Goal: Task Accomplishment & Management: Manage account settings

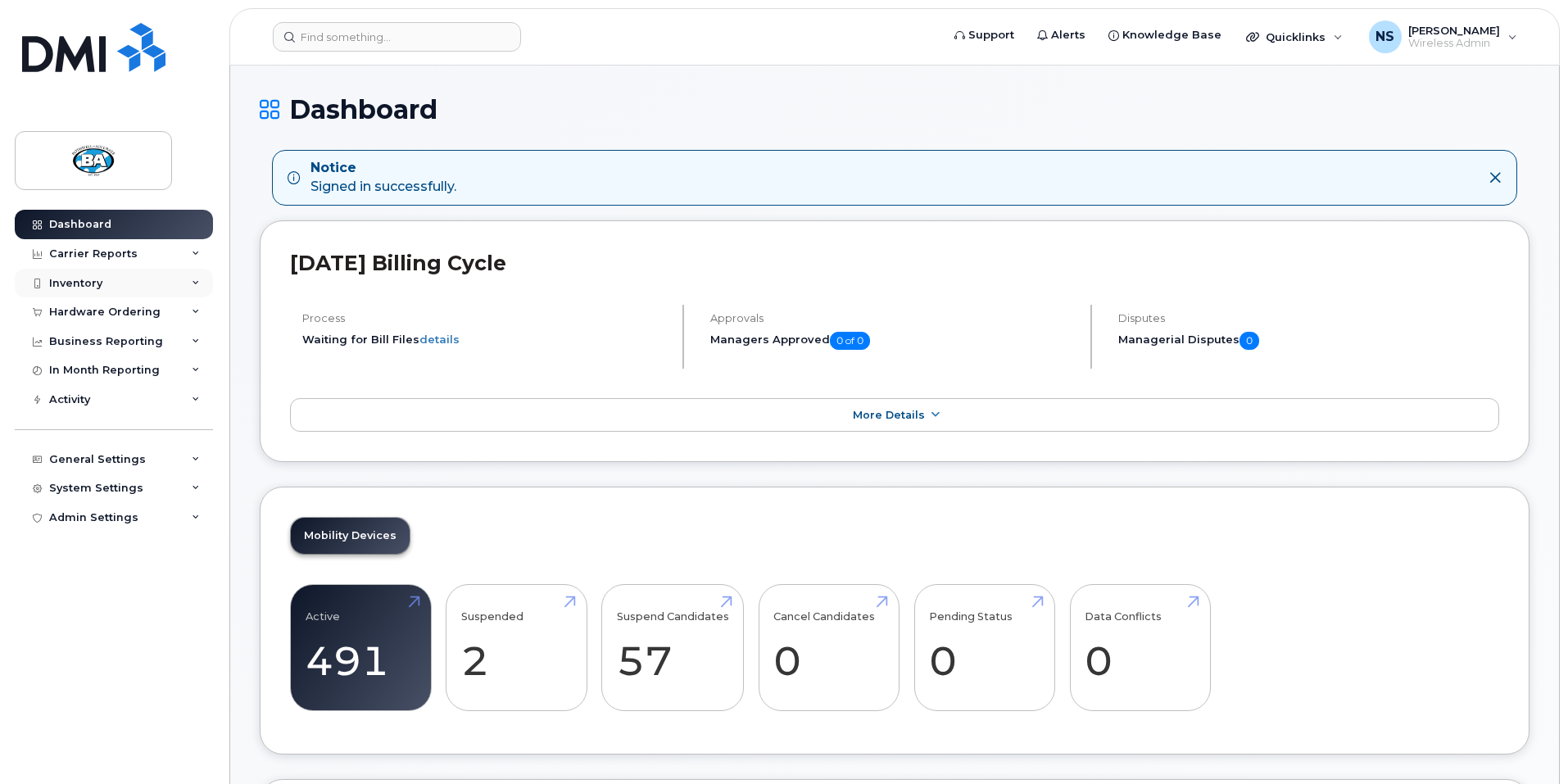
click at [87, 287] on div "Inventory" at bounding box center [75, 283] width 53 height 13
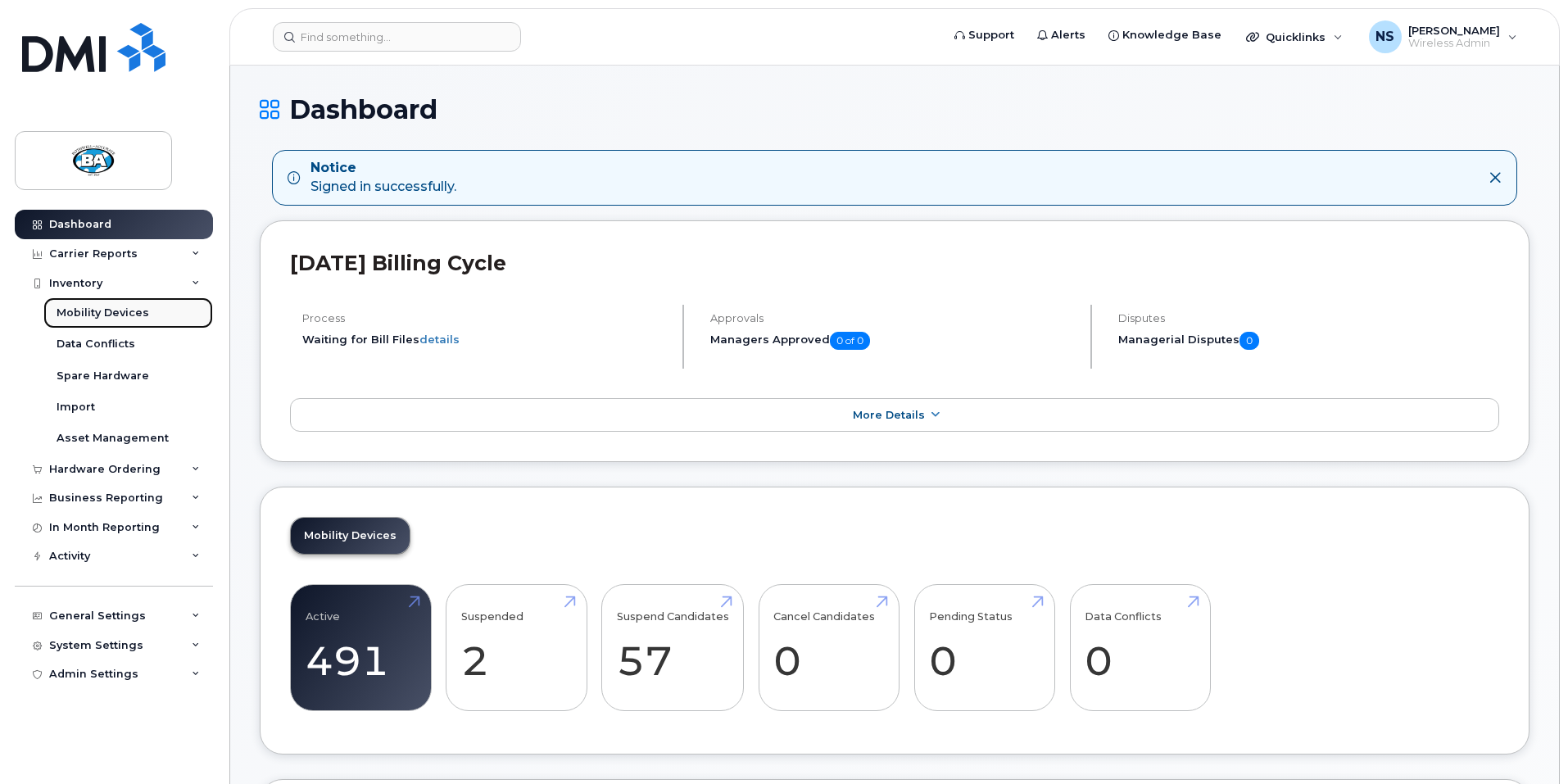
click at [87, 309] on div "Mobility Devices" at bounding box center [103, 313] width 93 height 15
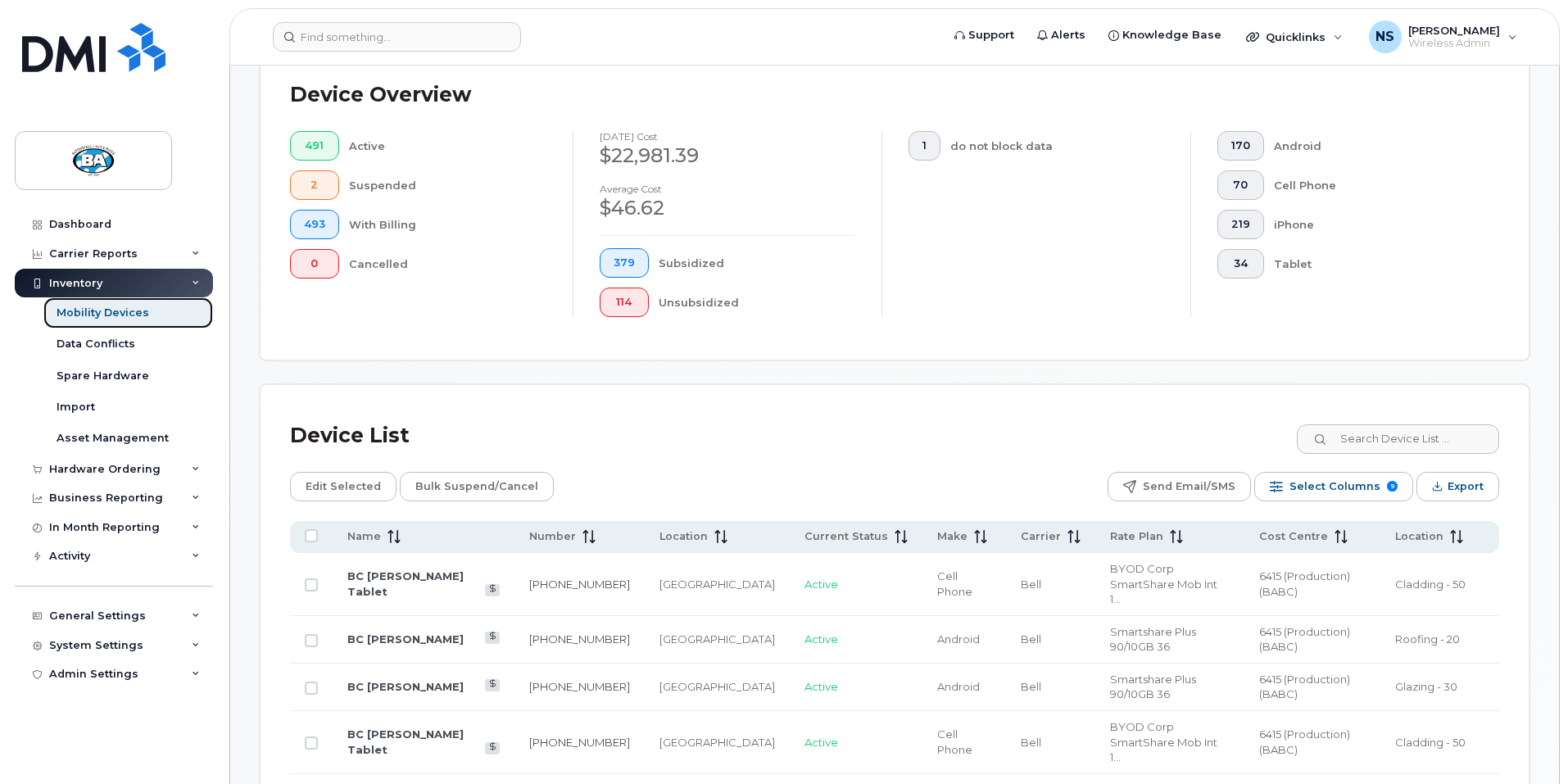
scroll to position [409, 0]
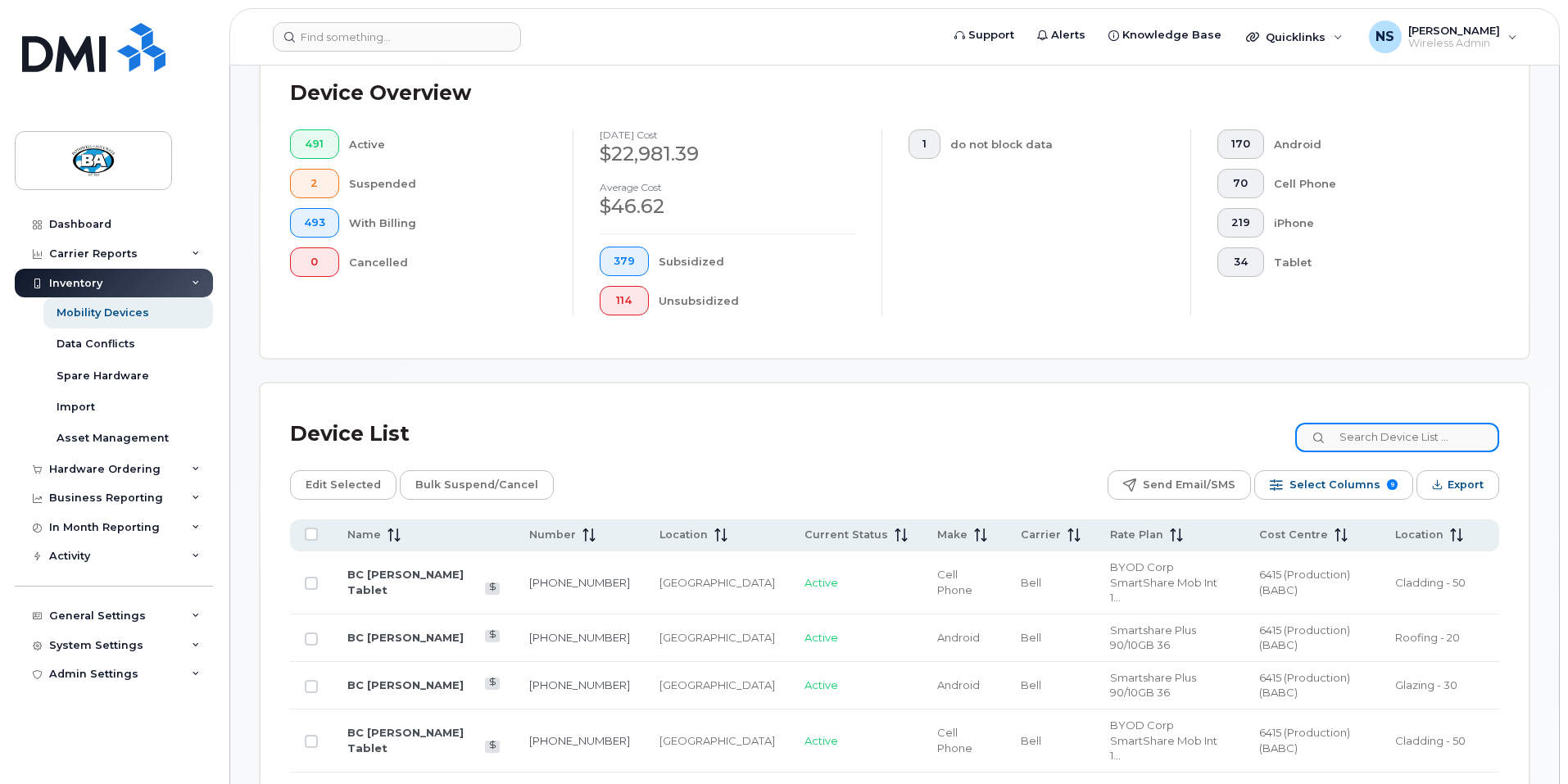
click at [1418, 423] on input at bounding box center [1397, 438] width 204 height 30
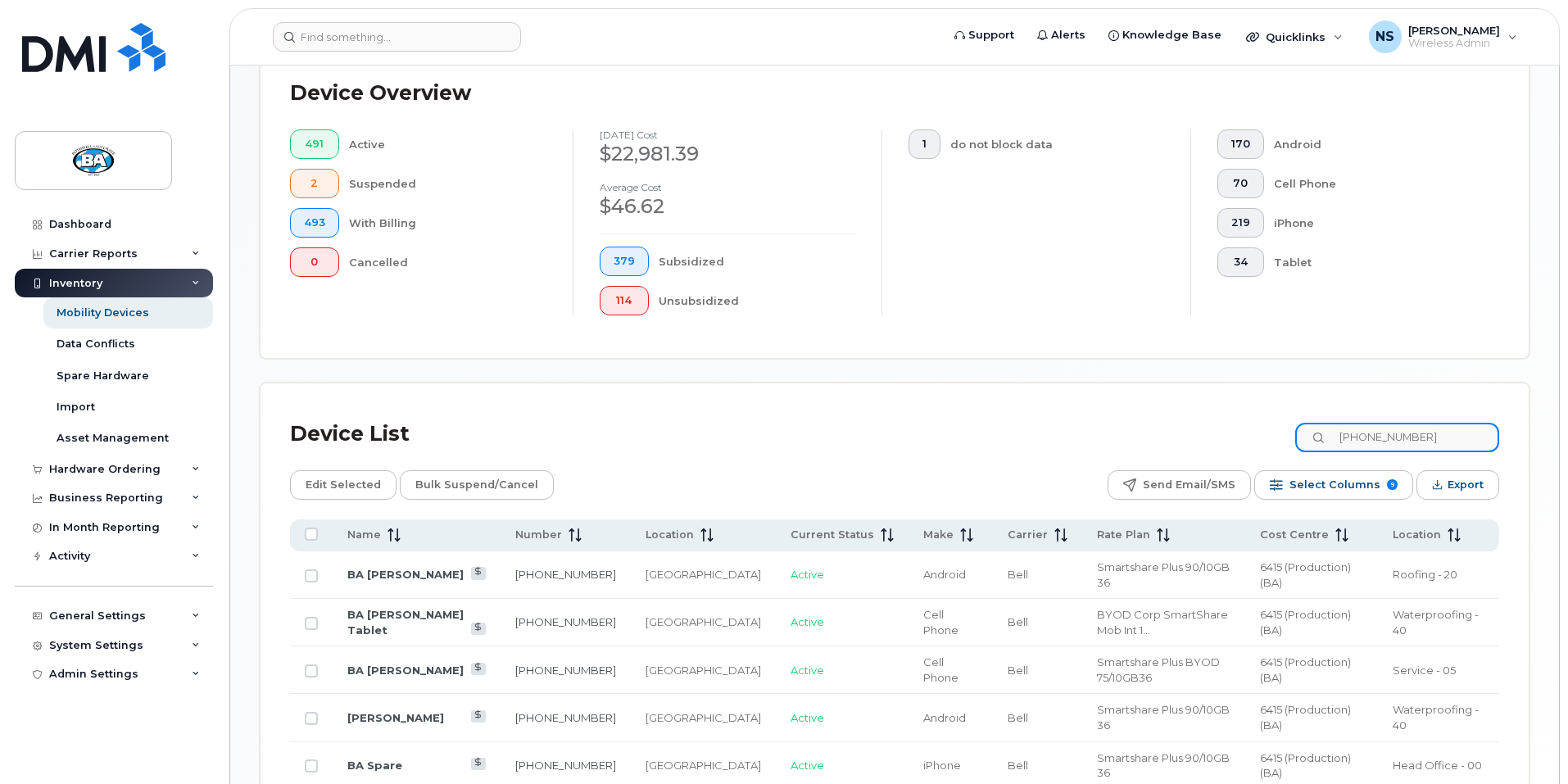
scroll to position [345, 0]
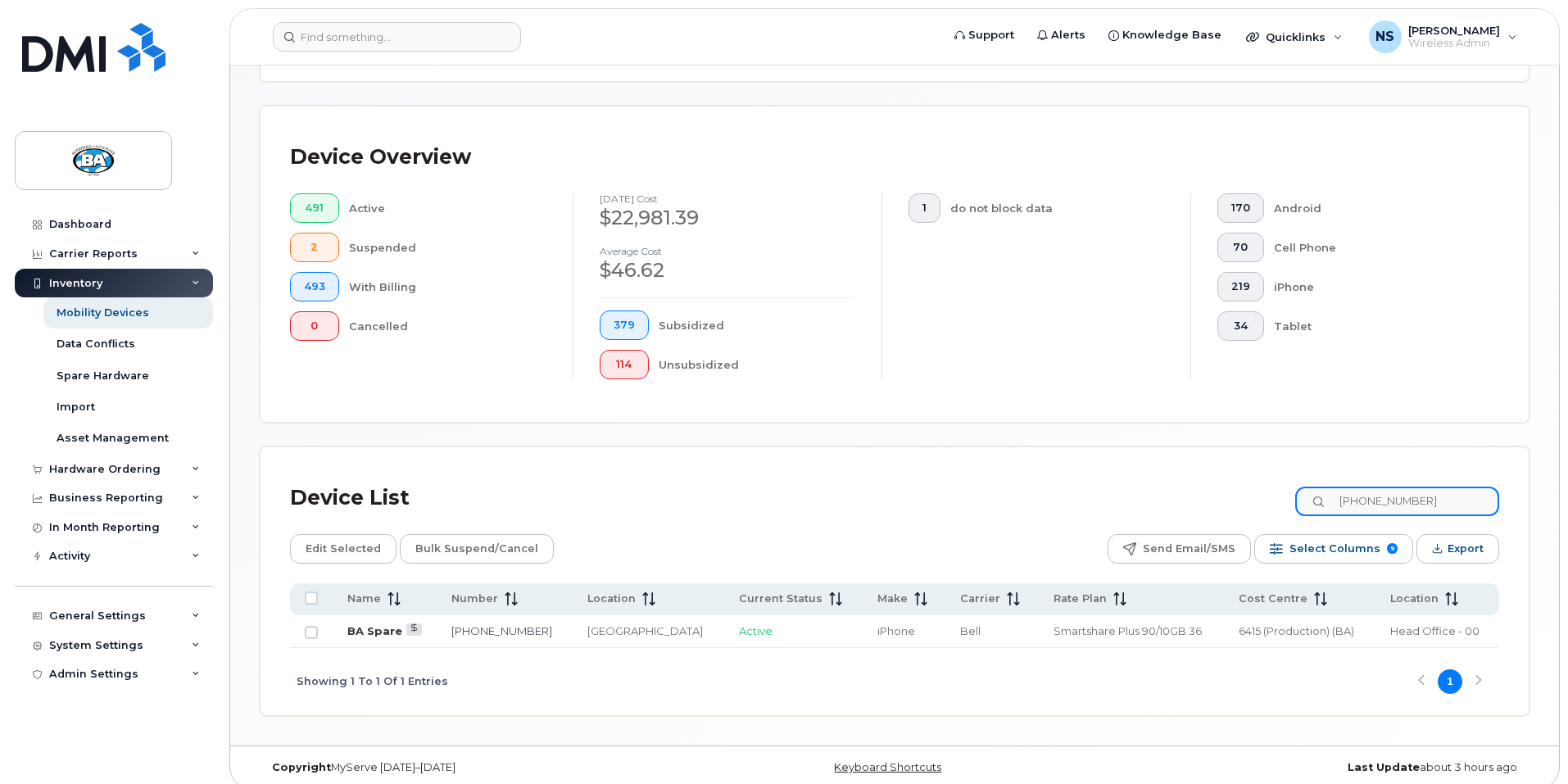
type input "437-441-9895"
click at [366, 625] on link "BA Spare" at bounding box center [374, 631] width 55 height 13
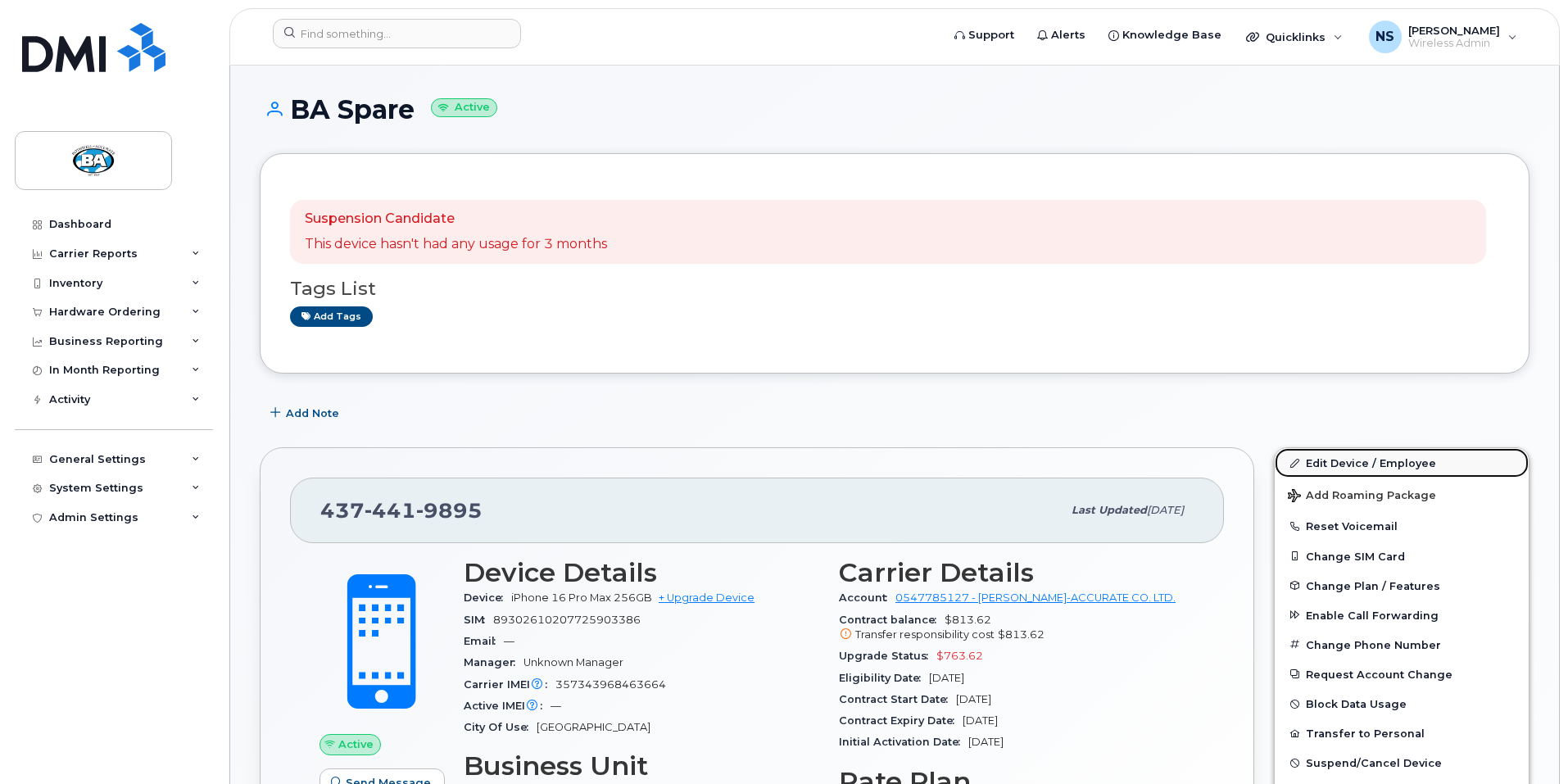
click at [1319, 458] on link "Edit Device / Employee" at bounding box center [1402, 463] width 254 height 30
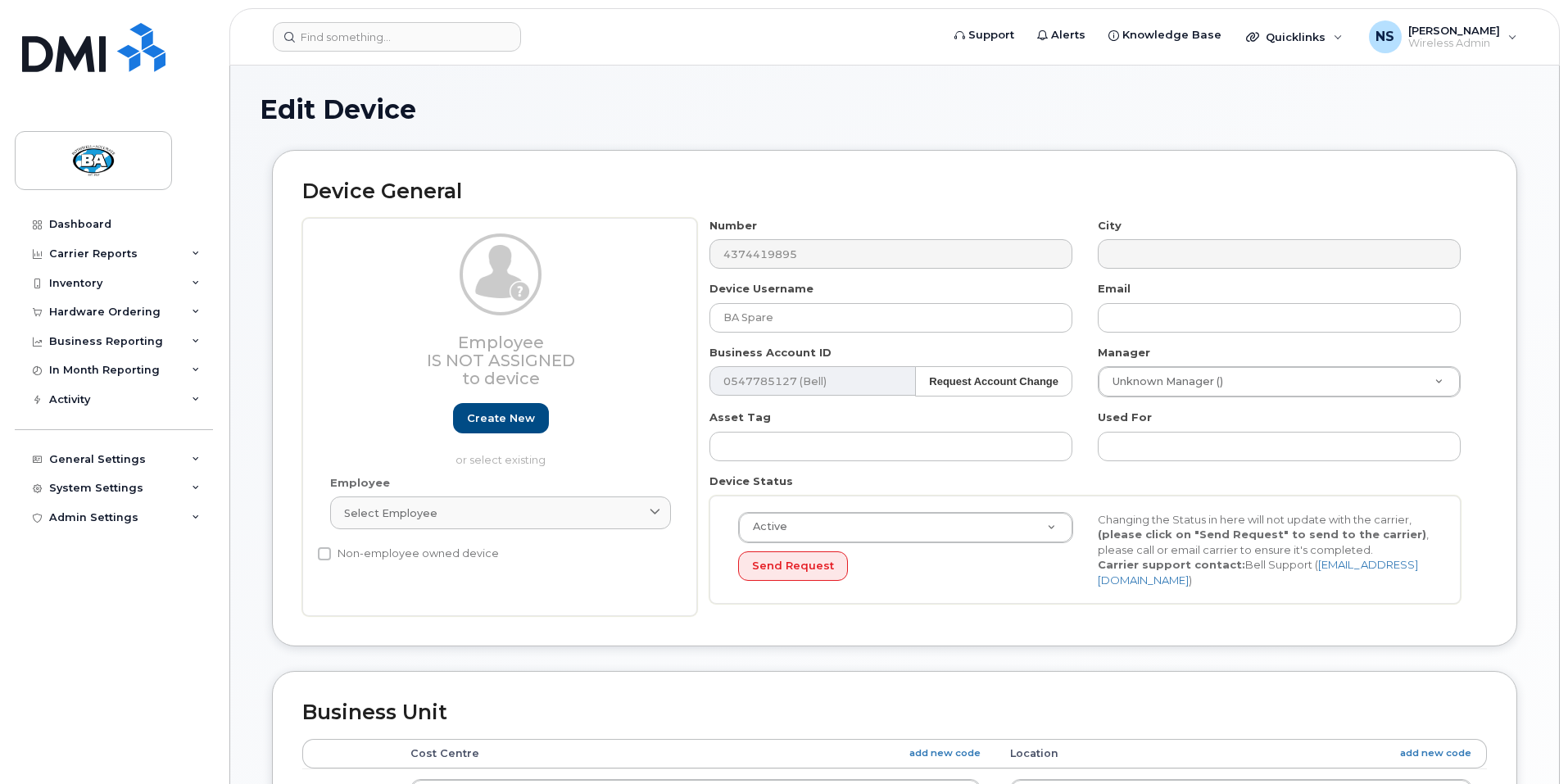
select select "13518061"
select select "29558528"
click at [809, 314] on input "BA Spare" at bounding box center [891, 318] width 363 height 30
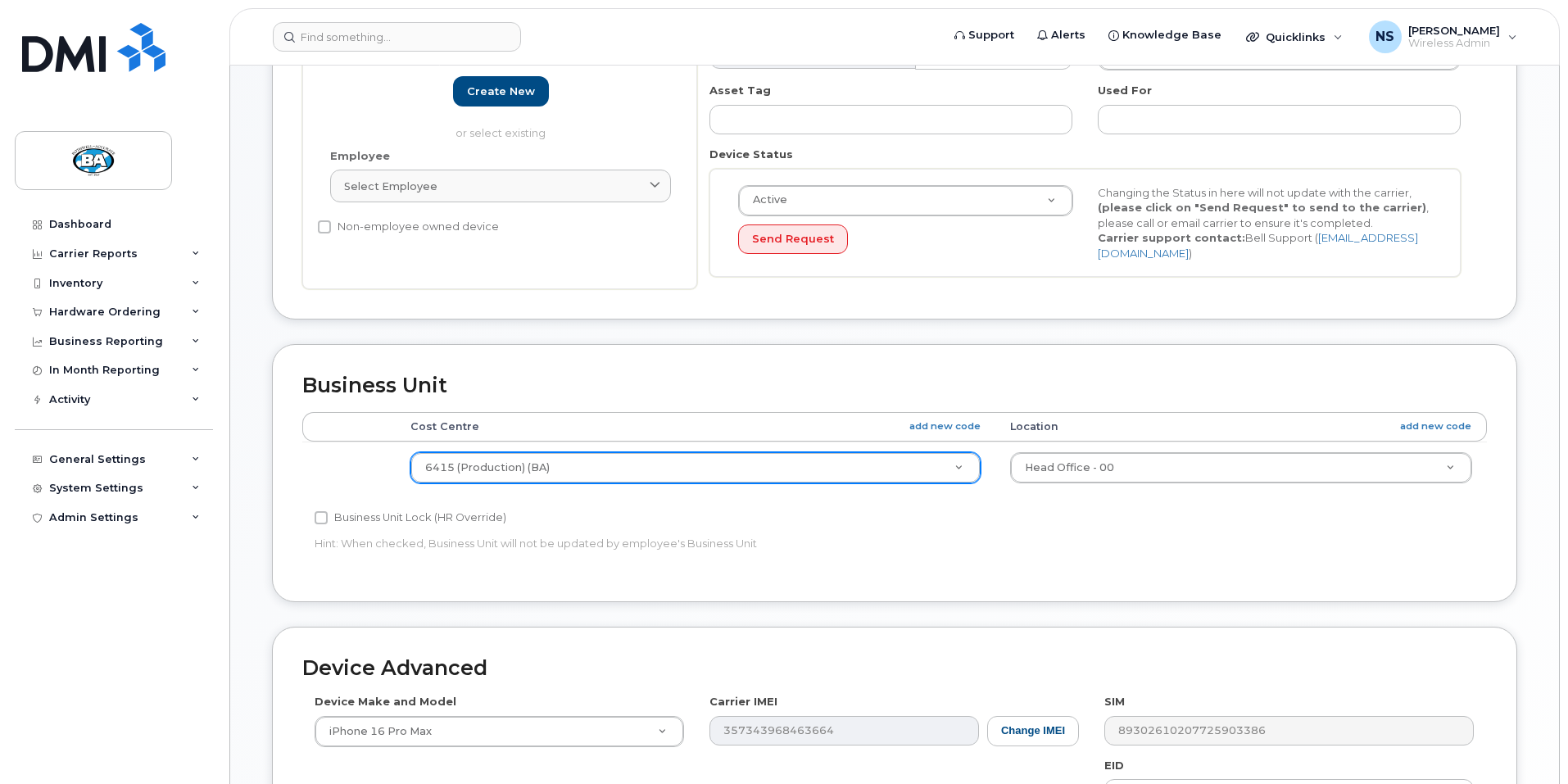
scroll to position [328, 0]
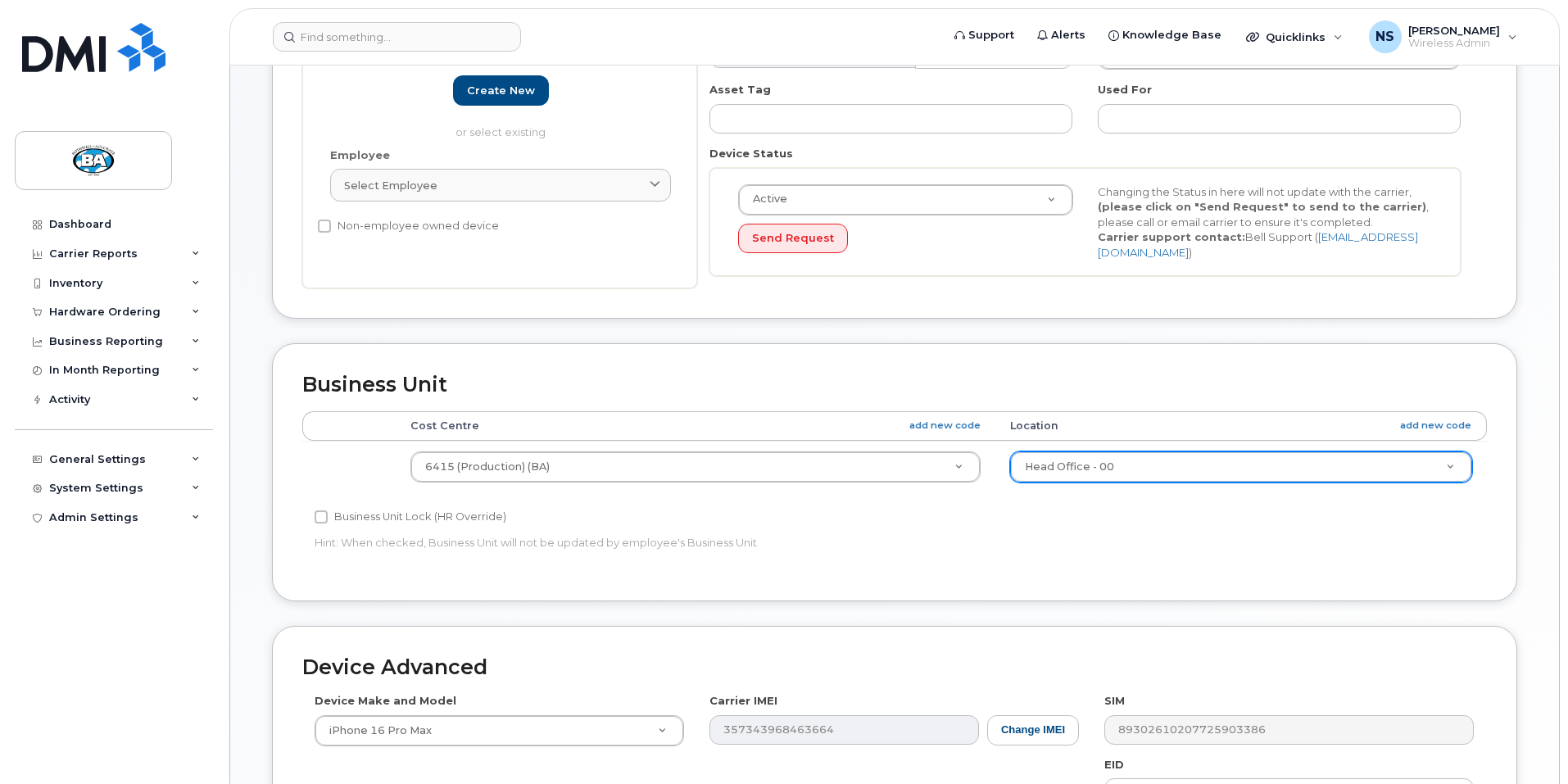
type input "BA Aakash Chokshi"
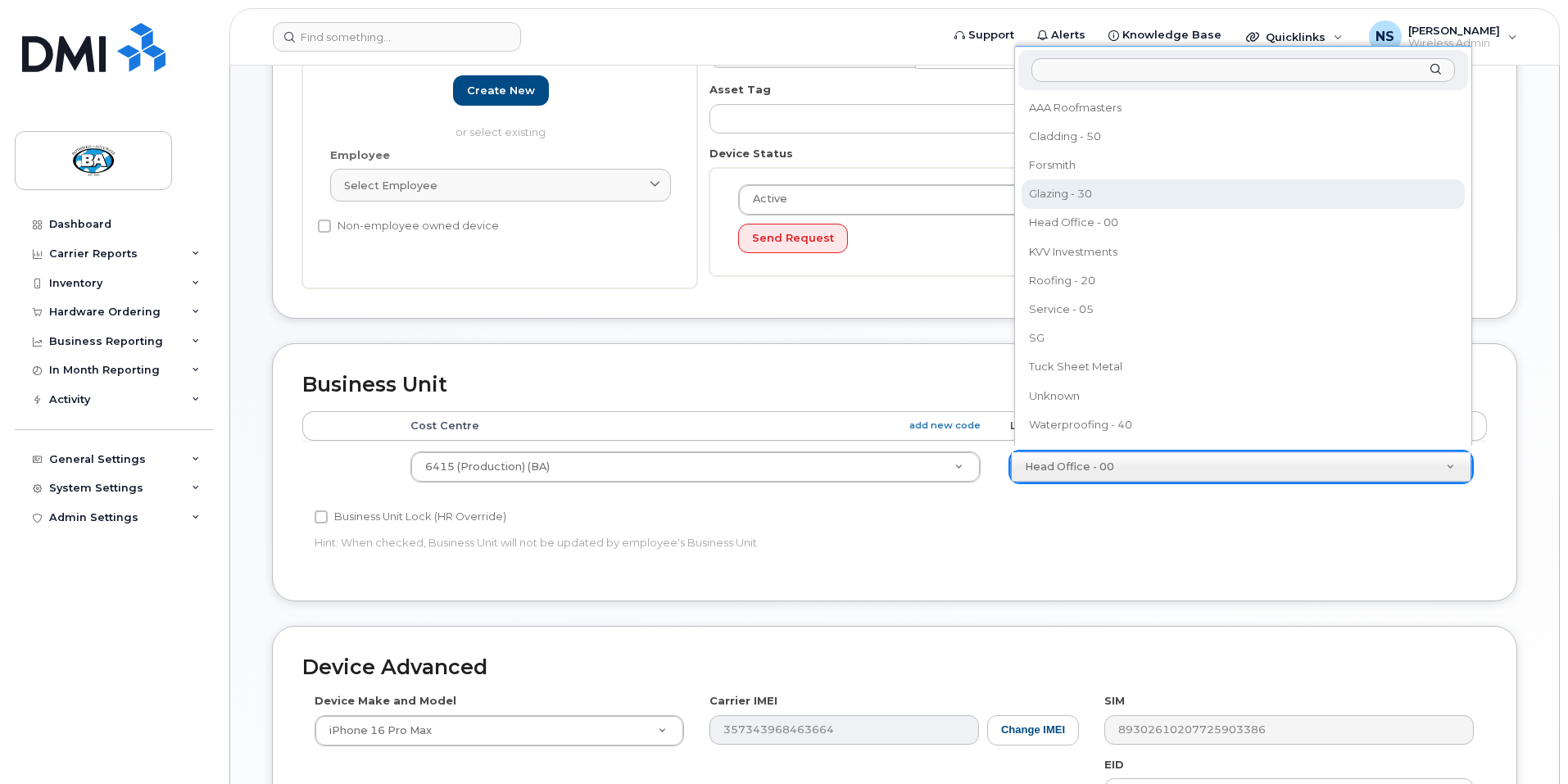
select select "13518071"
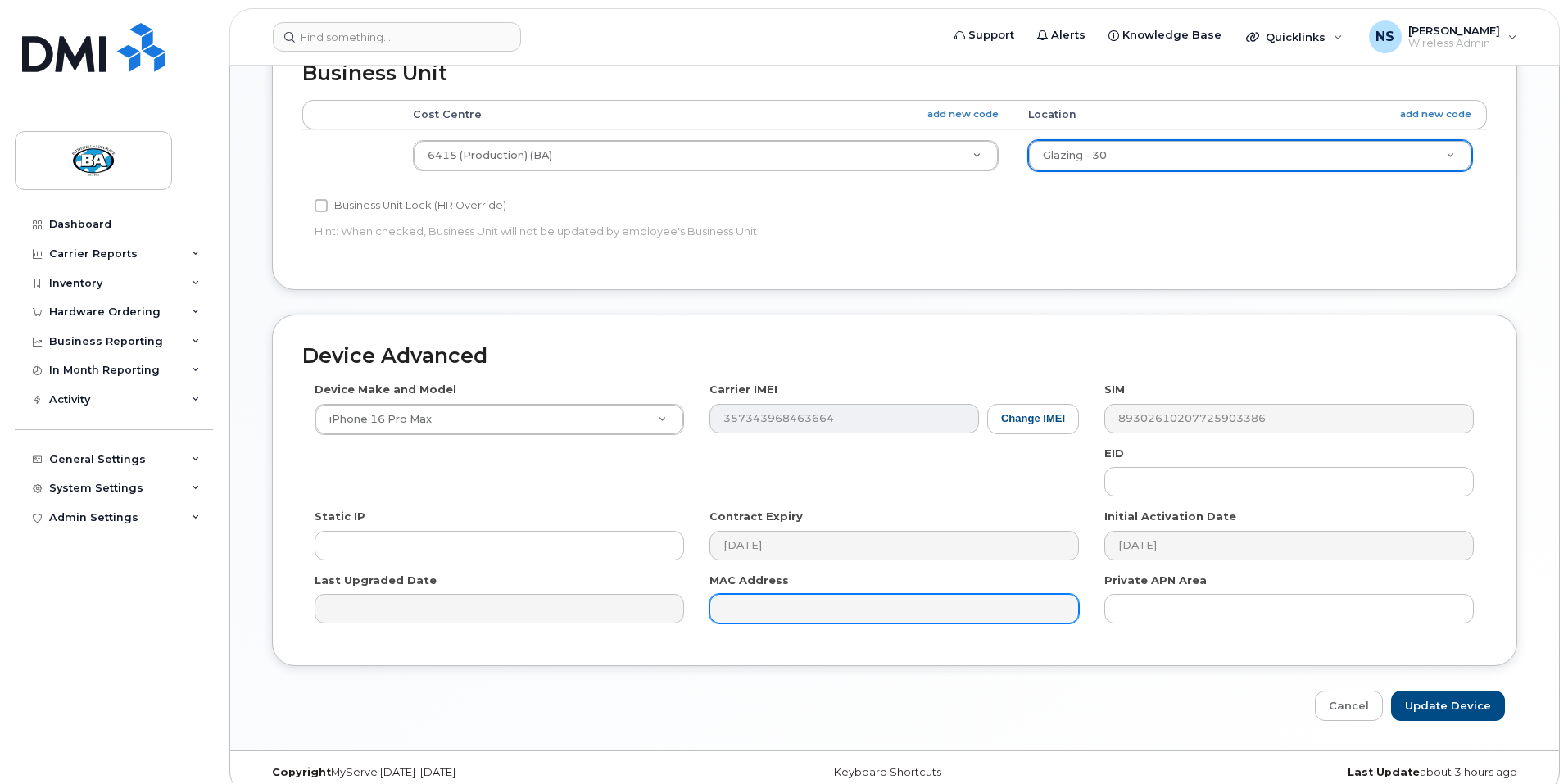
scroll to position [652, 0]
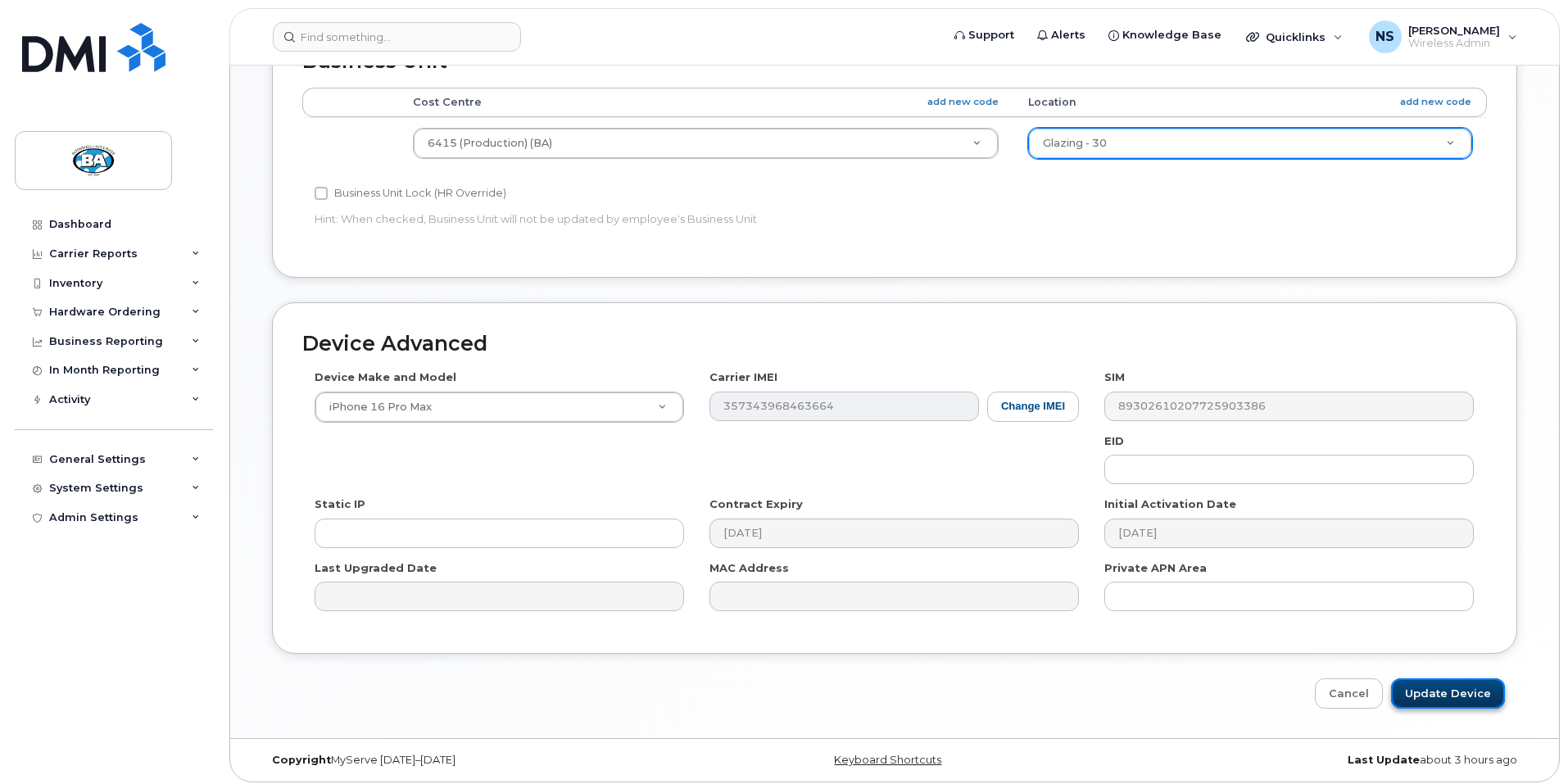
click at [1439, 687] on input "Update Device" at bounding box center [1447, 694] width 114 height 30
type input "Saving..."
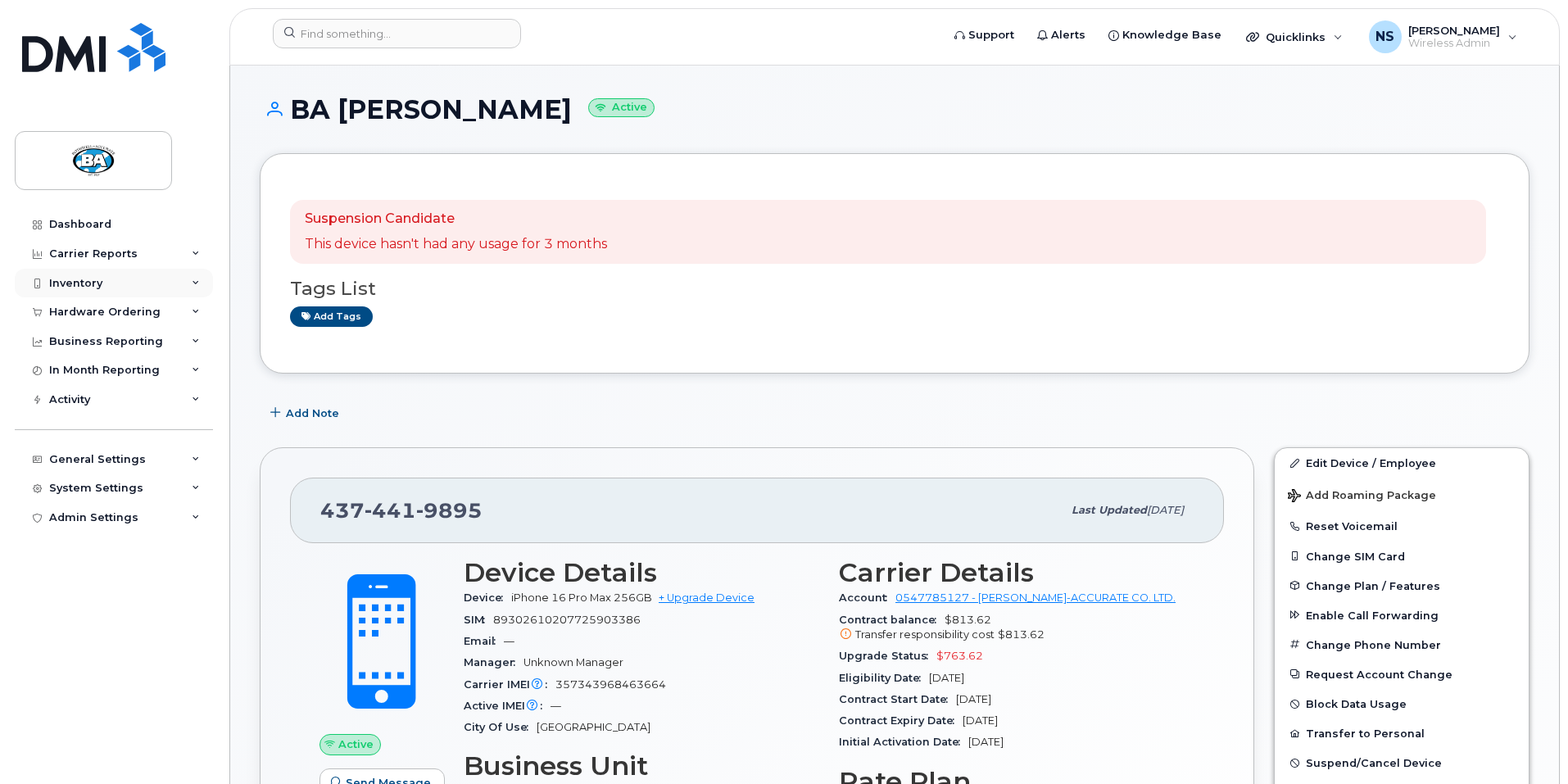
click at [83, 285] on div "Inventory" at bounding box center [75, 283] width 53 height 13
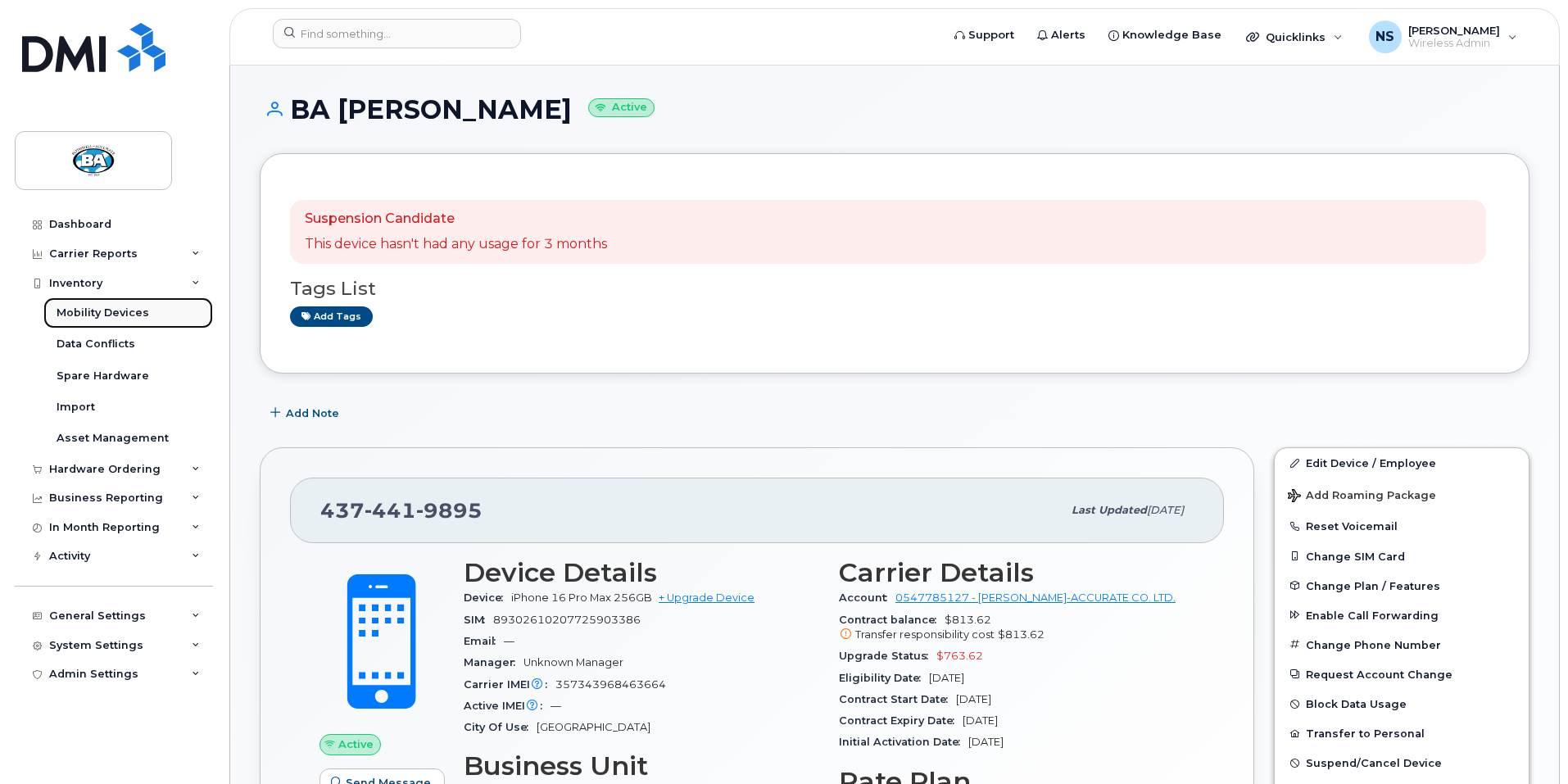
click at [84, 313] on div "Mobility Devices" at bounding box center [103, 313] width 93 height 15
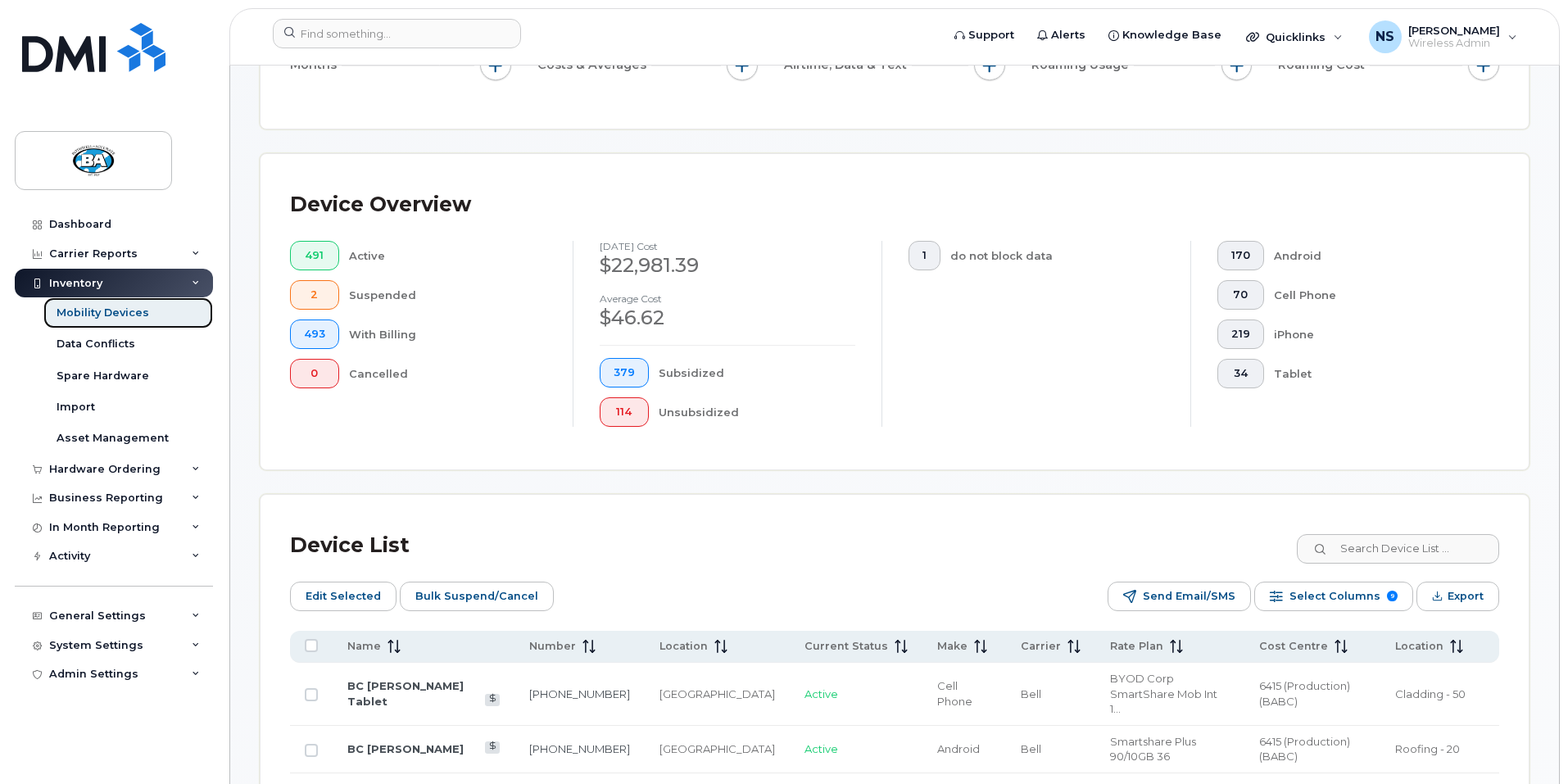
scroll to position [328, 0]
click at [1430, 536] on input at bounding box center [1397, 548] width 204 height 30
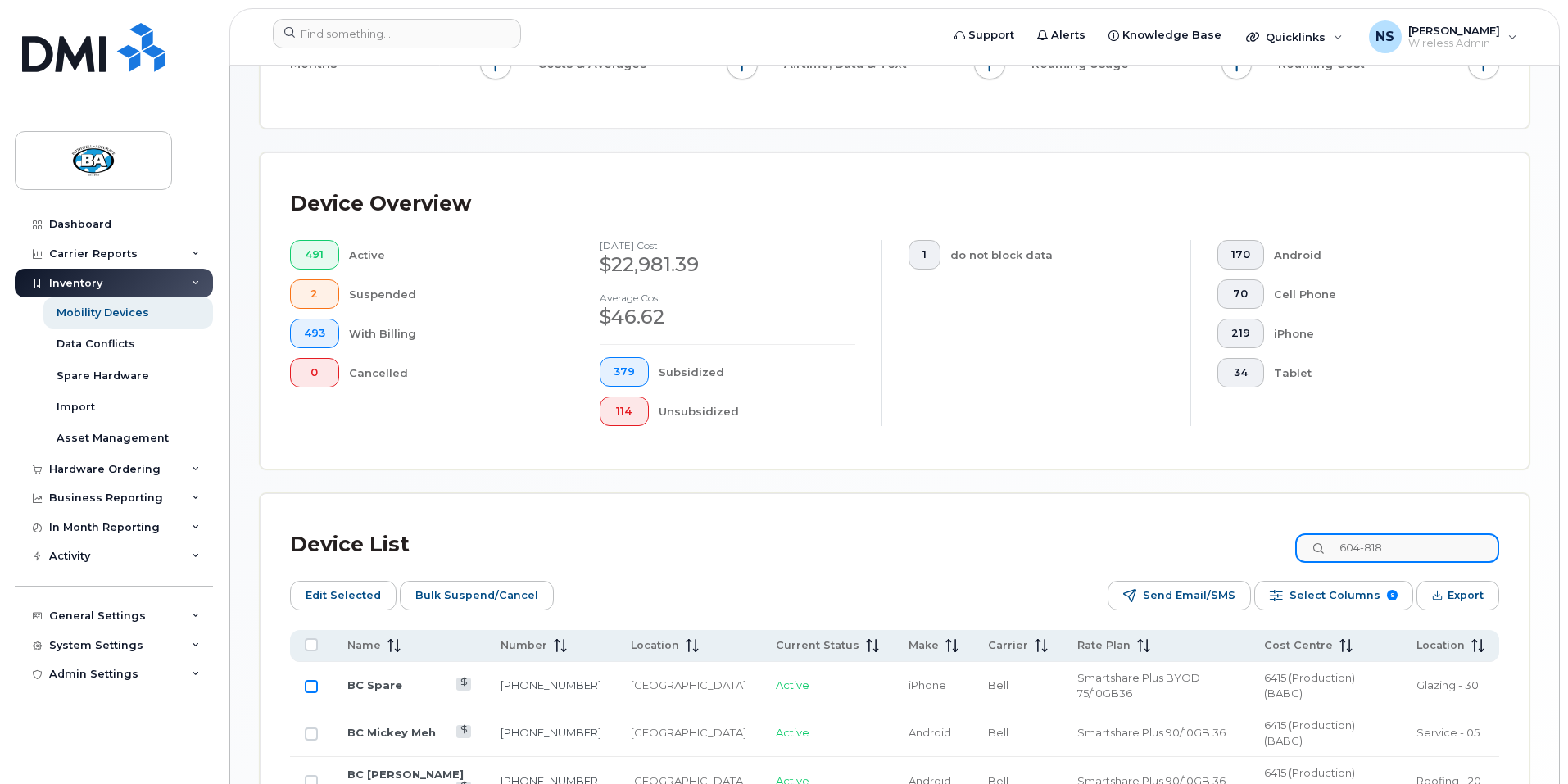
type input "604-818"
click at [309, 681] on input "Row Unselected" at bounding box center [311, 687] width 13 height 13
checkbox input "true"
click at [373, 679] on link "BC Spare" at bounding box center [374, 685] width 55 height 13
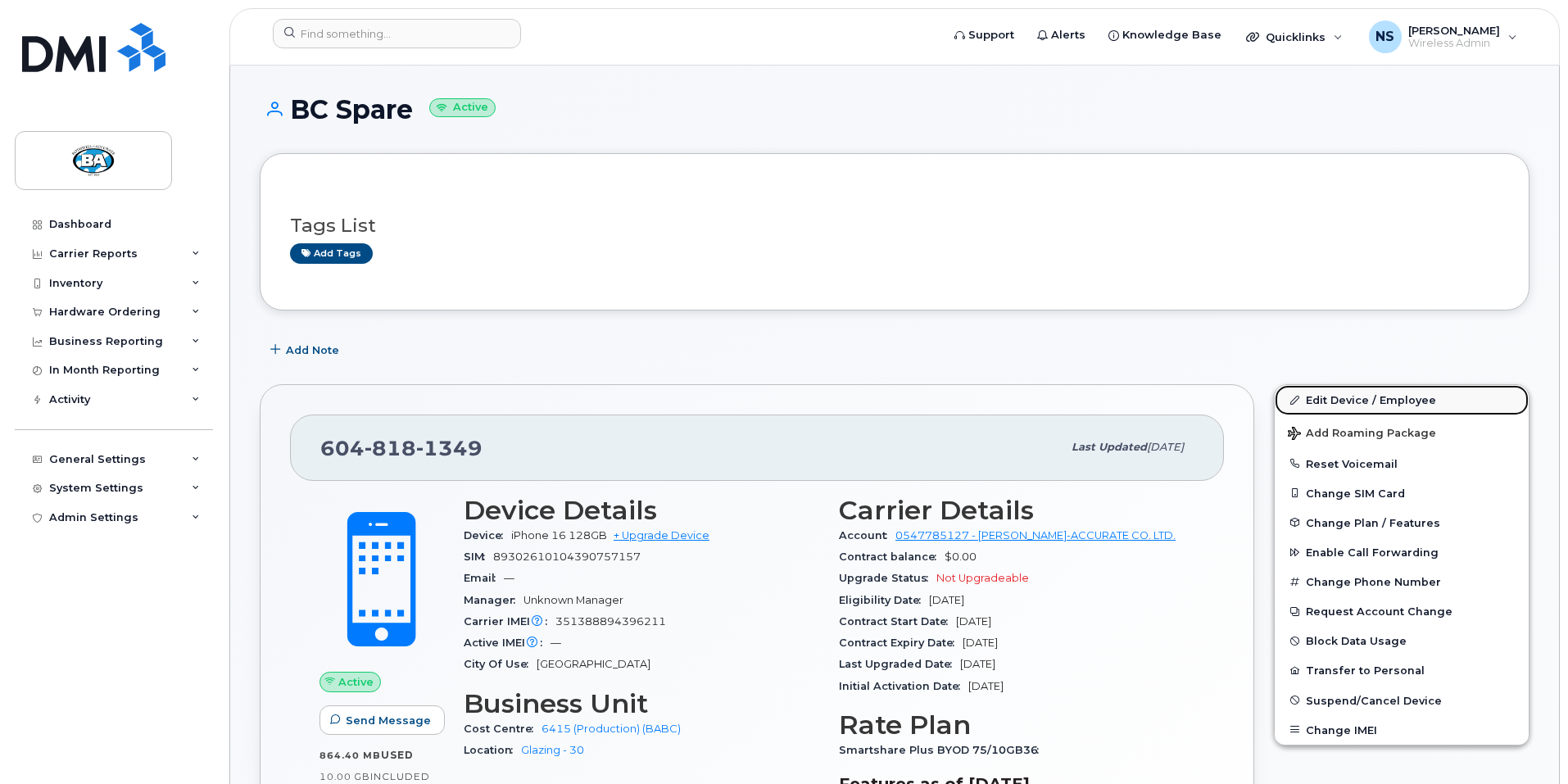
click at [1352, 401] on link "Edit Device / Employee" at bounding box center [1402, 400] width 254 height 30
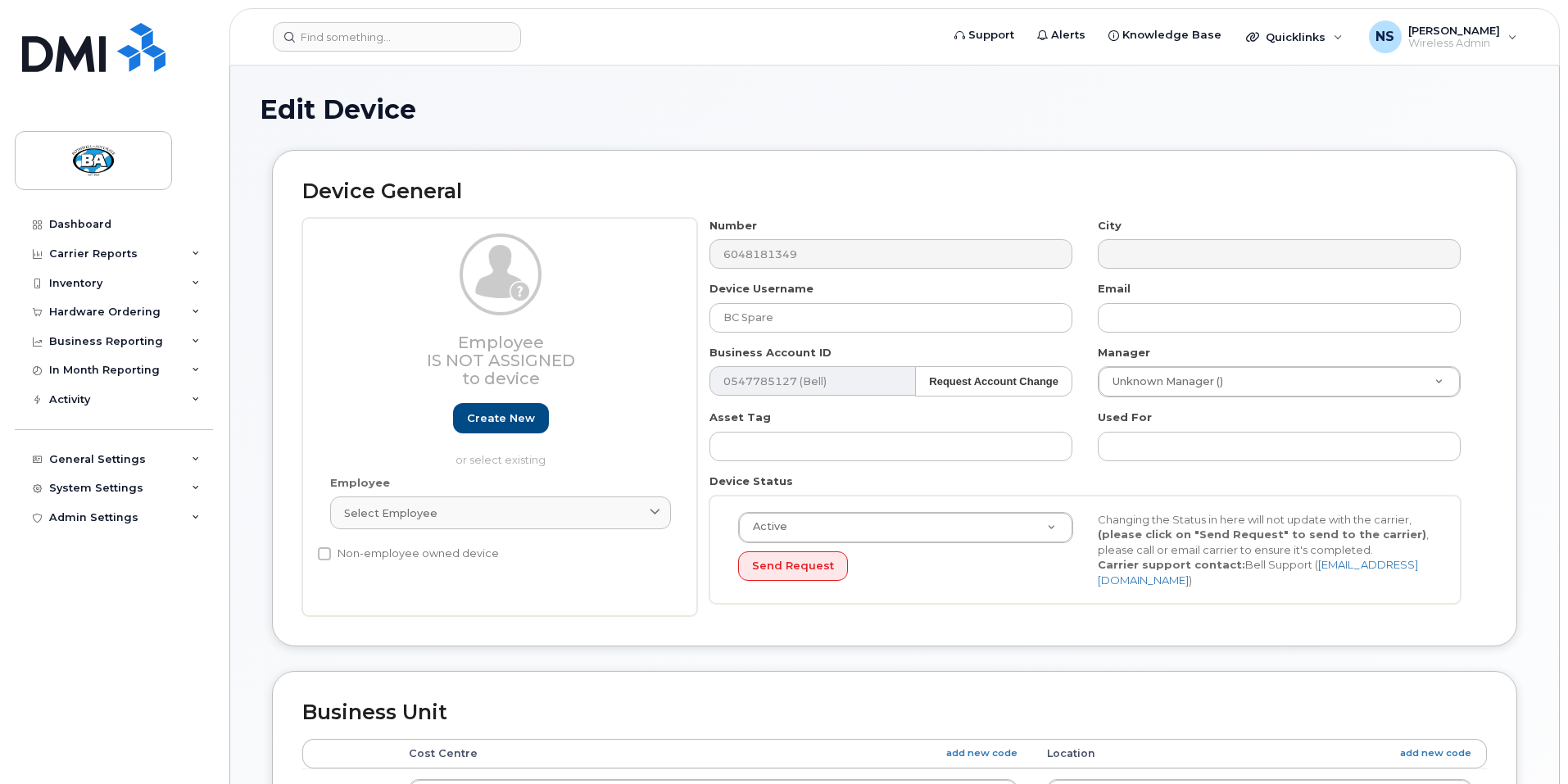
select select "29558521"
select select "13518071"
drag, startPoint x: 825, startPoint y: 315, endPoint x: 862, endPoint y: 293, distance: 43.0
click at [825, 315] on input "BC Spare" at bounding box center [891, 318] width 363 height 30
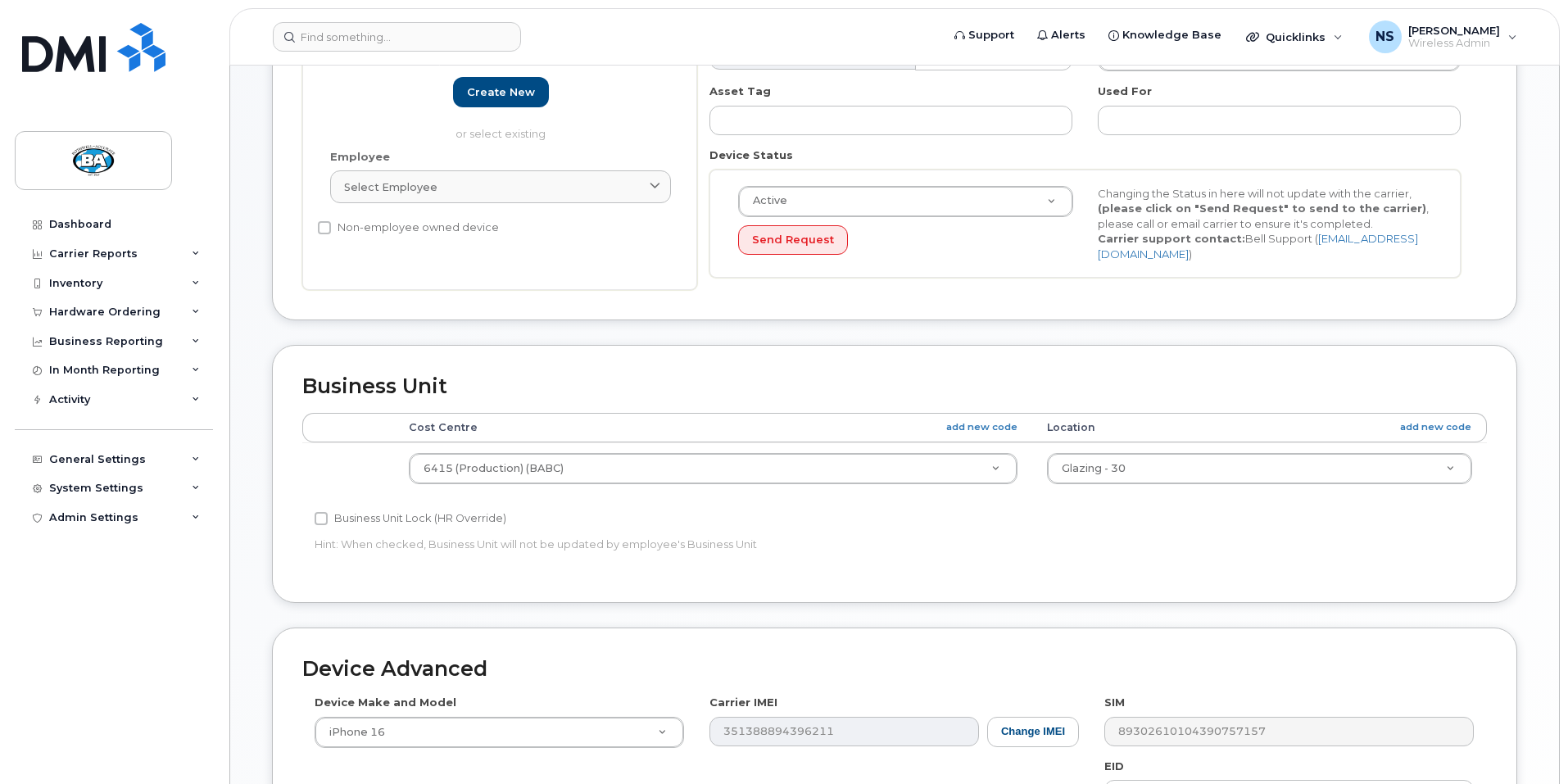
scroll to position [327, 0]
type input "BC Emily Olafson"
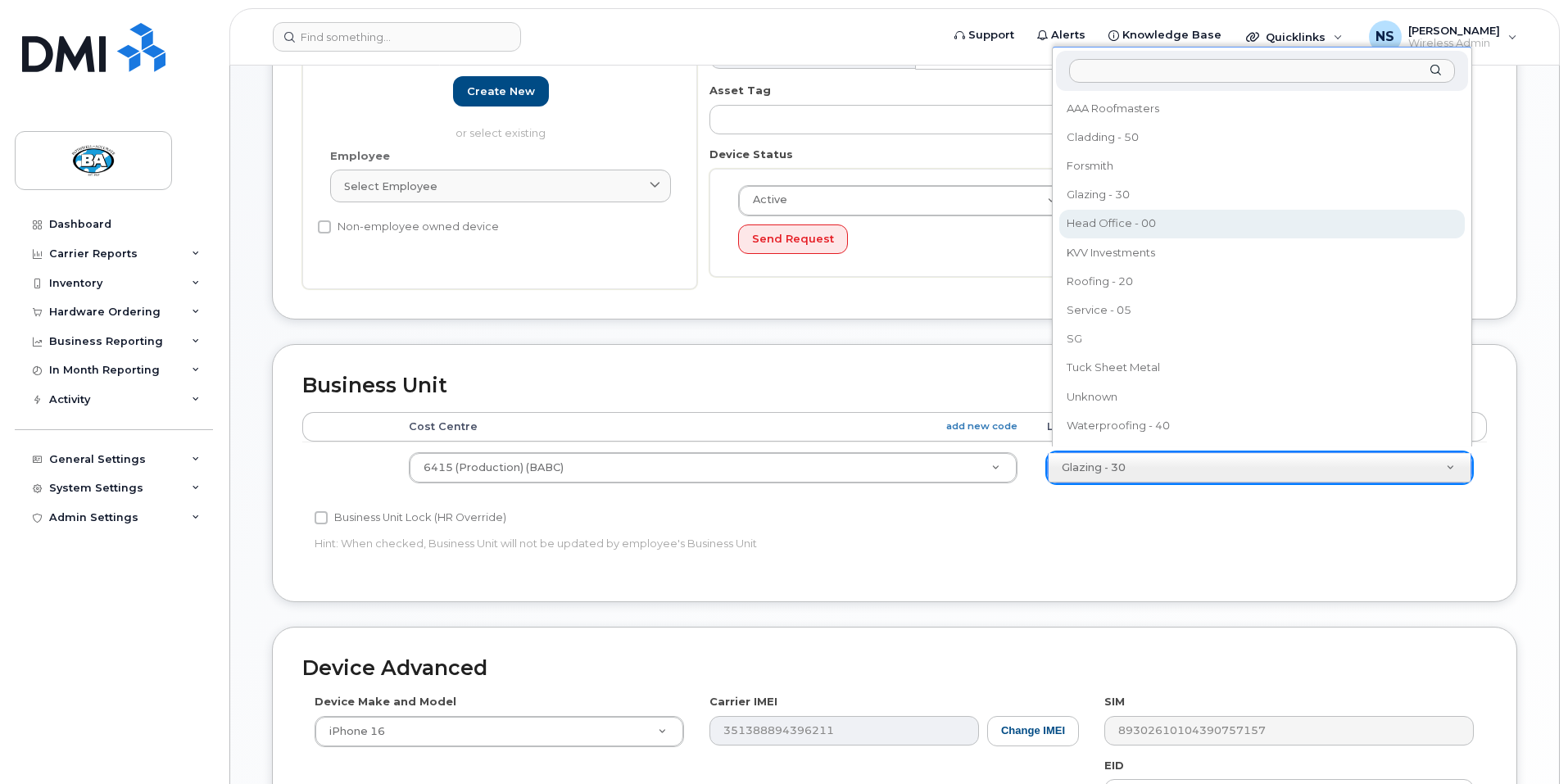
select select "29558528"
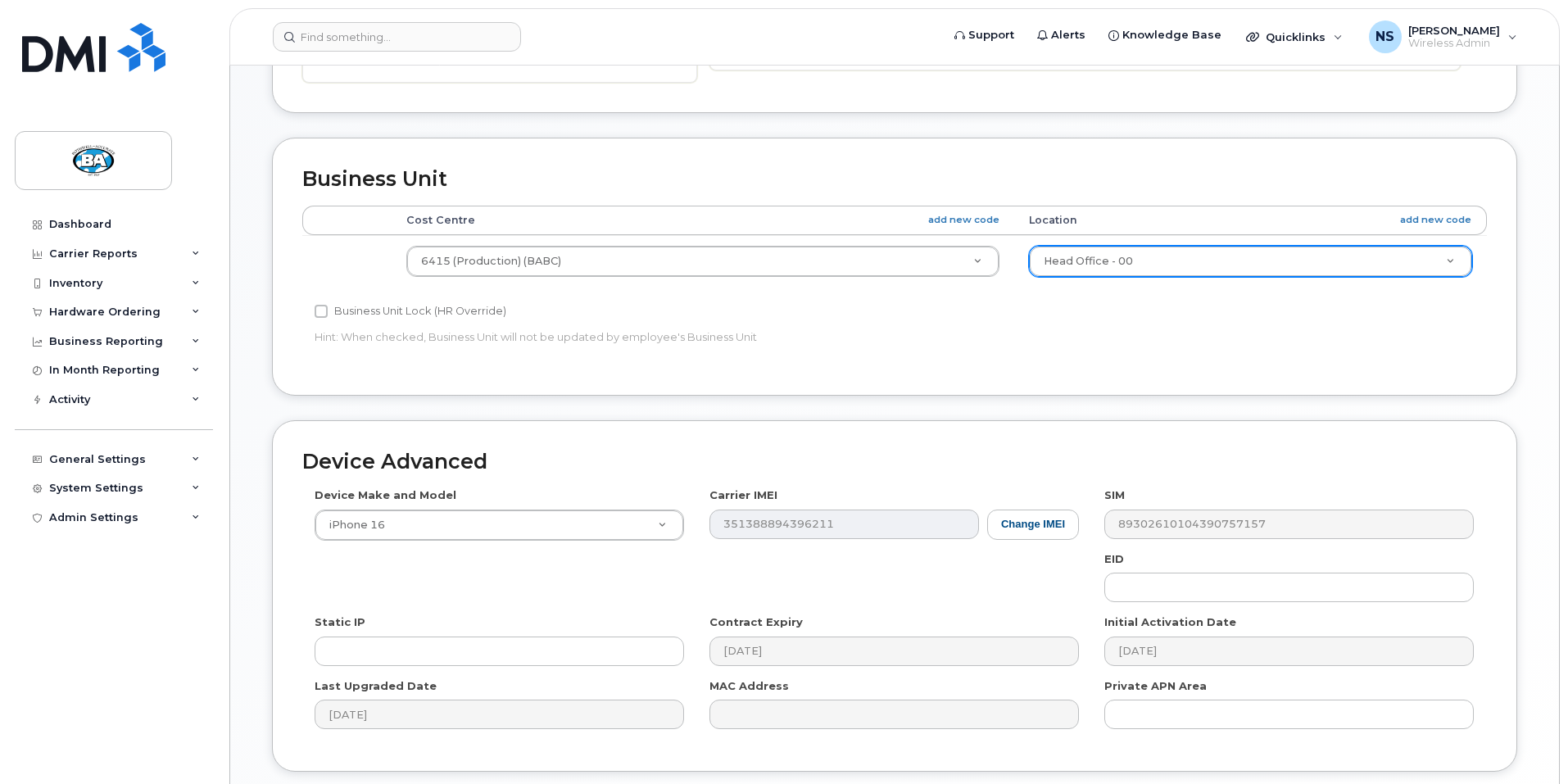
scroll to position [652, 0]
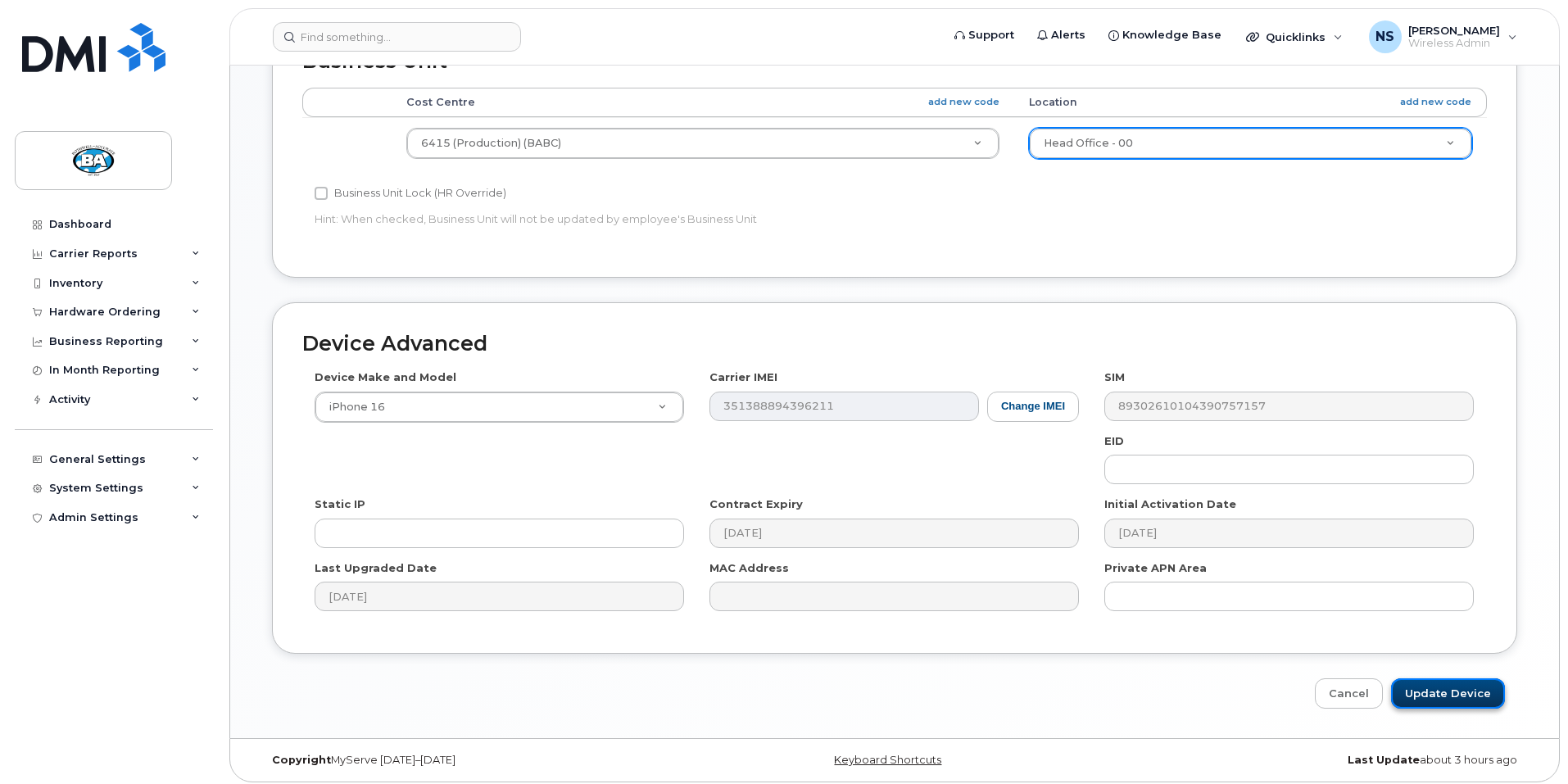
drag, startPoint x: 1465, startPoint y: 685, endPoint x: 1483, endPoint y: 688, distance: 18.2
click at [1465, 685] on input "Update Device" at bounding box center [1447, 694] width 114 height 30
type input "Saving..."
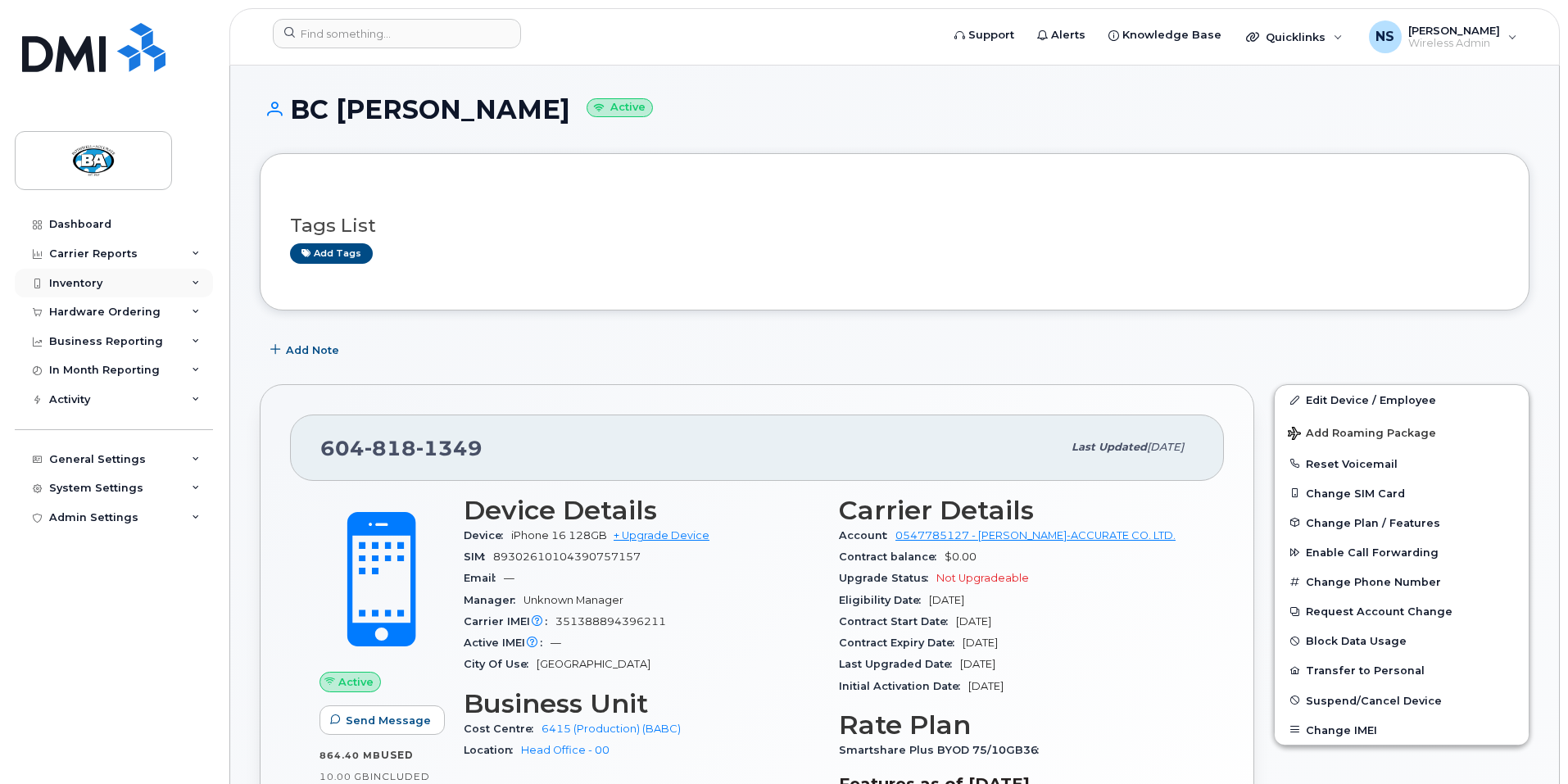
click at [82, 282] on div "Inventory" at bounding box center [75, 283] width 53 height 13
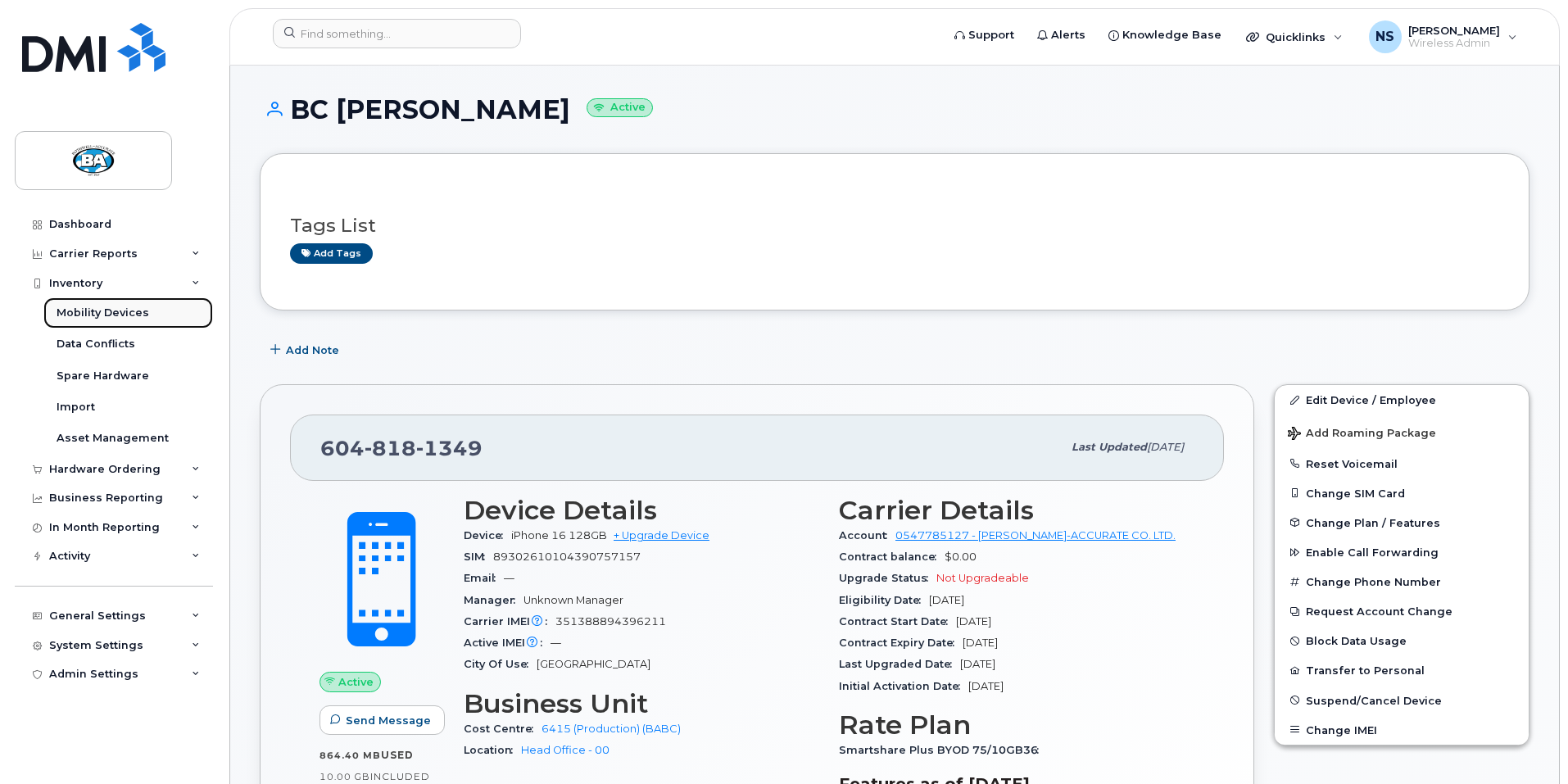
click at [130, 313] on div "Mobility Devices" at bounding box center [103, 313] width 93 height 15
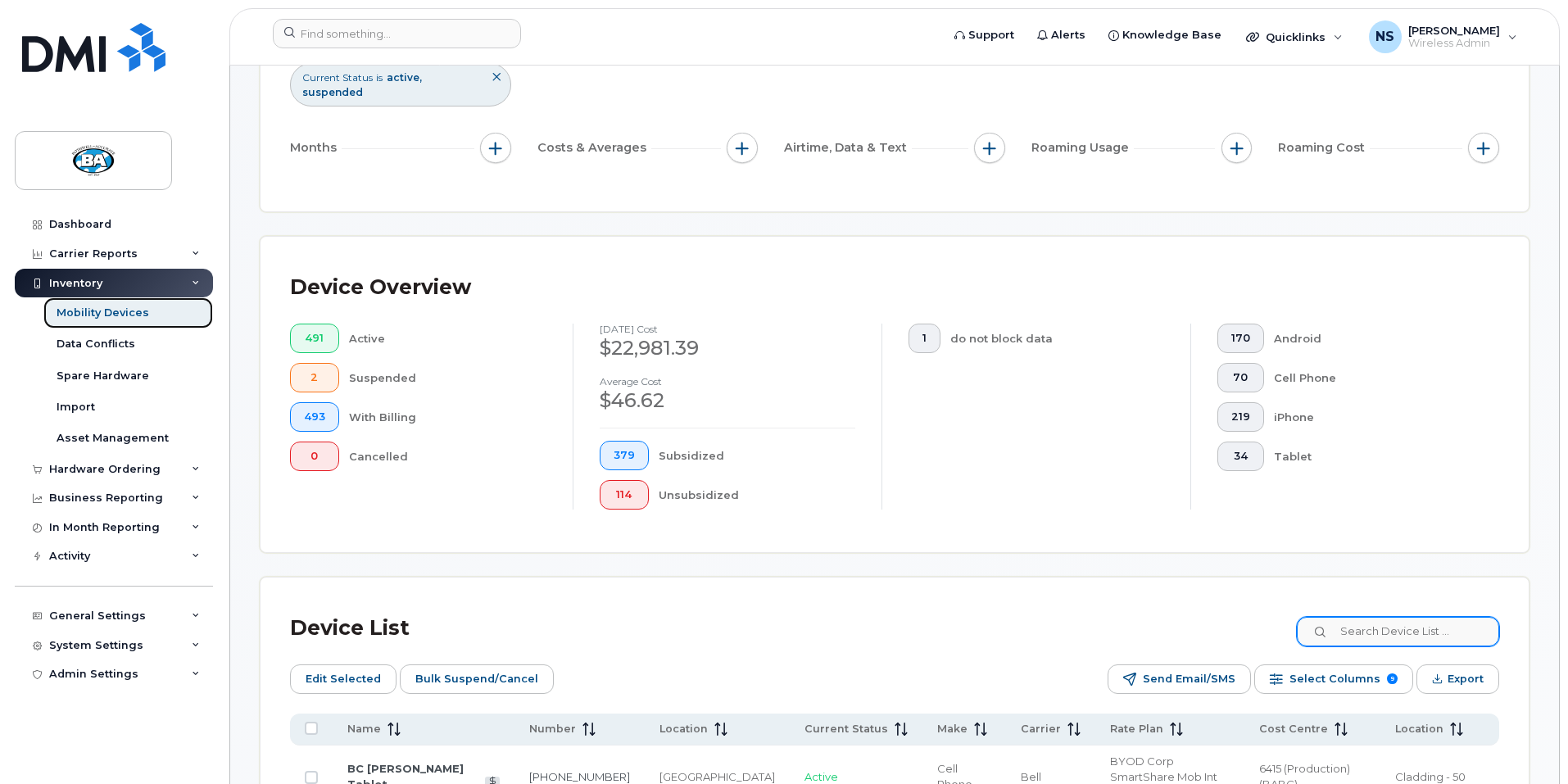
scroll to position [246, 0]
click at [1377, 617] on input at bounding box center [1397, 630] width 204 height 30
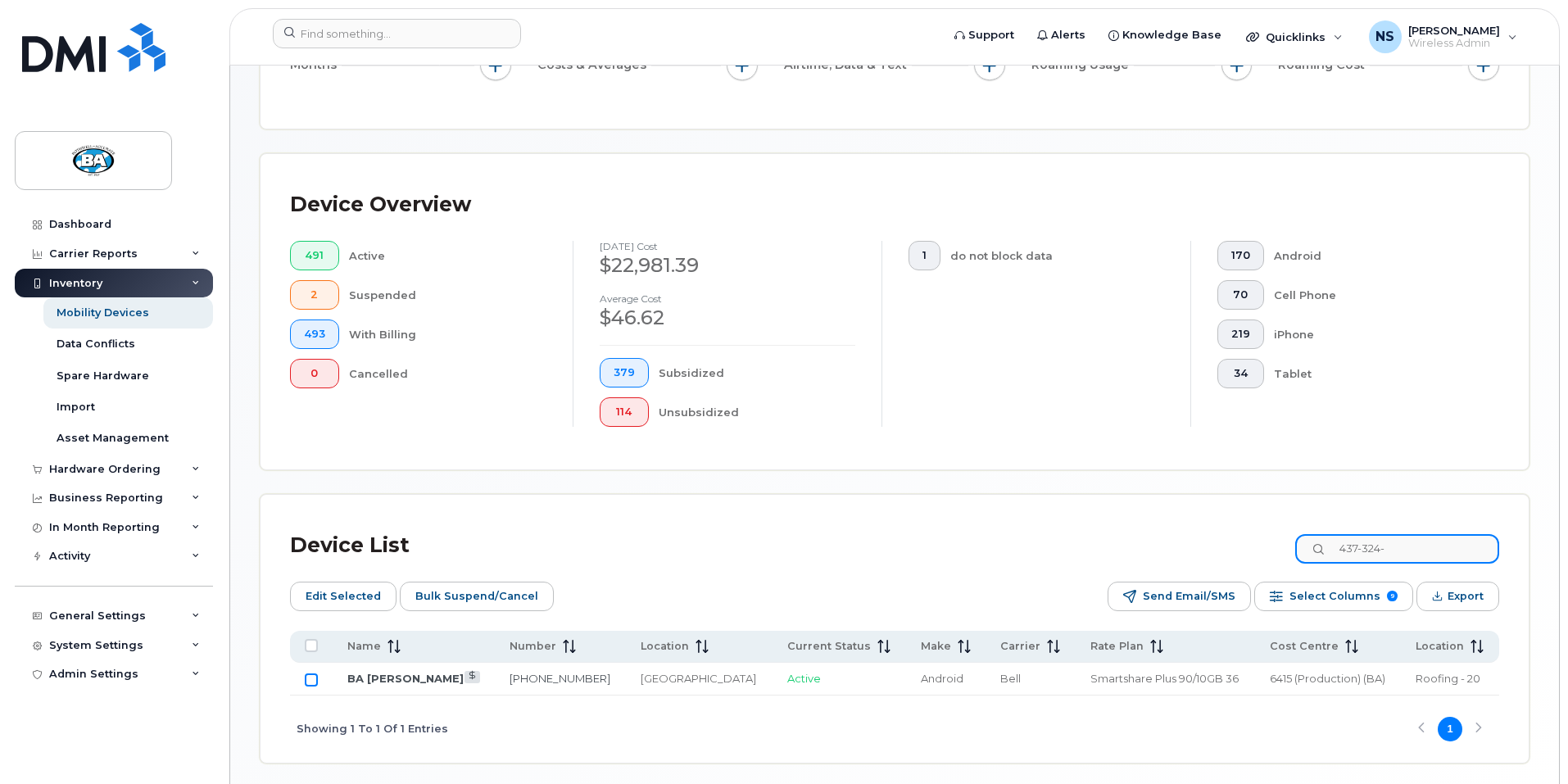
scroll to position [328, 0]
type input "437-324-"
click at [417, 672] on link "BA [PERSON_NAME]" at bounding box center [405, 678] width 117 height 13
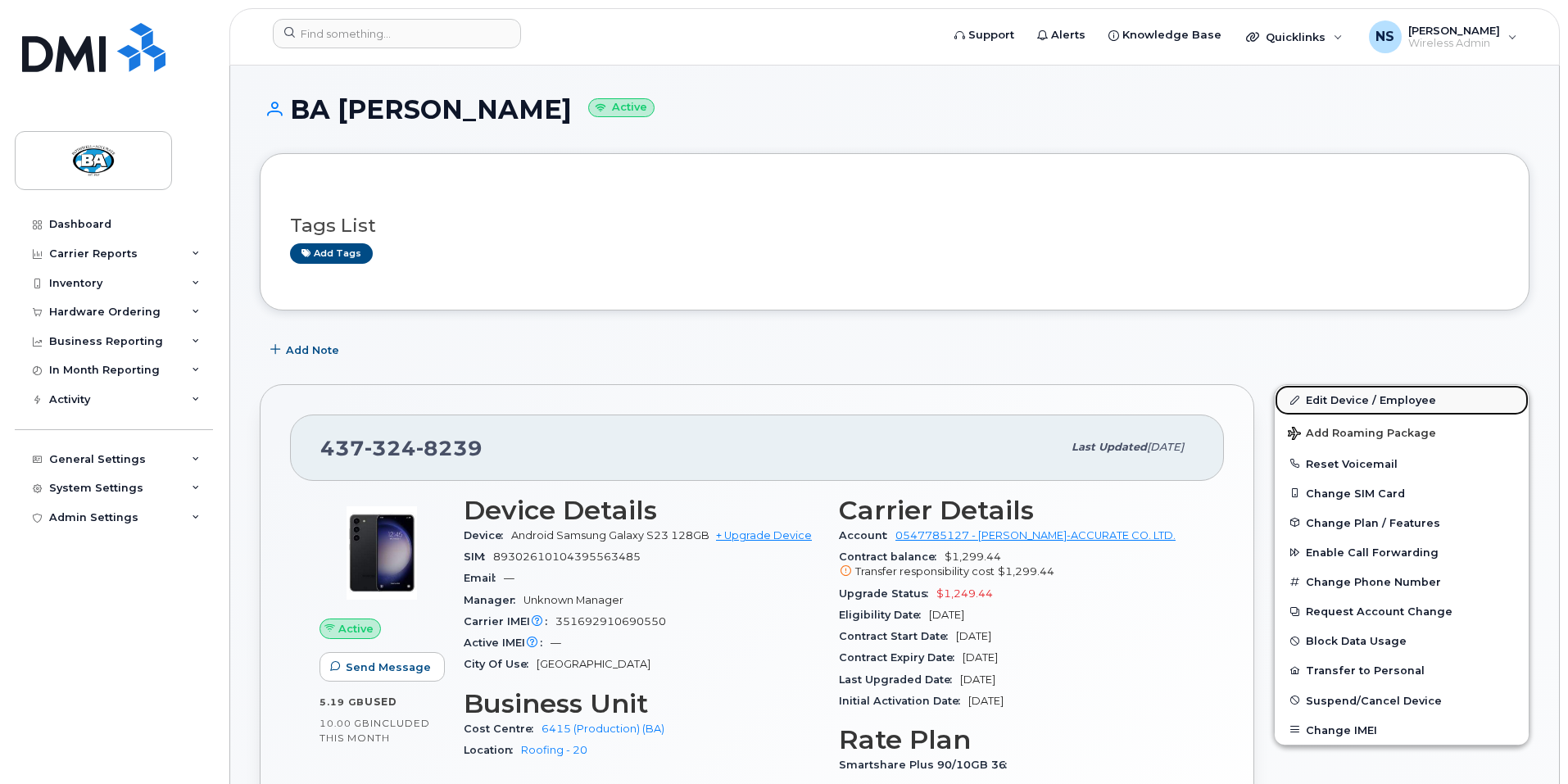
click at [1386, 401] on link "Edit Device / Employee" at bounding box center [1402, 400] width 254 height 30
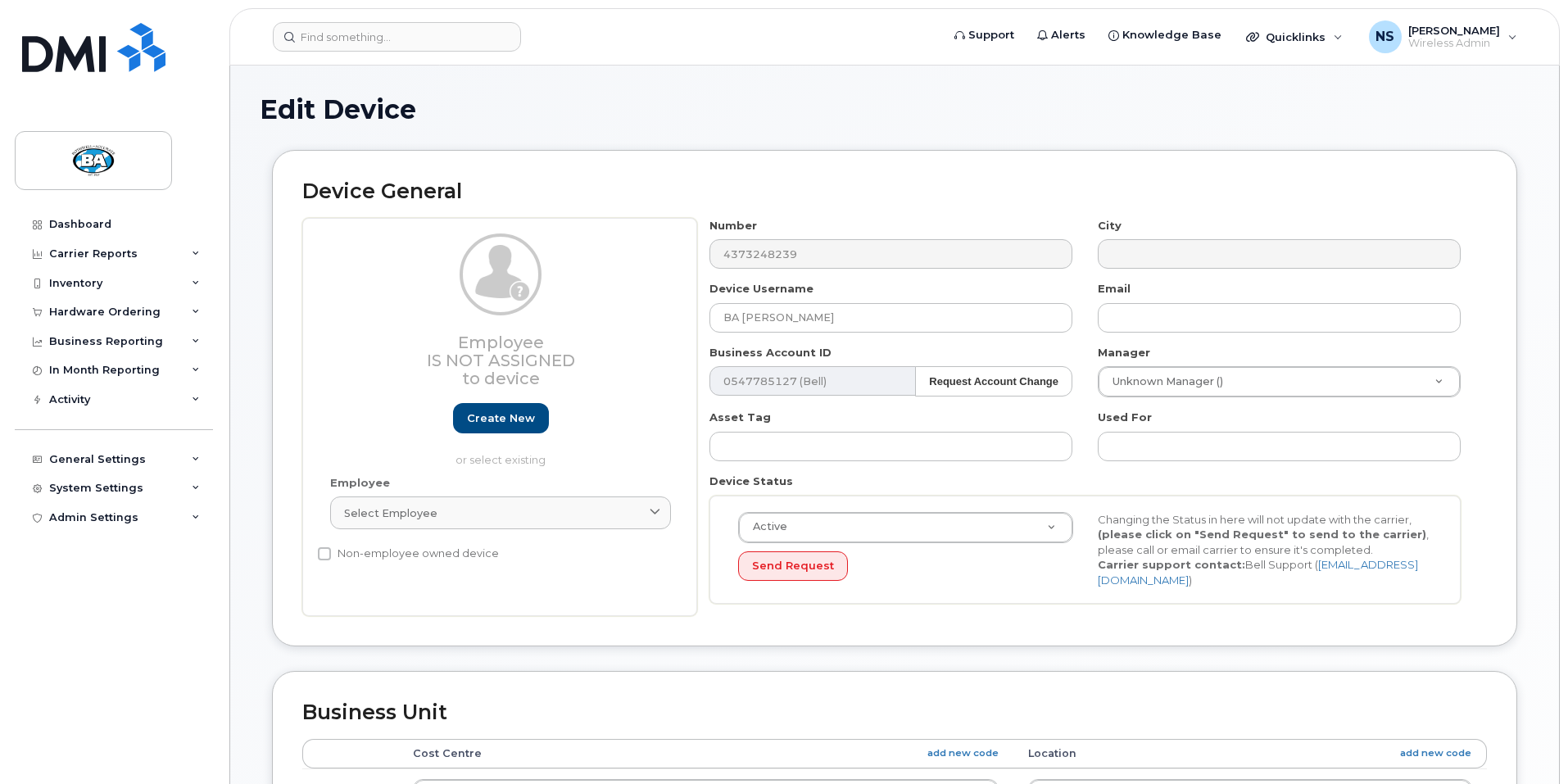
select select "13518061"
select select "29558526"
click at [744, 319] on input "BA [PERSON_NAME]" at bounding box center [891, 318] width 363 height 30
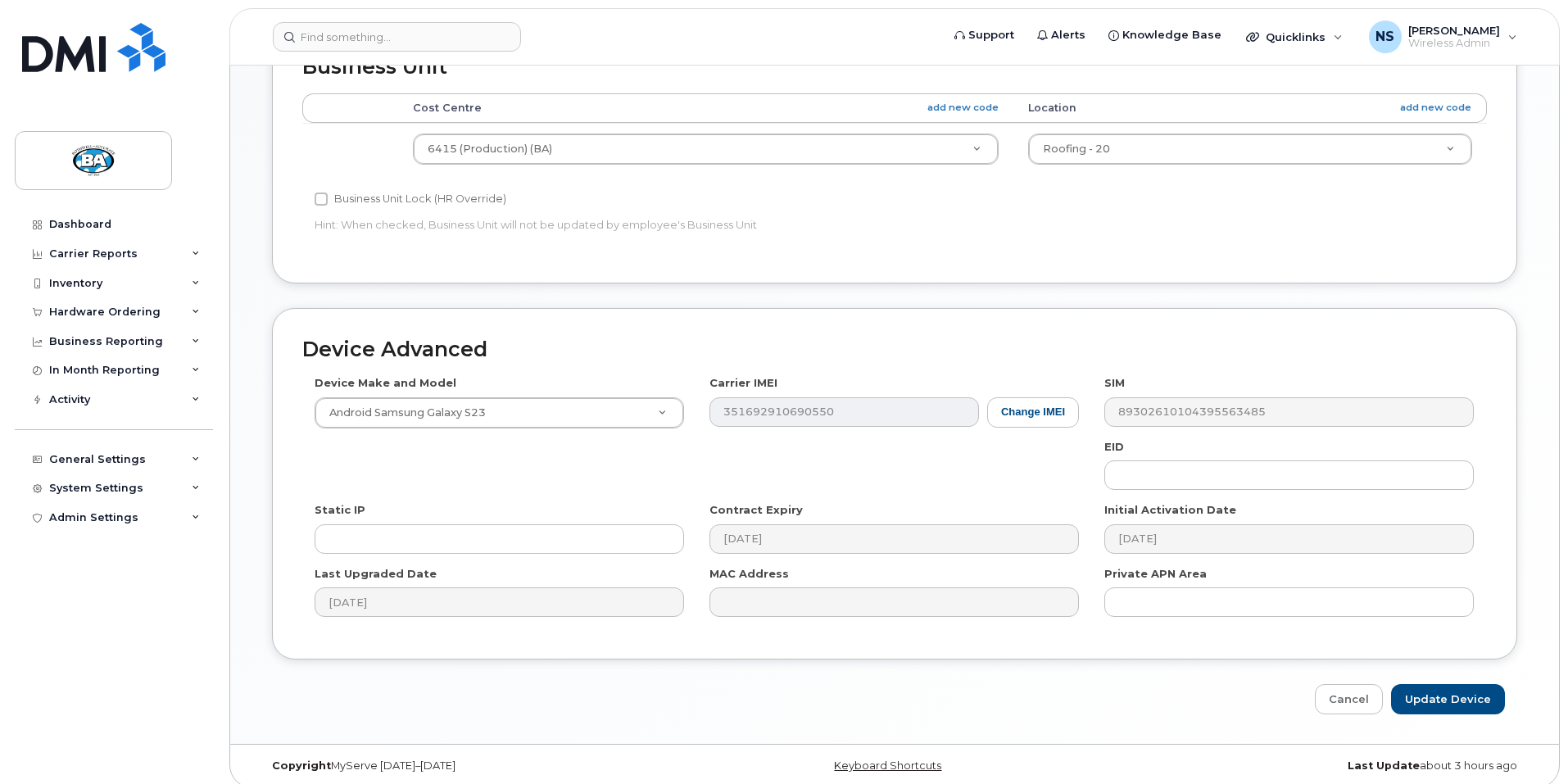
scroll to position [652, 0]
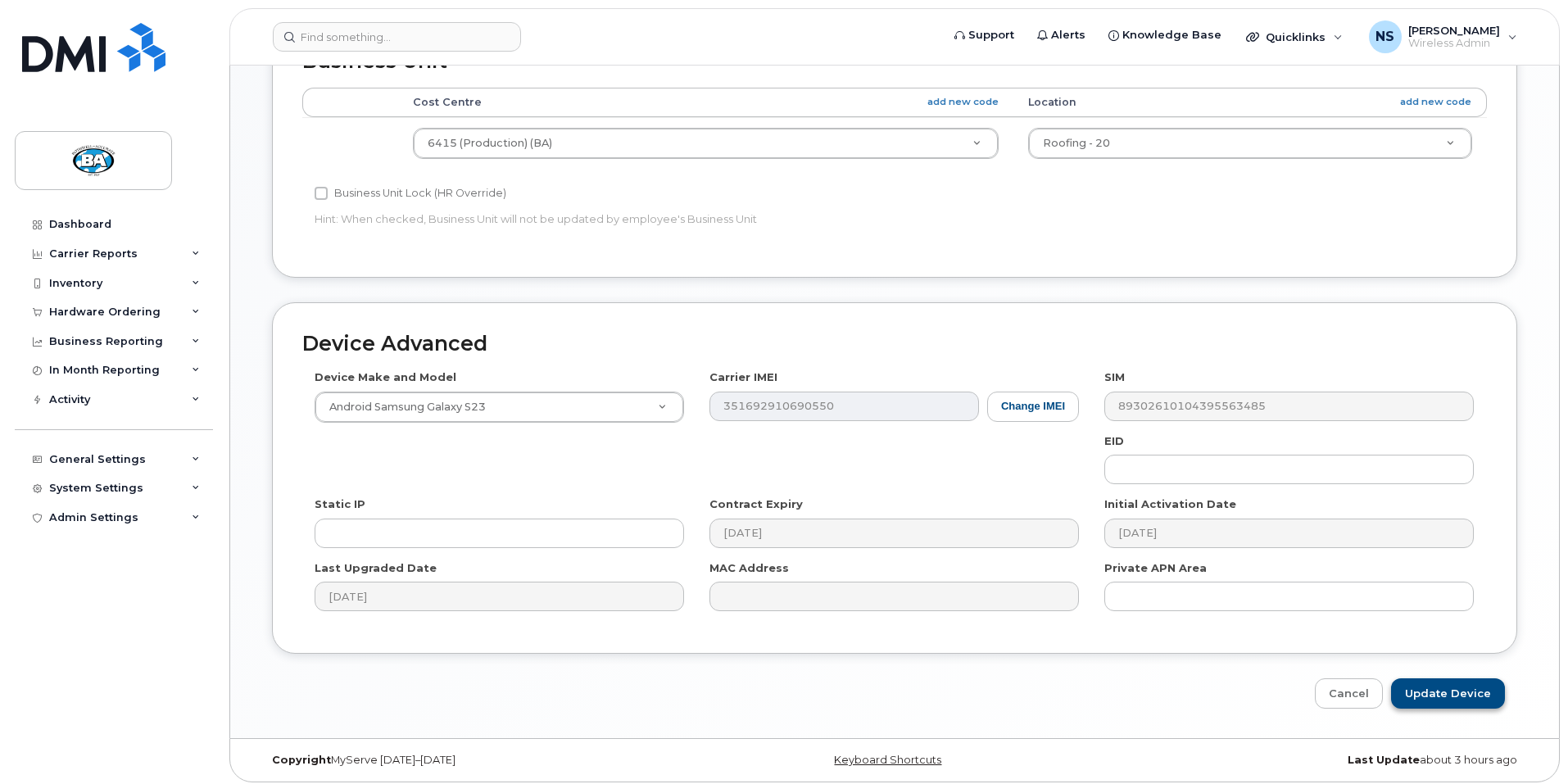
type input "BA OLD [PERSON_NAME]"
click at [1444, 690] on input "Update Device" at bounding box center [1447, 694] width 114 height 30
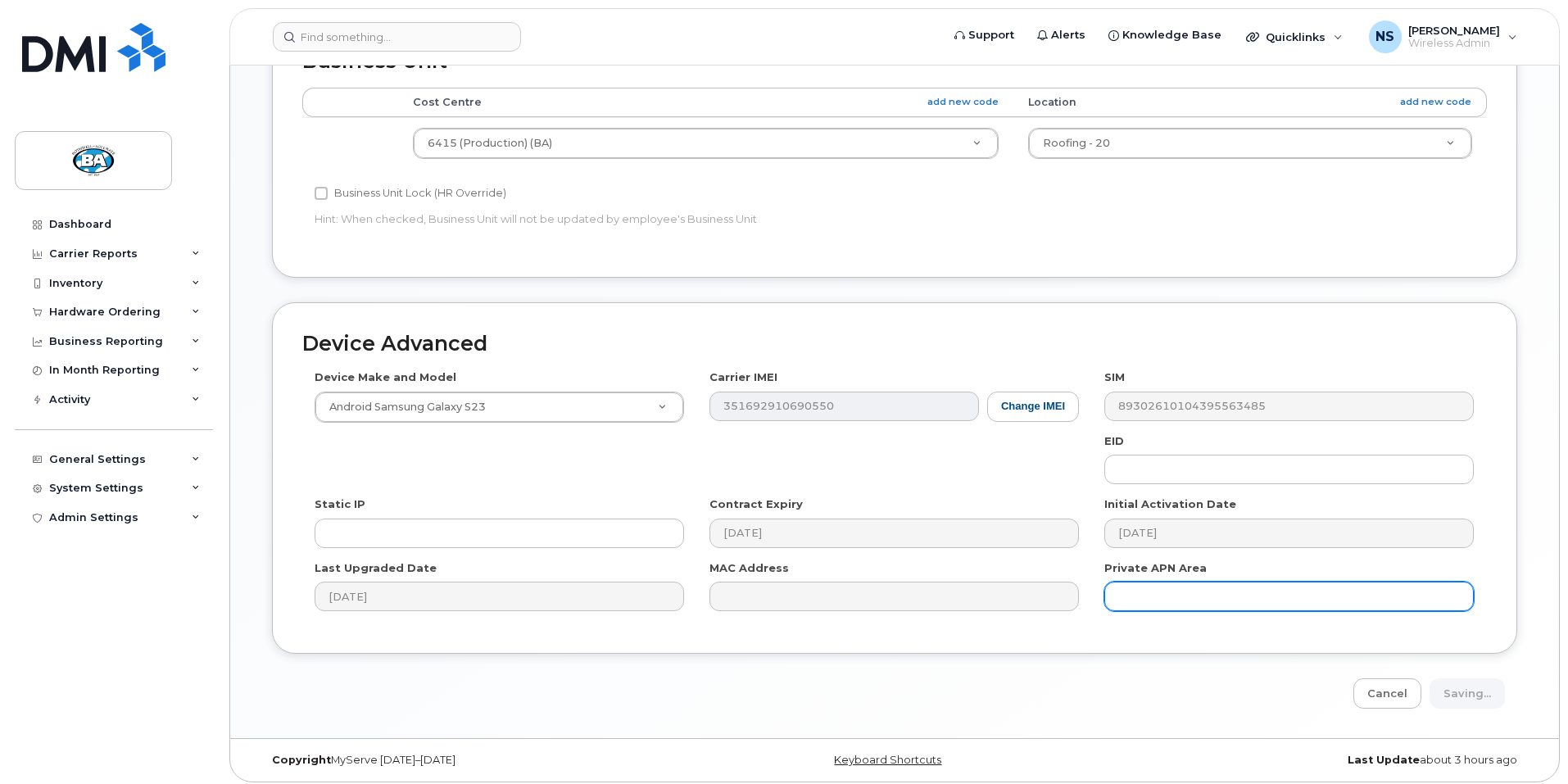
type input "Saving..."
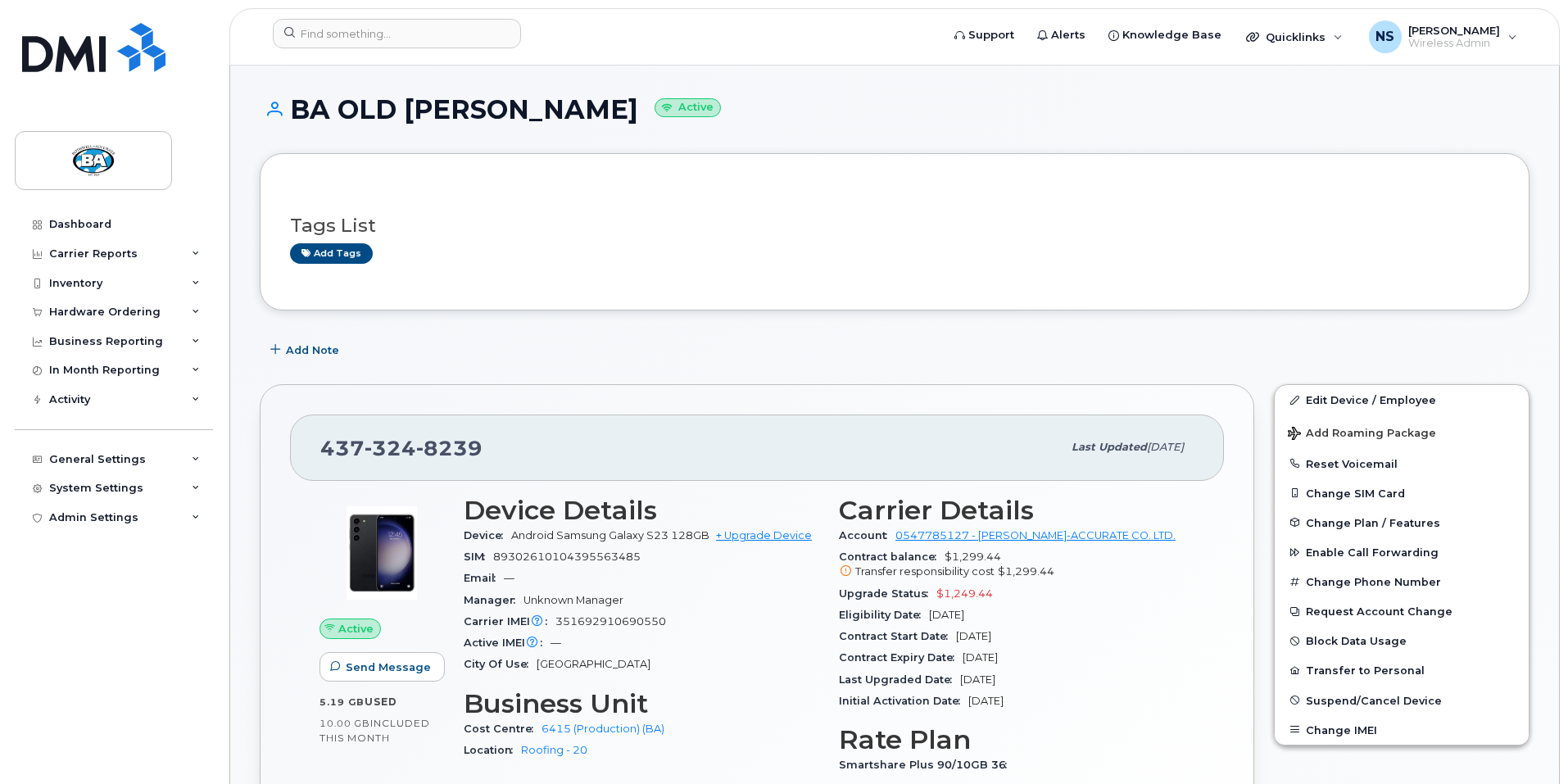
click at [126, 667] on div "Dashboard Carrier Reports Monthly Billing Data Daily Data Pooling Data Behavior…" at bounding box center [116, 485] width 203 height 550
click at [70, 283] on div "Inventory" at bounding box center [75, 283] width 53 height 13
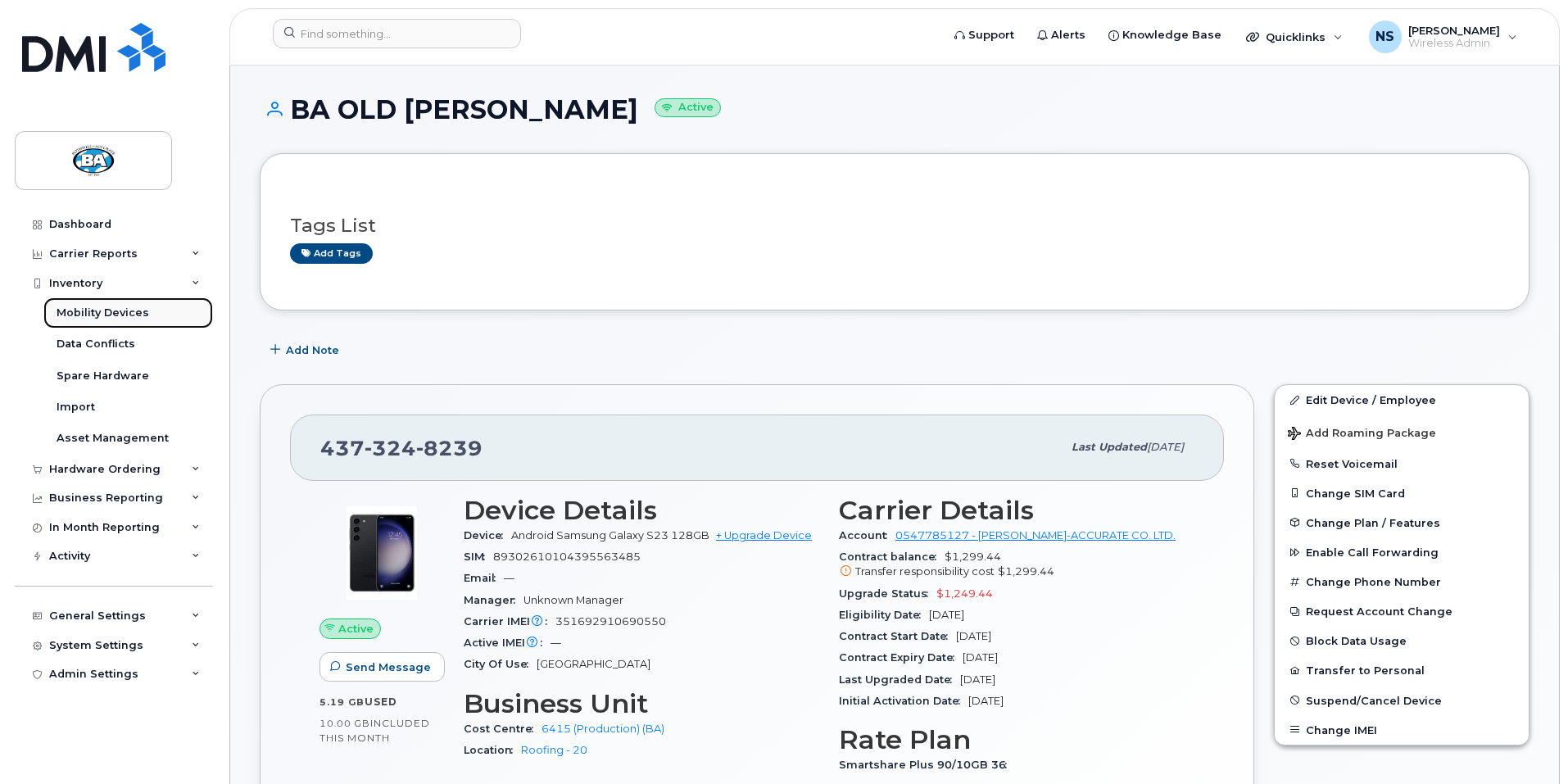
click at [84, 311] on div "Mobility Devices" at bounding box center [103, 313] width 93 height 15
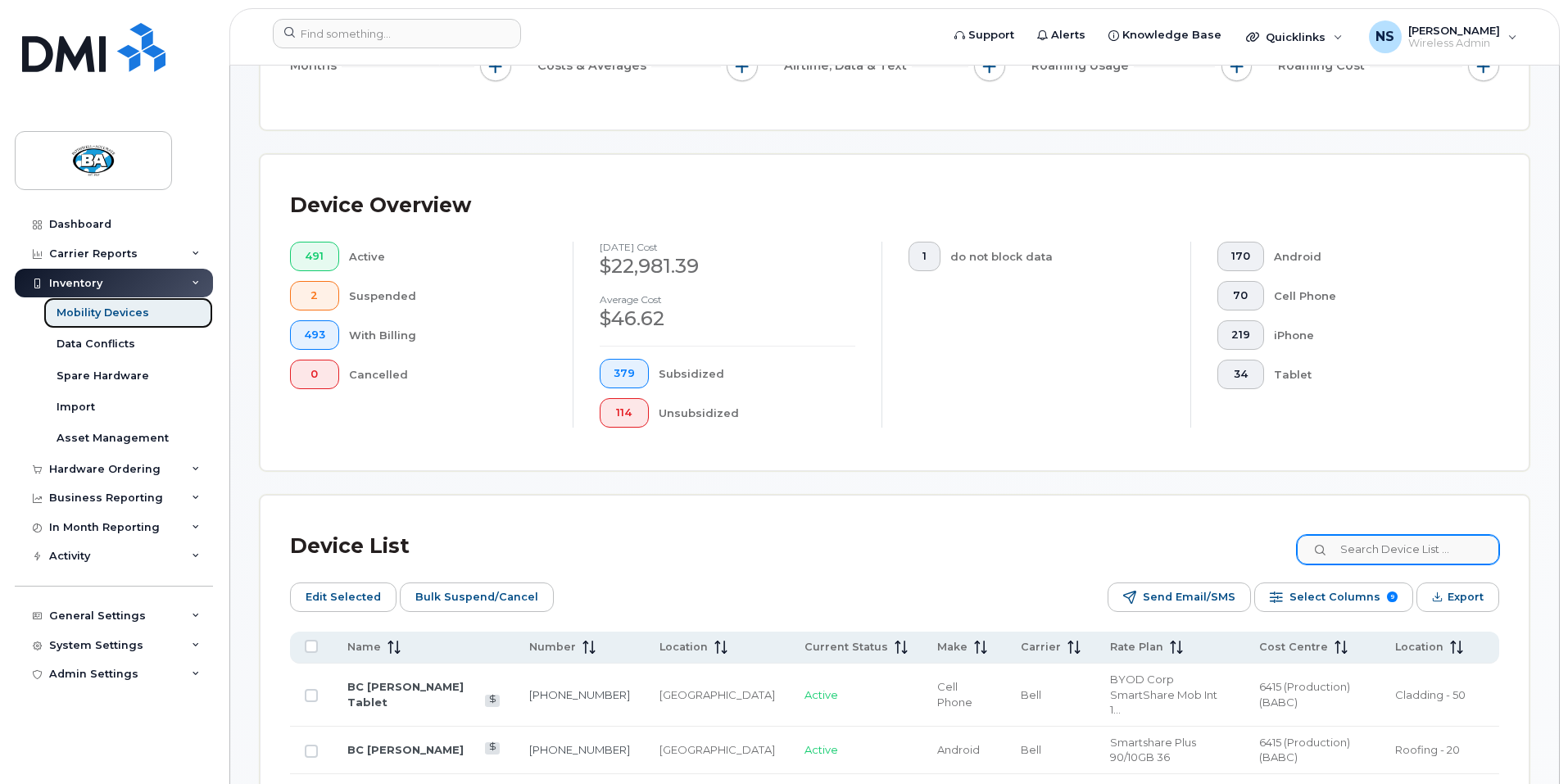
scroll to position [327, 0]
click at [1413, 540] on input at bounding box center [1397, 549] width 204 height 30
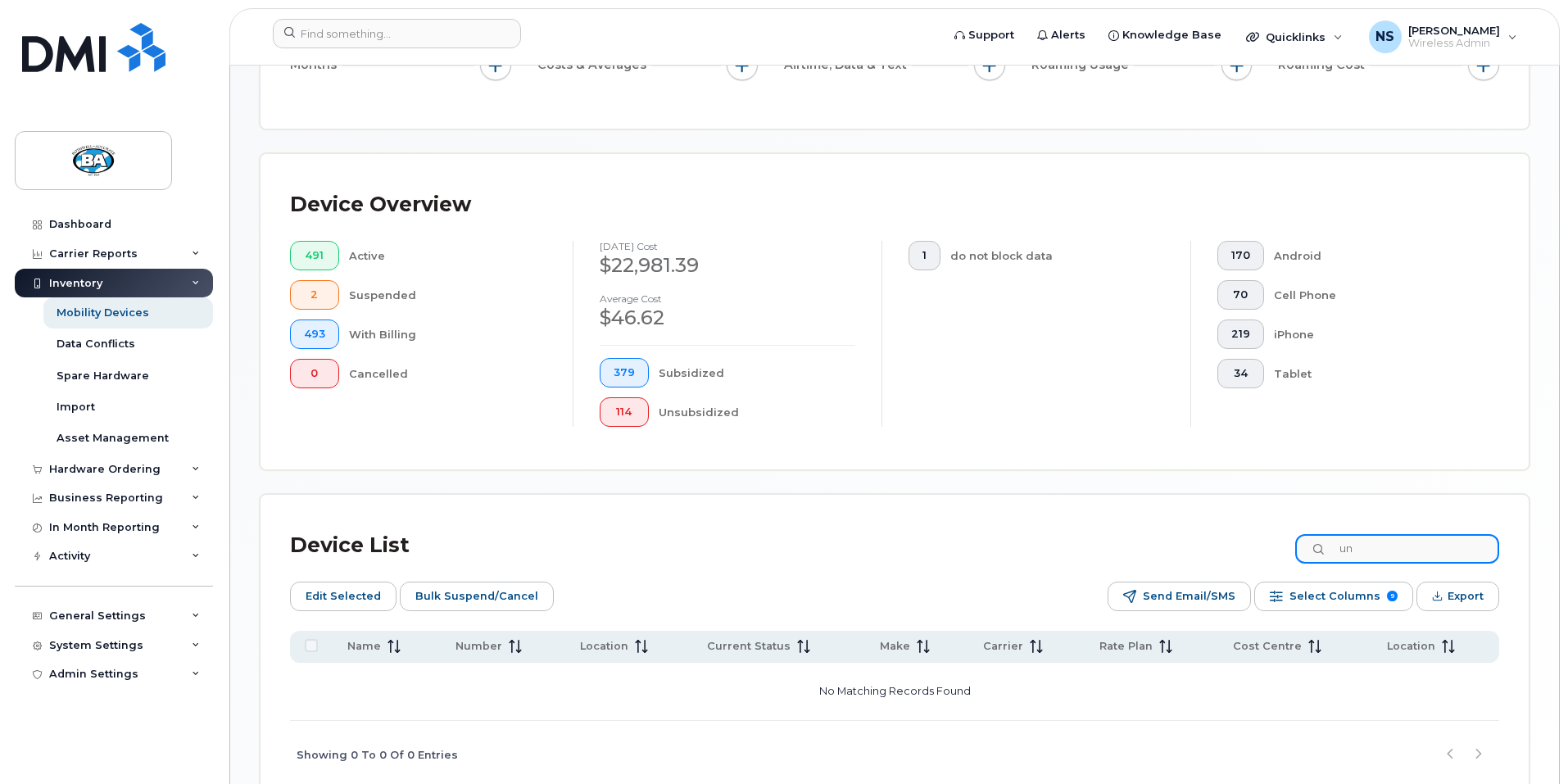
type input "u"
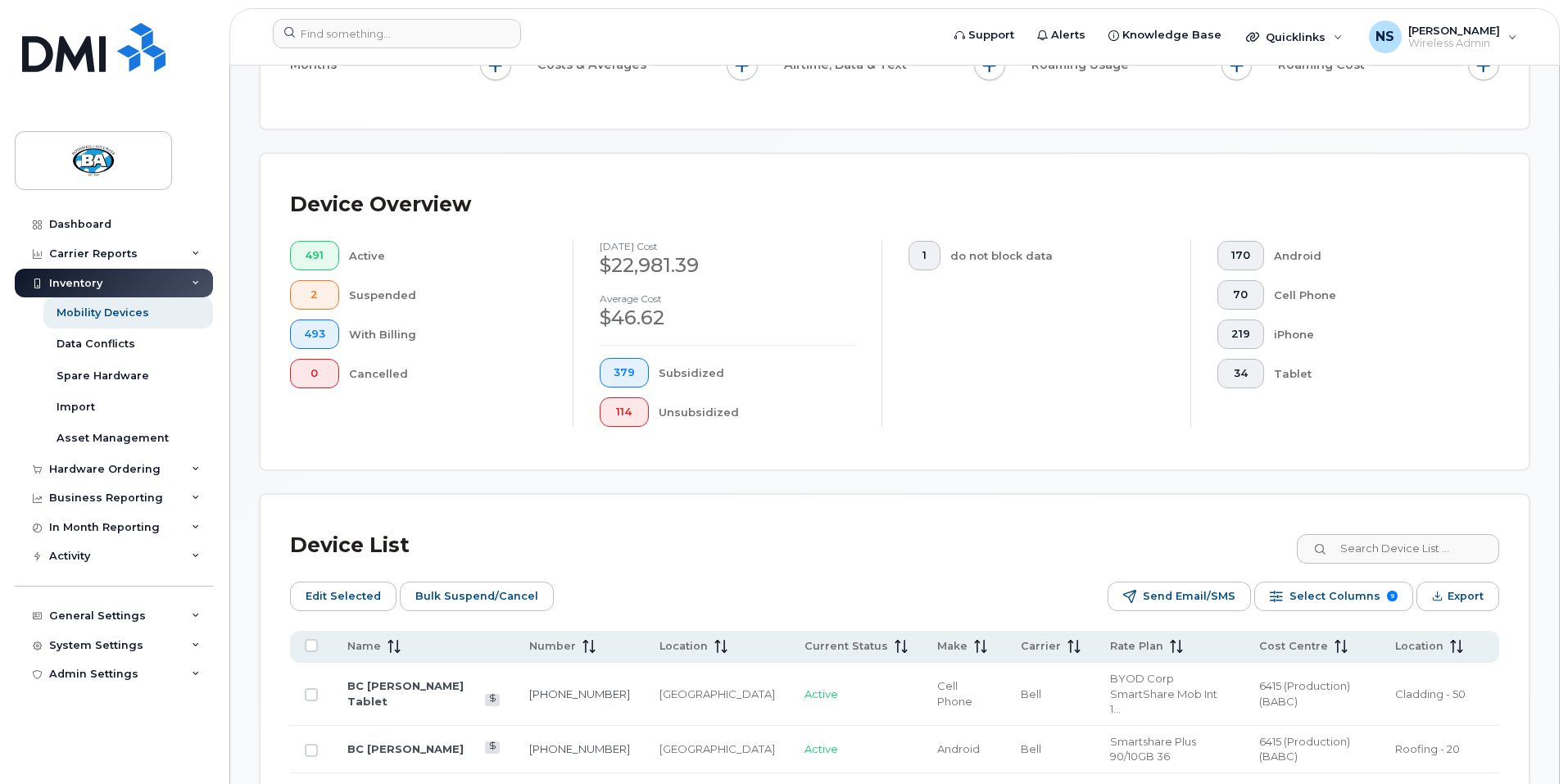
click at [1390, 409] on div "170 Android 70 Cell Phone 219 iPhone 34 Tablet" at bounding box center [1345, 334] width 309 height 186
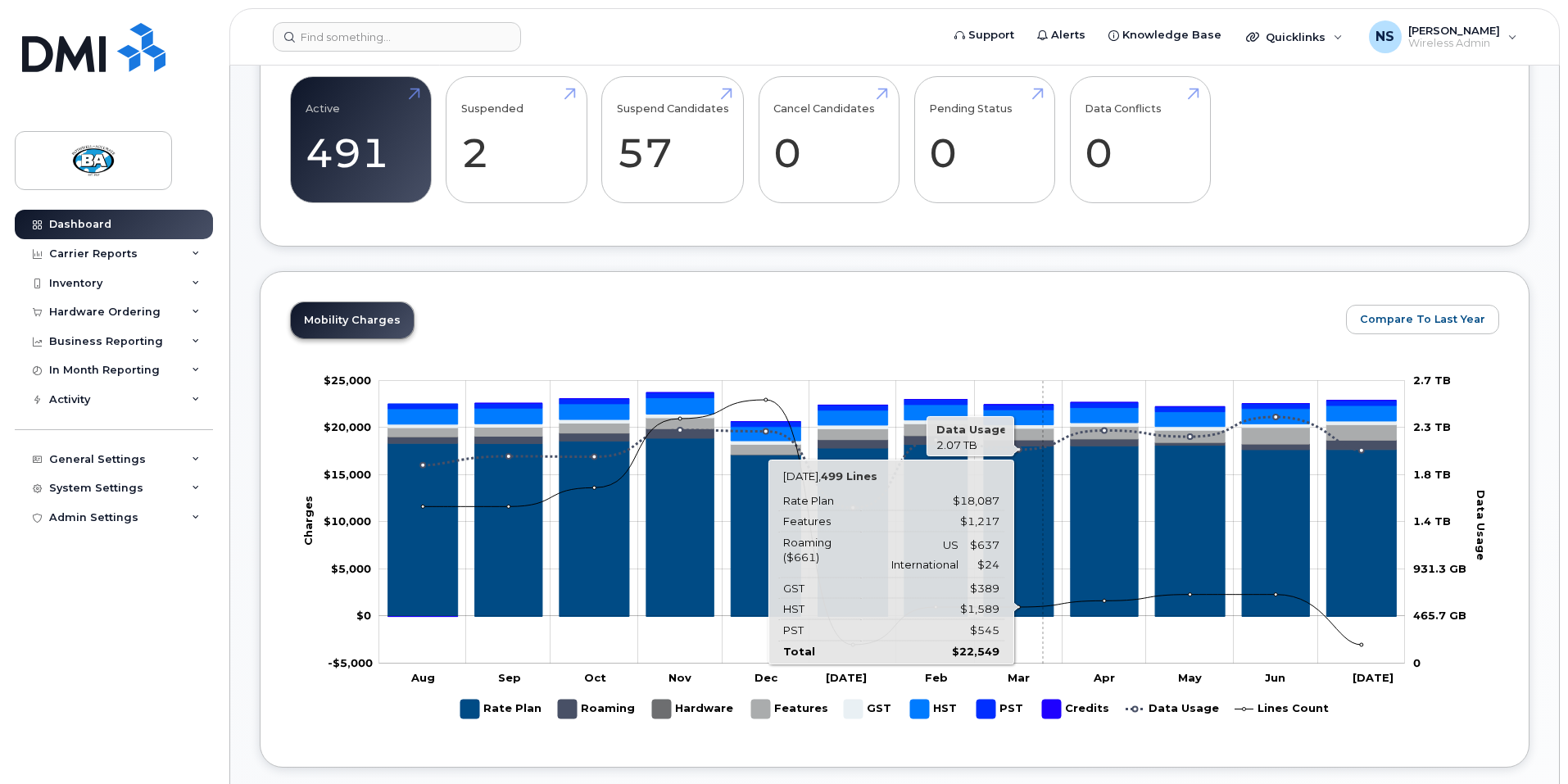
scroll to position [496, 0]
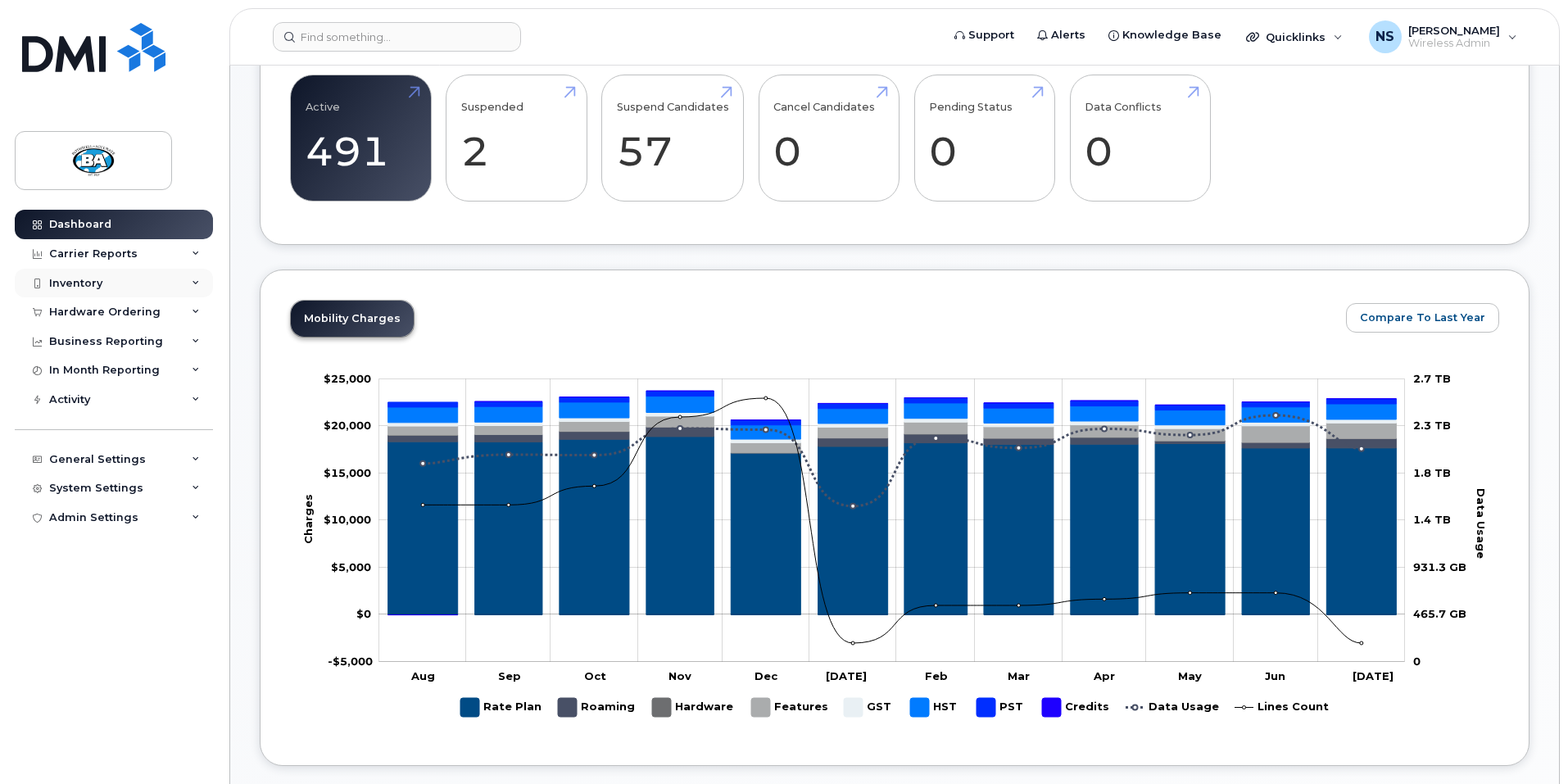
click at [47, 280] on div "Inventory" at bounding box center [114, 283] width 199 height 30
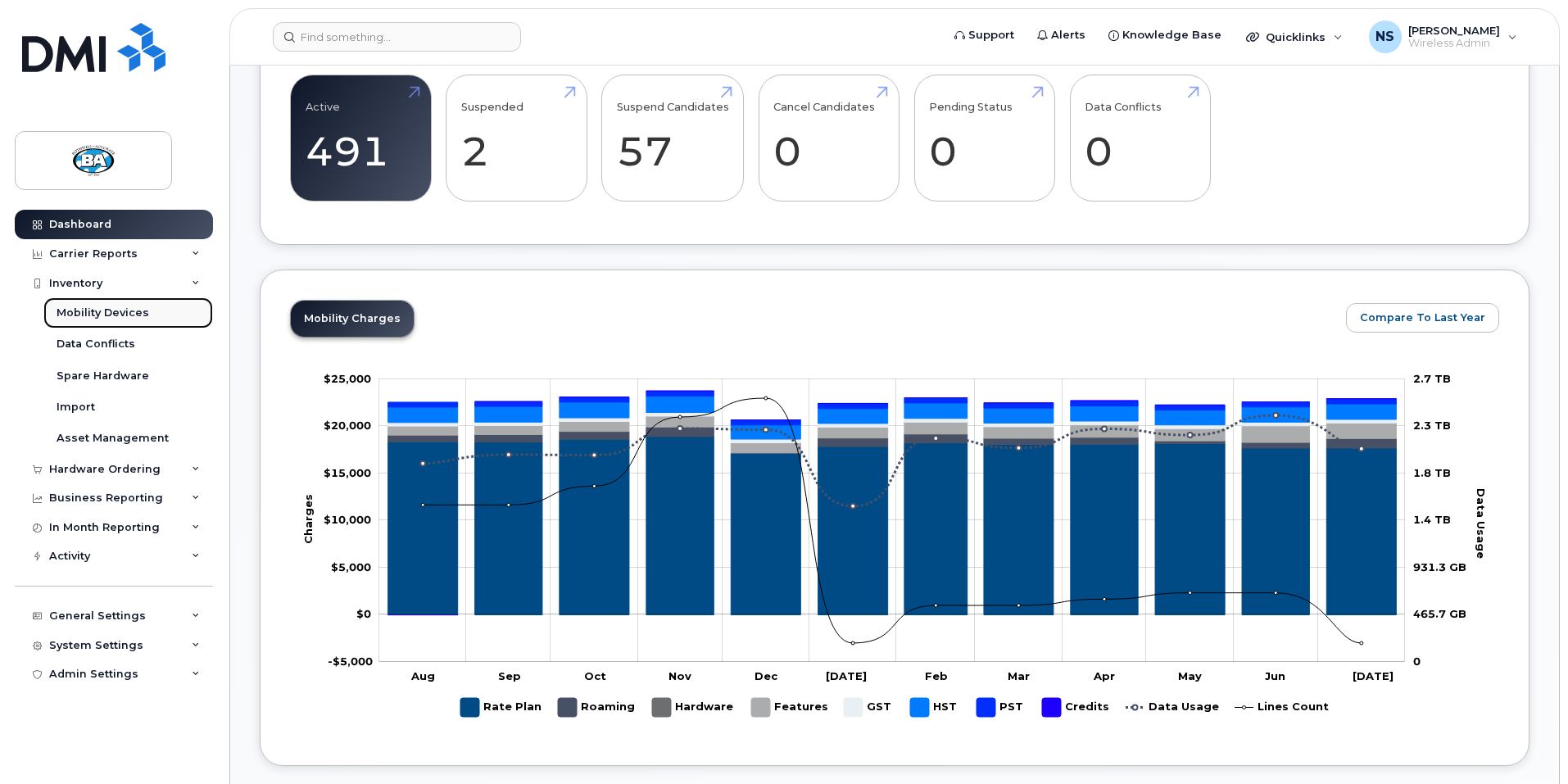
click at [116, 317] on div "Mobility Devices" at bounding box center [103, 313] width 93 height 15
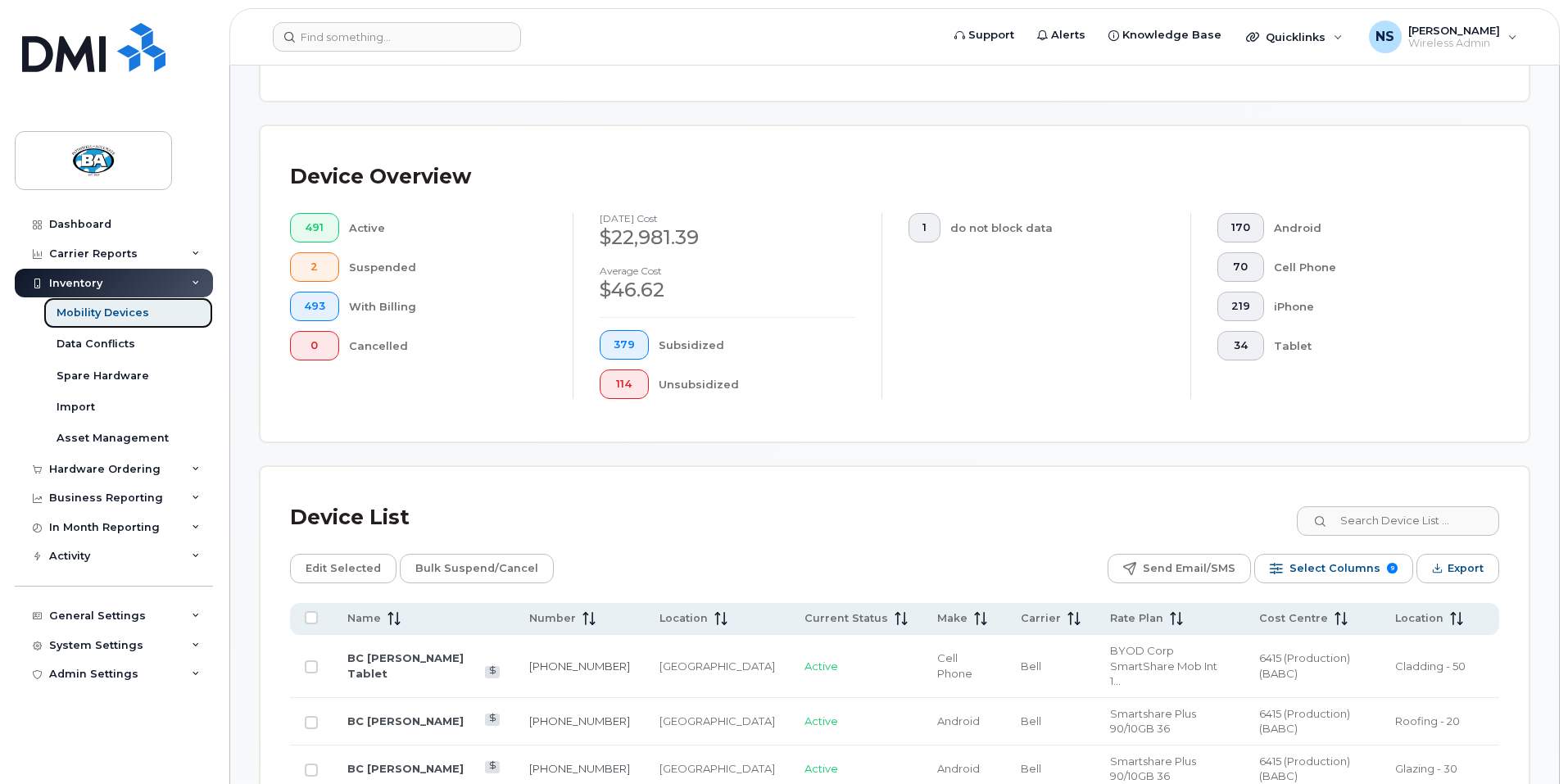
scroll to position [326, 0]
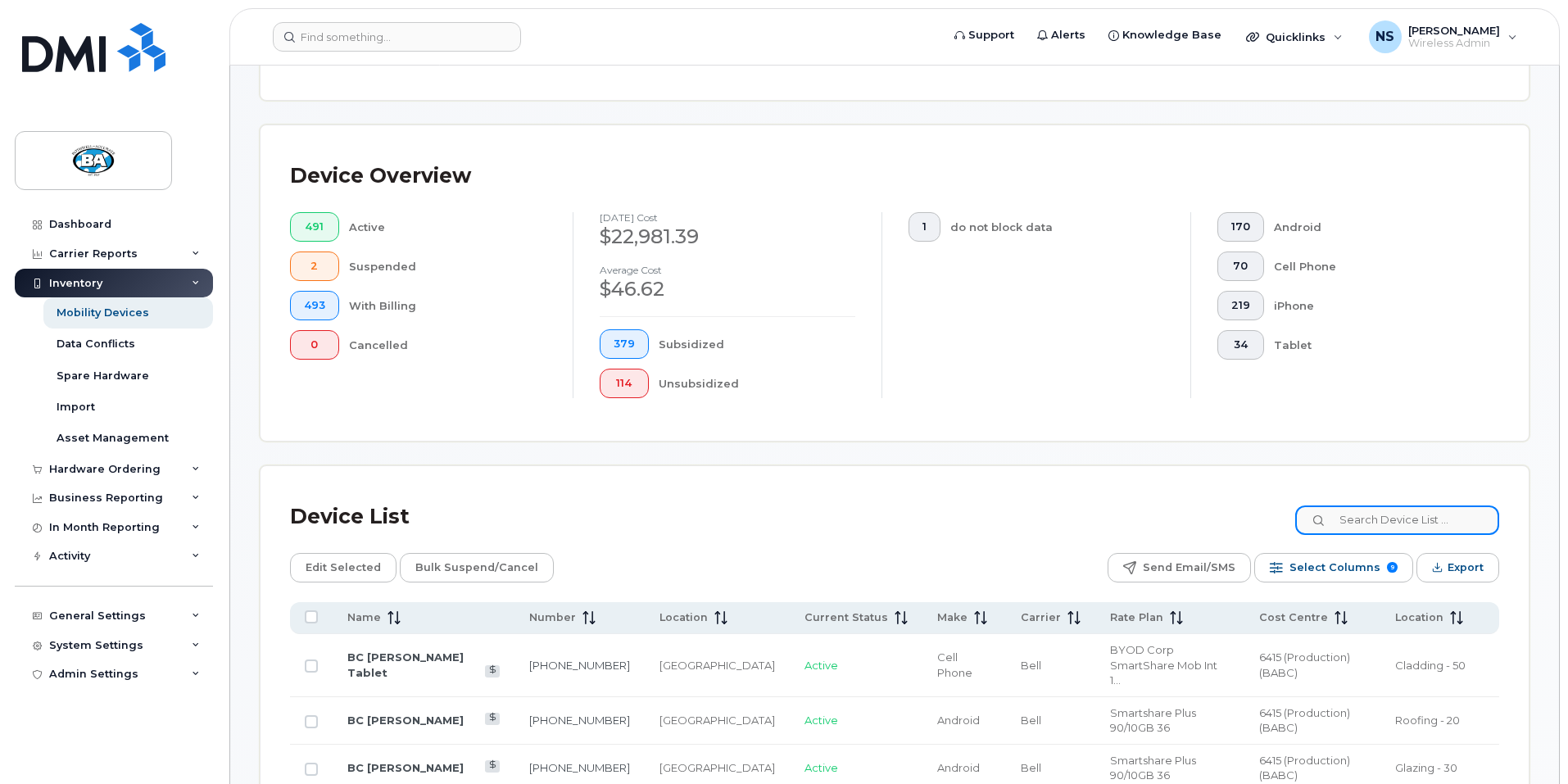
click at [1435, 507] on input at bounding box center [1397, 520] width 204 height 30
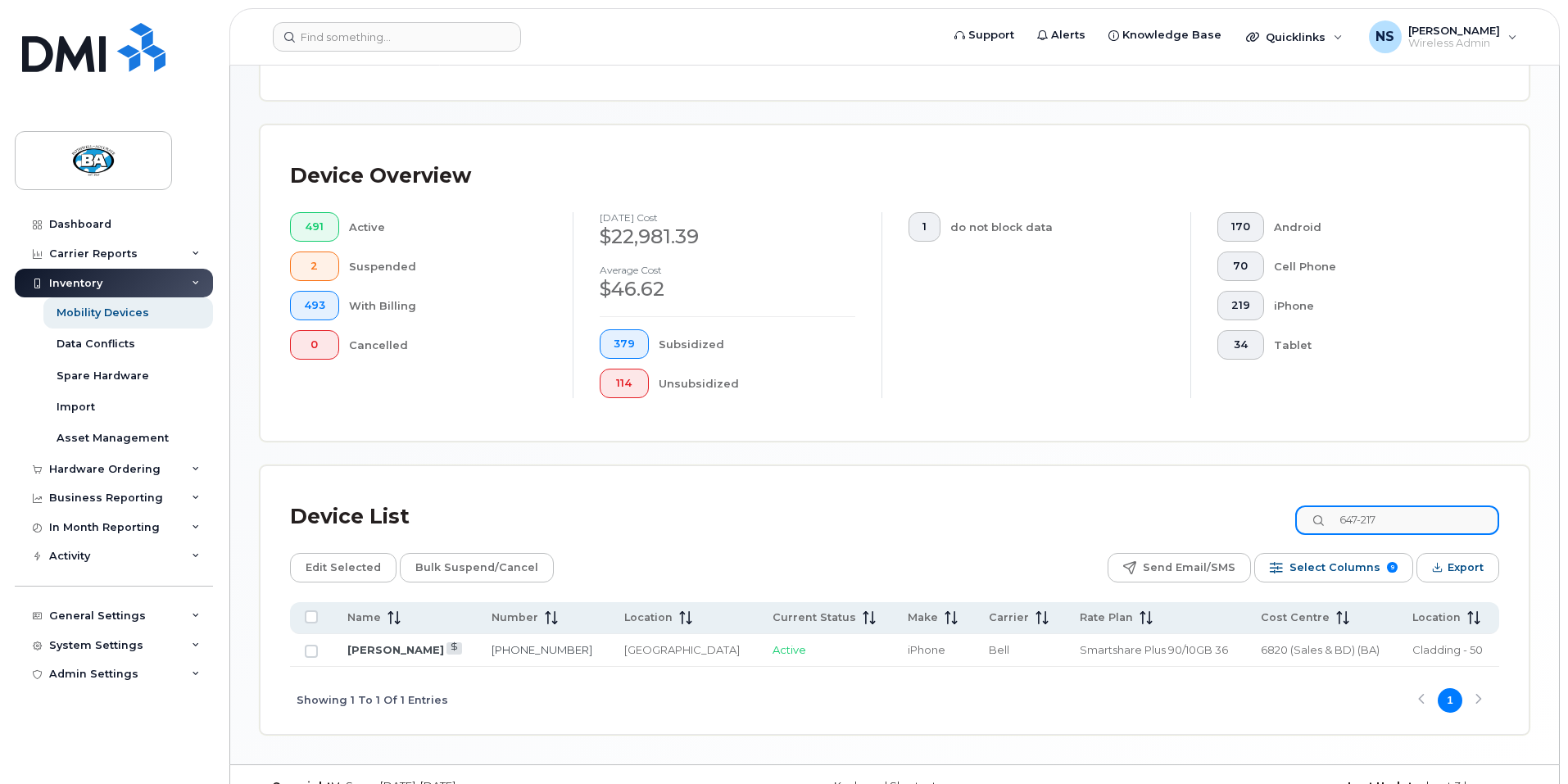
type input "647-217"
drag, startPoint x: 1421, startPoint y: 504, endPoint x: 1315, endPoint y: 511, distance: 106.2
click at [1315, 511] on input "647-217" at bounding box center [1397, 520] width 204 height 30
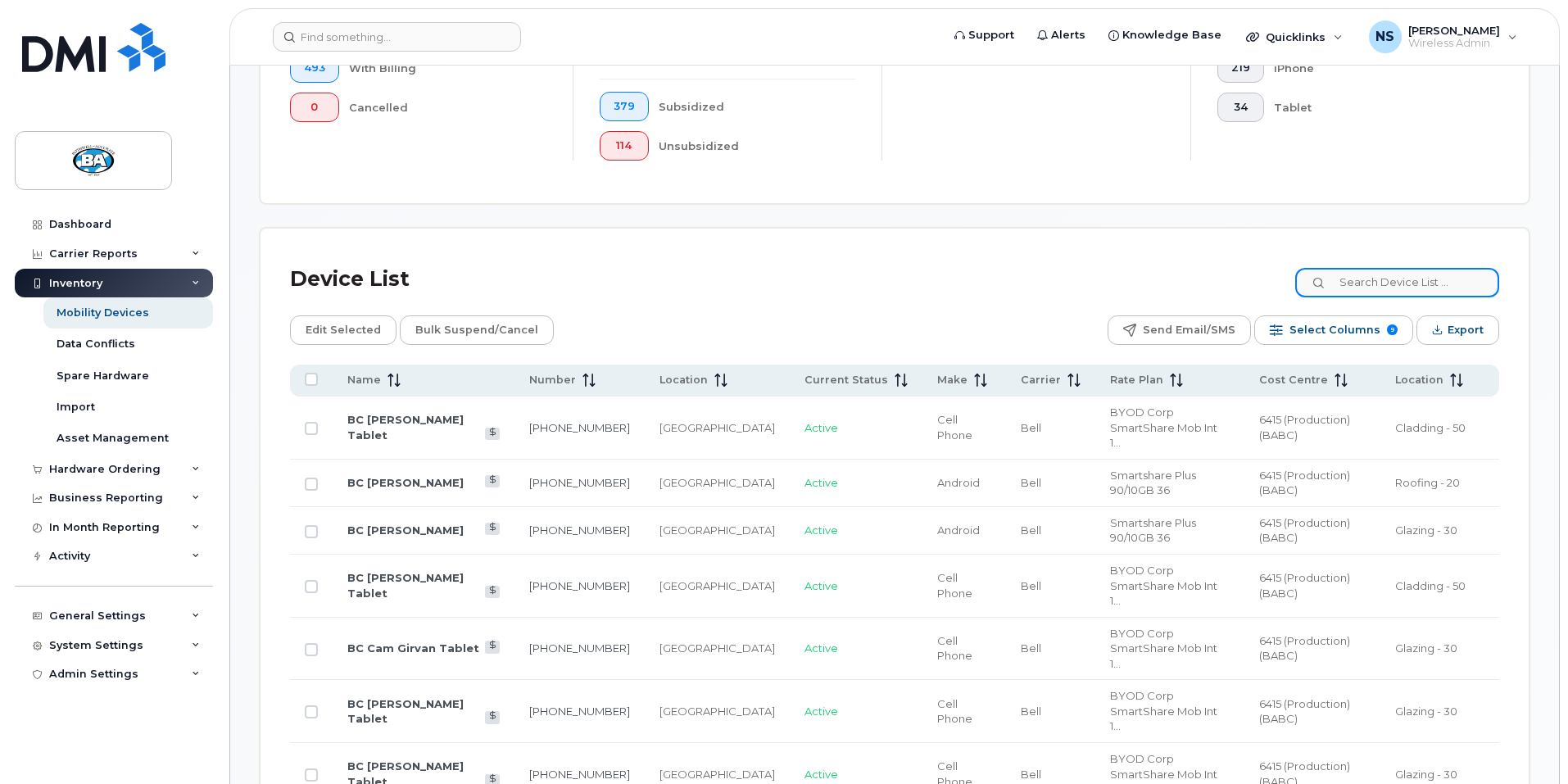
scroll to position [563, 0]
click at [1381, 272] on input at bounding box center [1397, 283] width 204 height 30
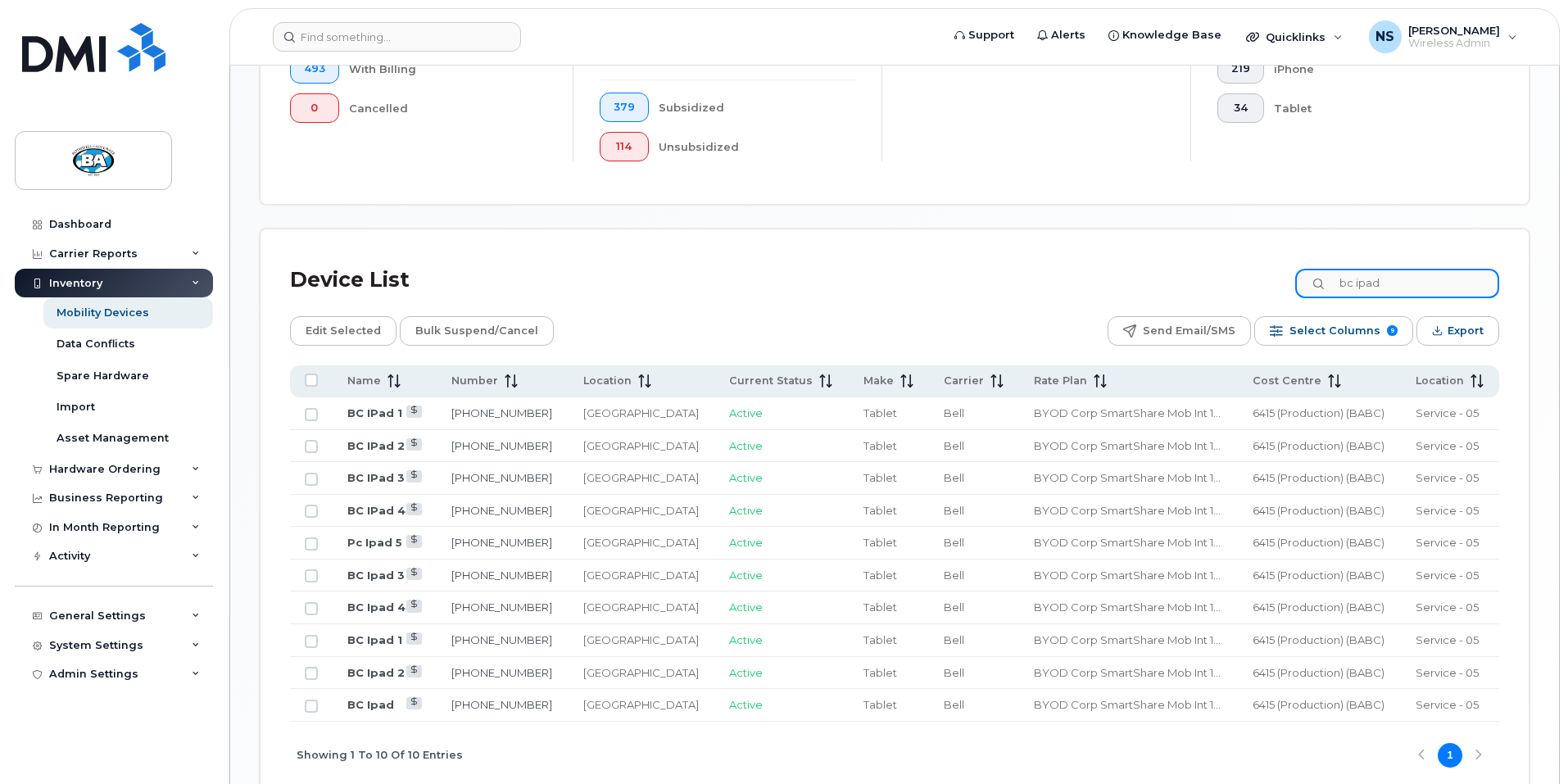
type input "bc ipad"
click at [385, 569] on link "BC Ipad 3" at bounding box center [376, 575] width 57 height 13
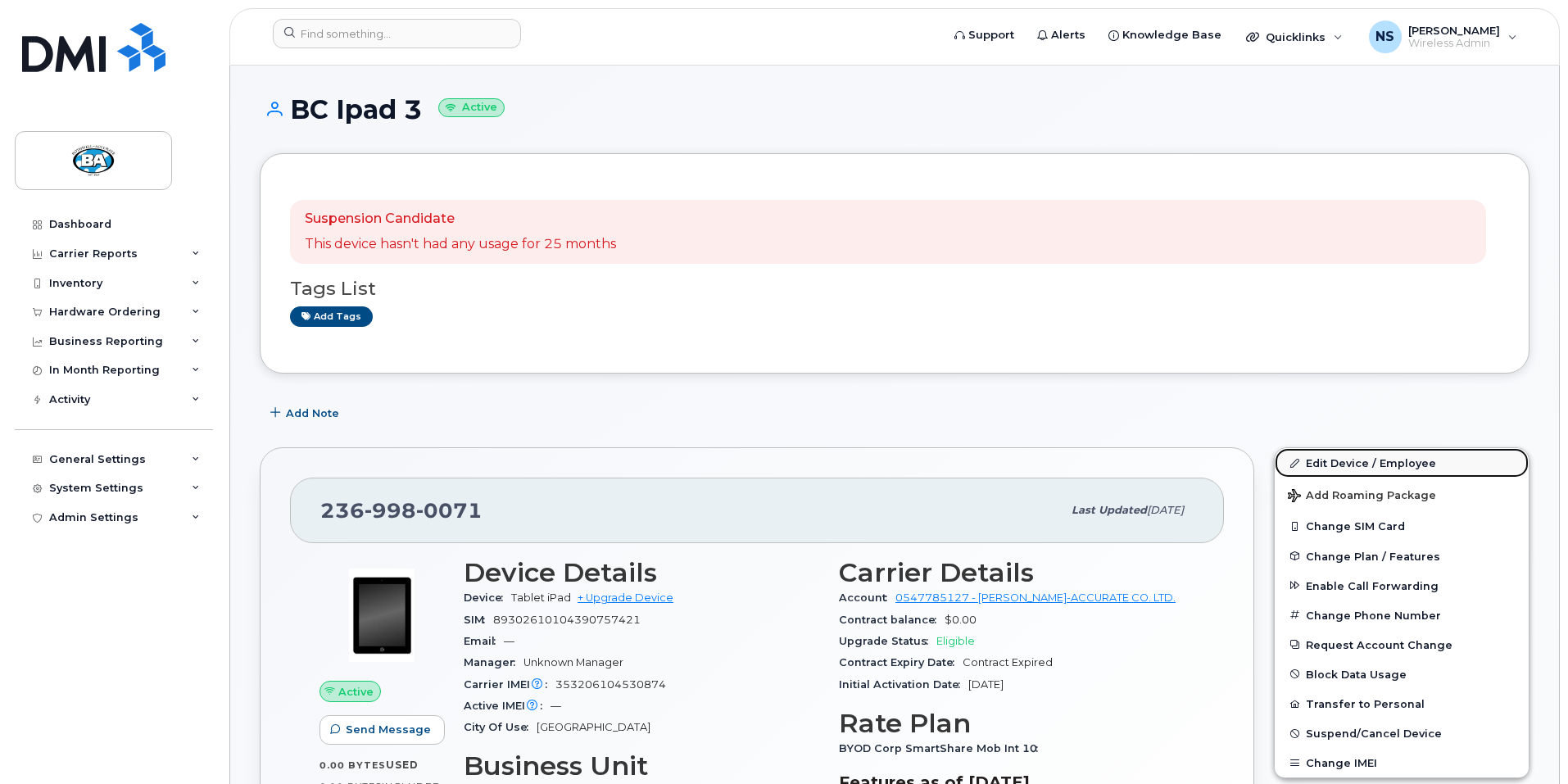
click at [1383, 462] on link "Edit Device / Employee" at bounding box center [1402, 463] width 254 height 30
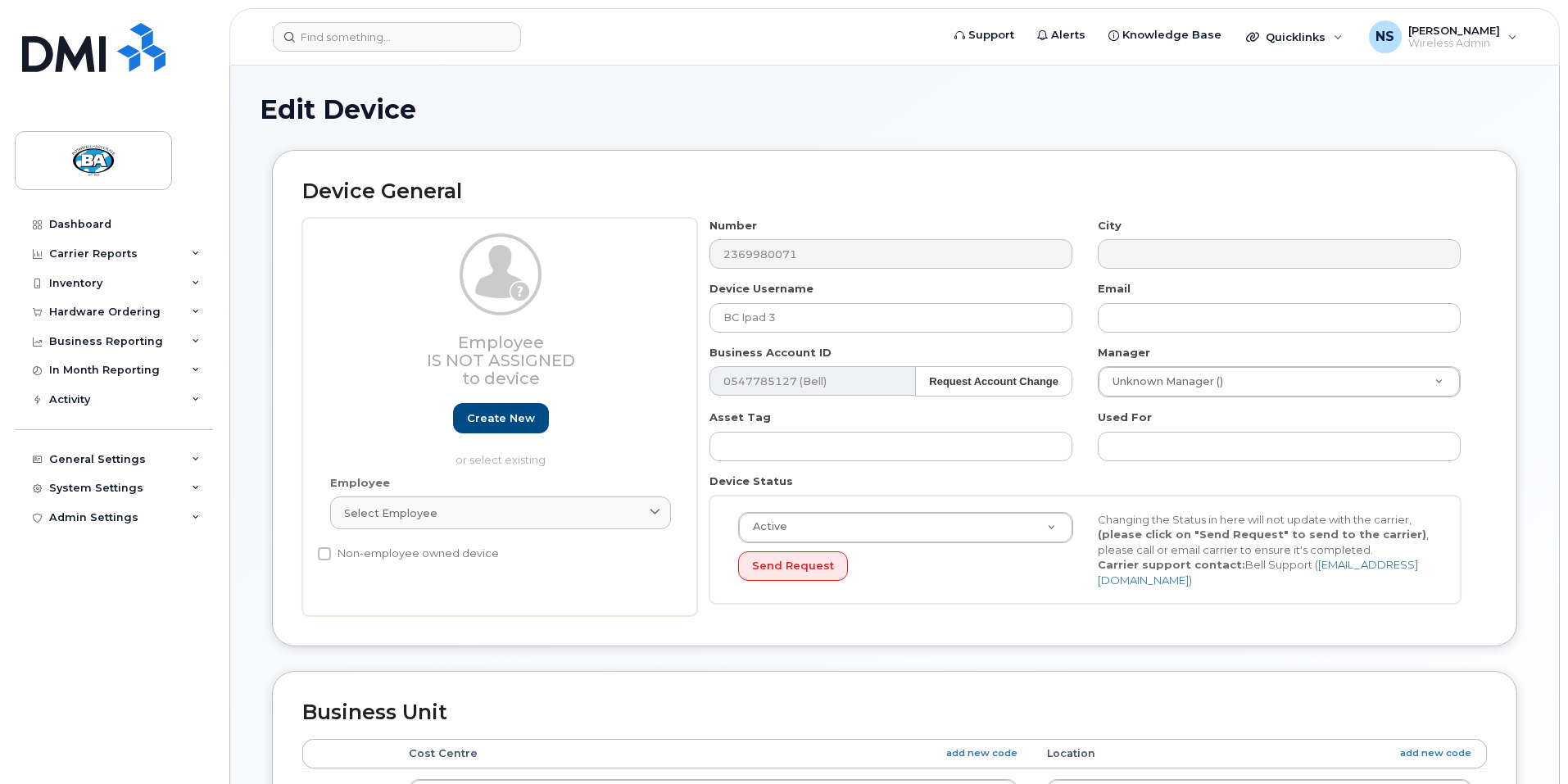
select select "29558521"
select select "13518067"
click at [836, 316] on input "BC Ipad 3" at bounding box center [891, 318] width 363 height 30
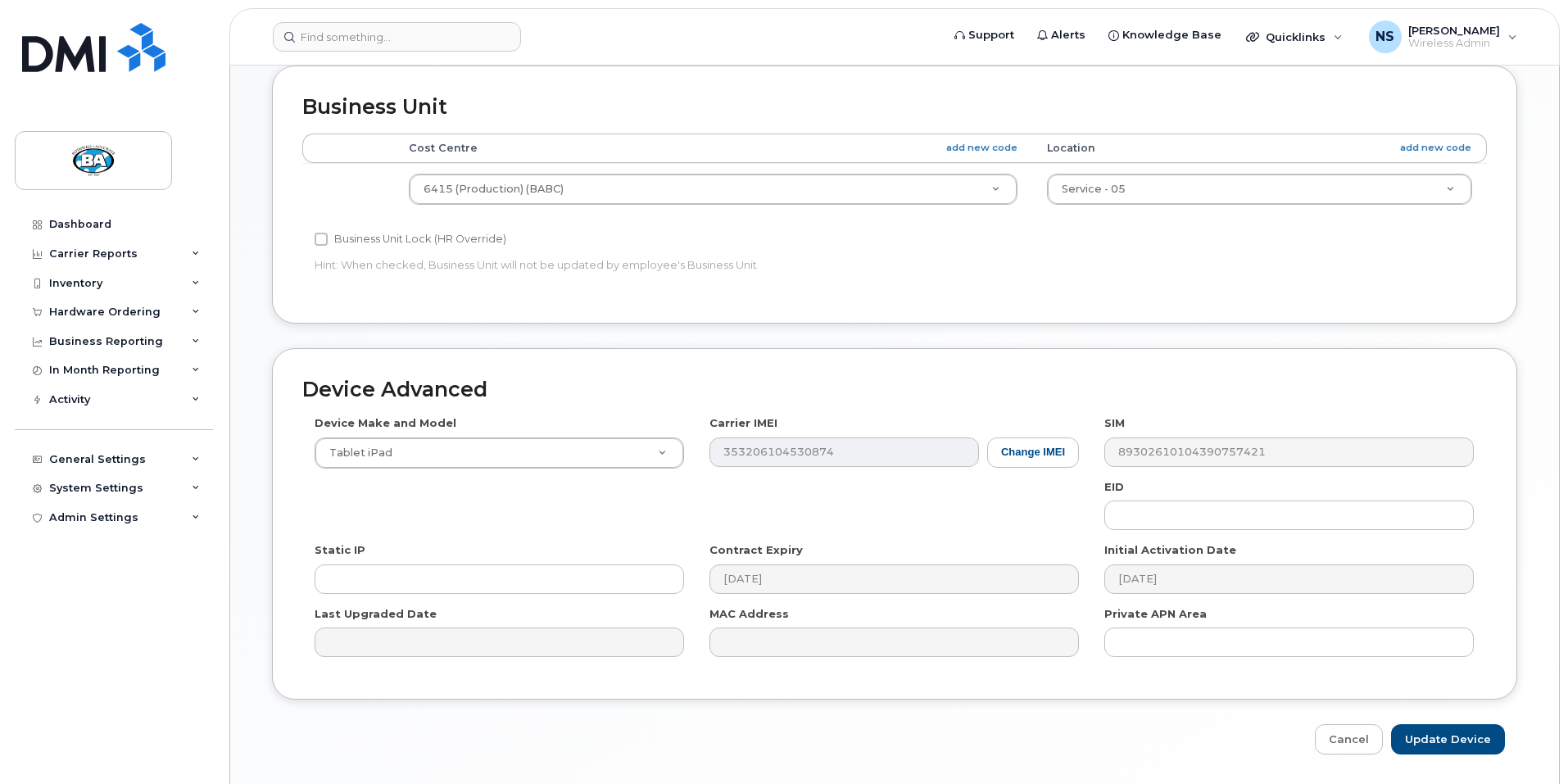
scroll to position [652, 0]
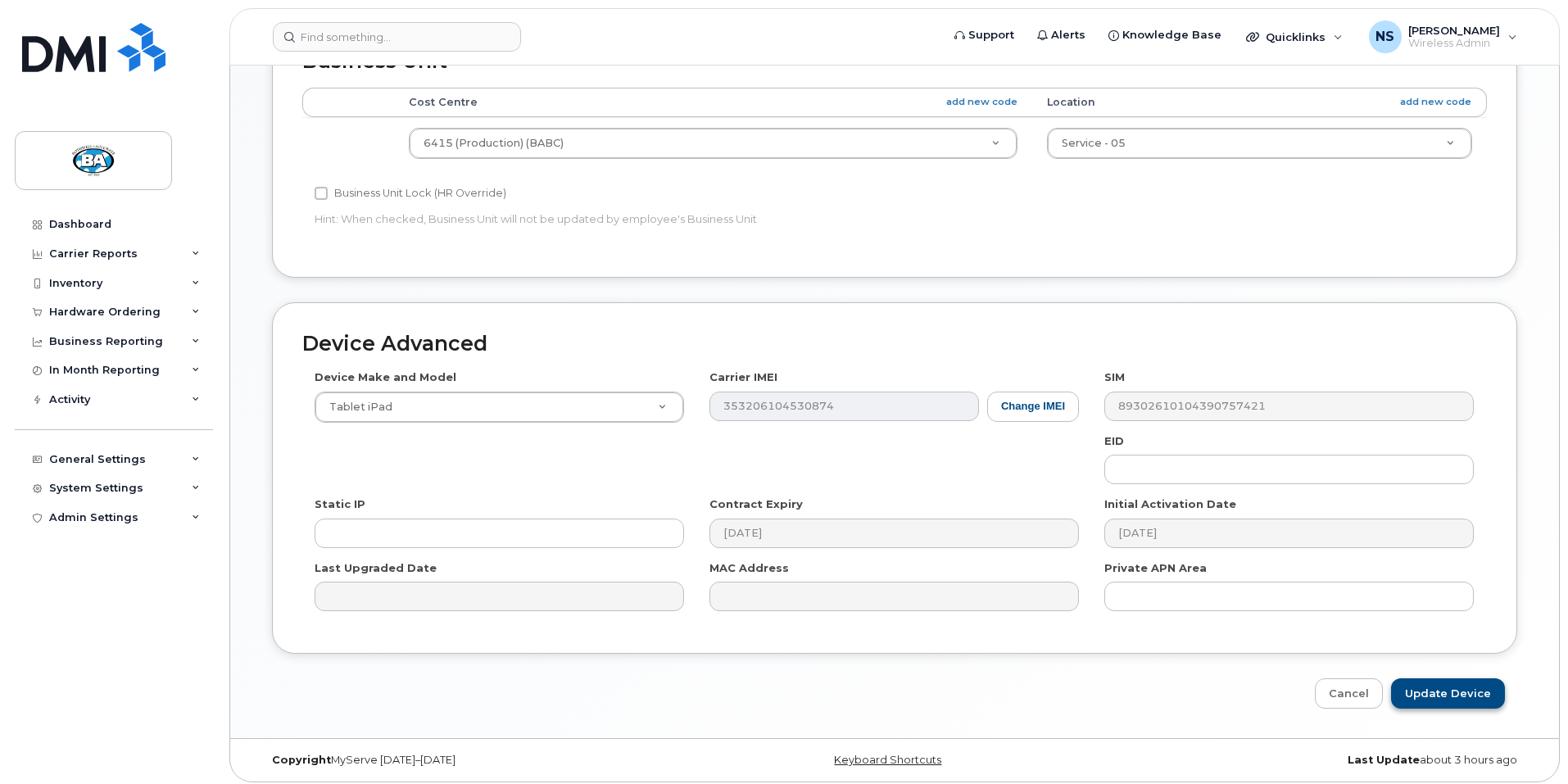
type input "BC IPAD 6"
click at [1441, 690] on input "Update Device" at bounding box center [1447, 694] width 114 height 30
type input "Saving..."
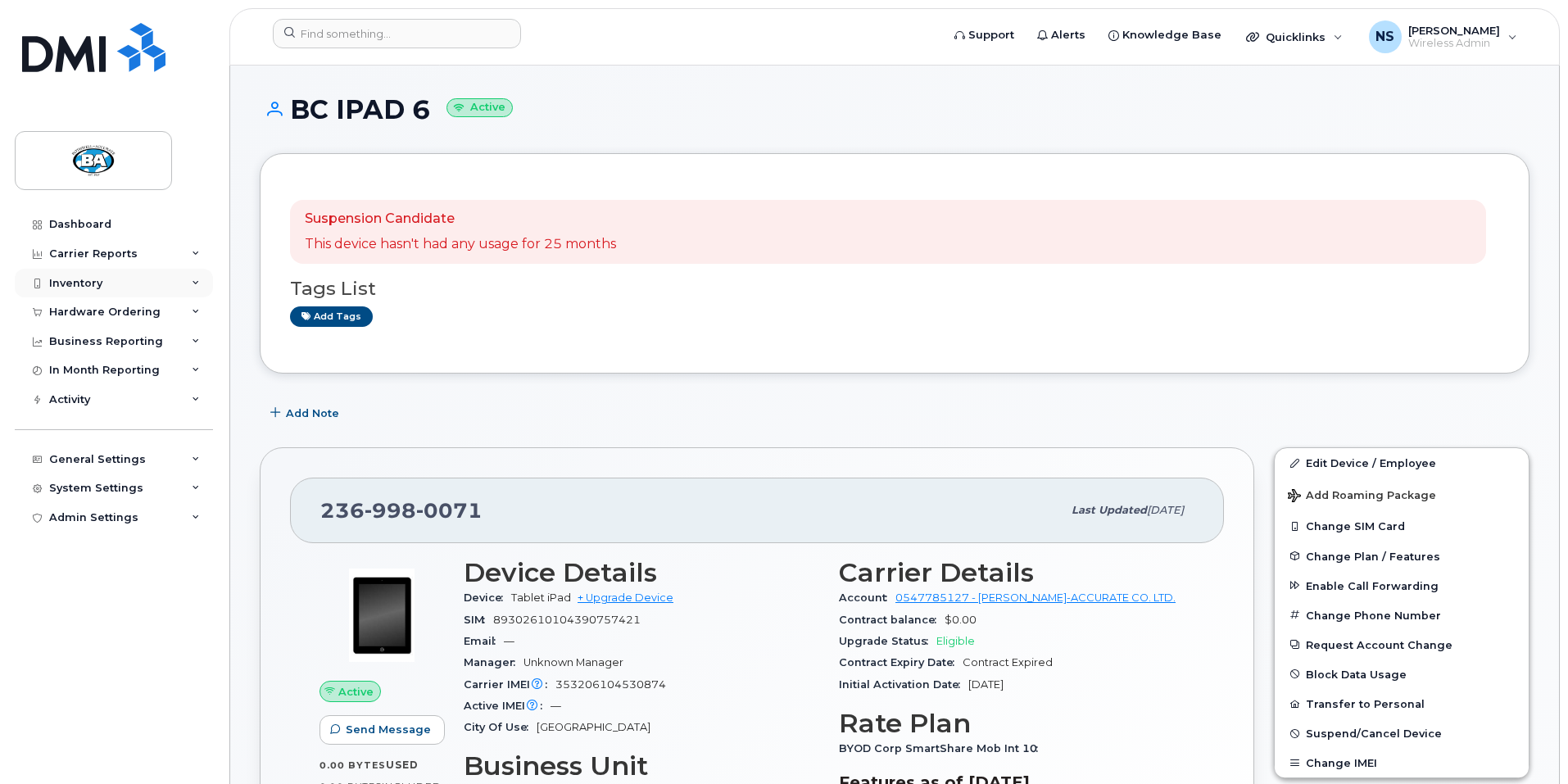
click at [61, 281] on div "Inventory" at bounding box center [75, 283] width 53 height 13
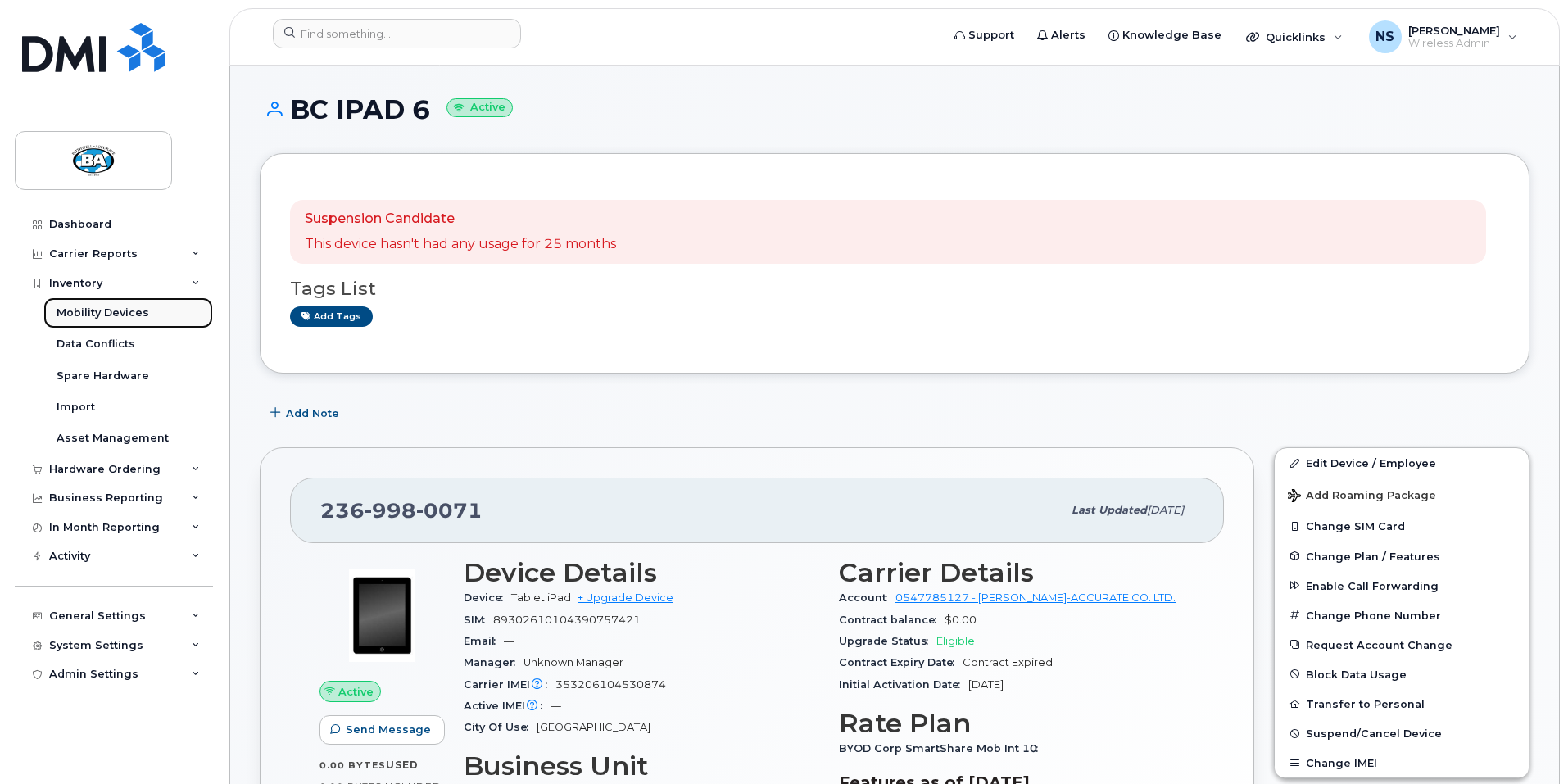
click at [85, 311] on div "Mobility Devices" at bounding box center [103, 313] width 93 height 15
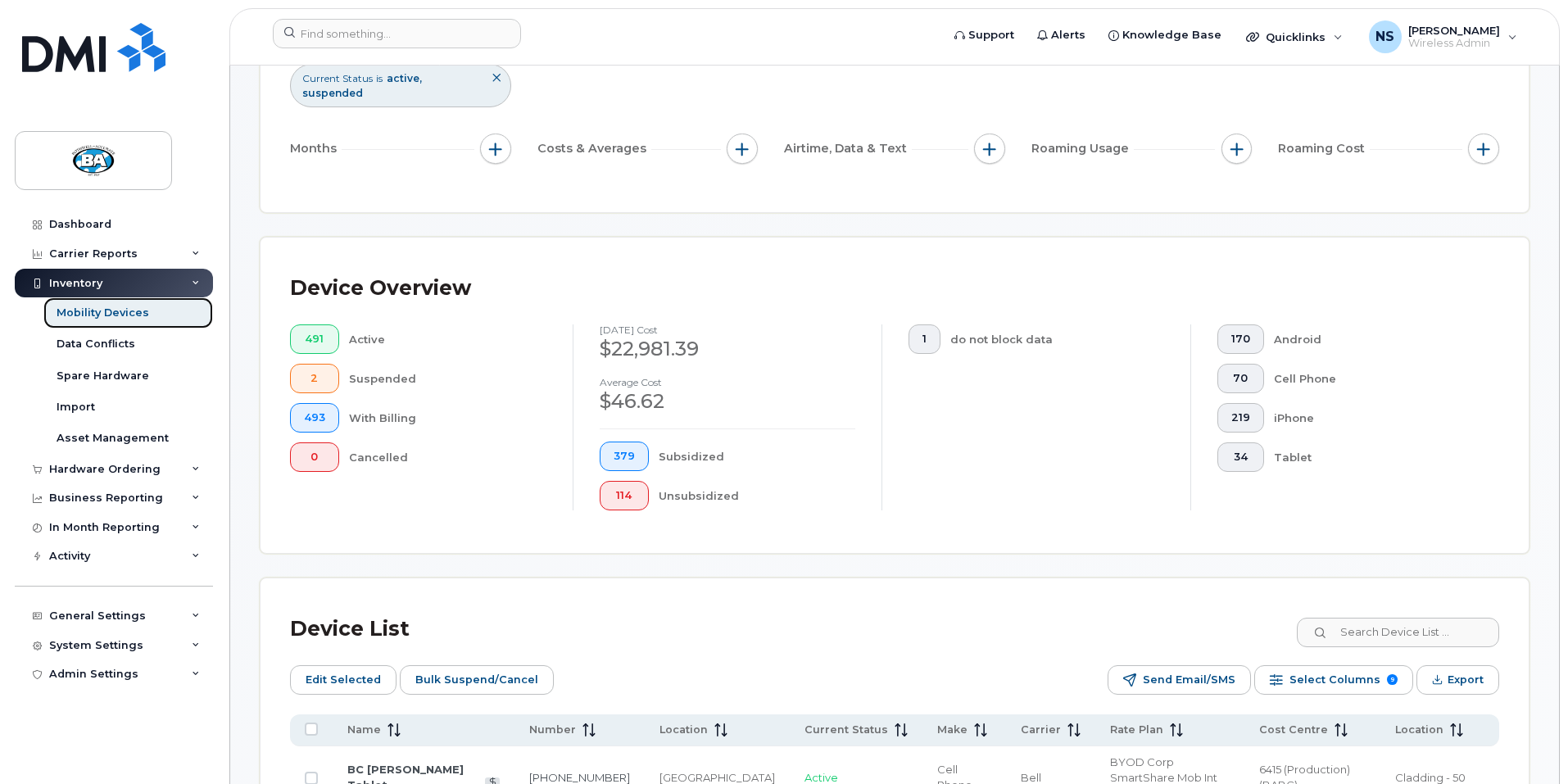
scroll to position [246, 0]
click at [1434, 616] on input at bounding box center [1397, 630] width 204 height 30
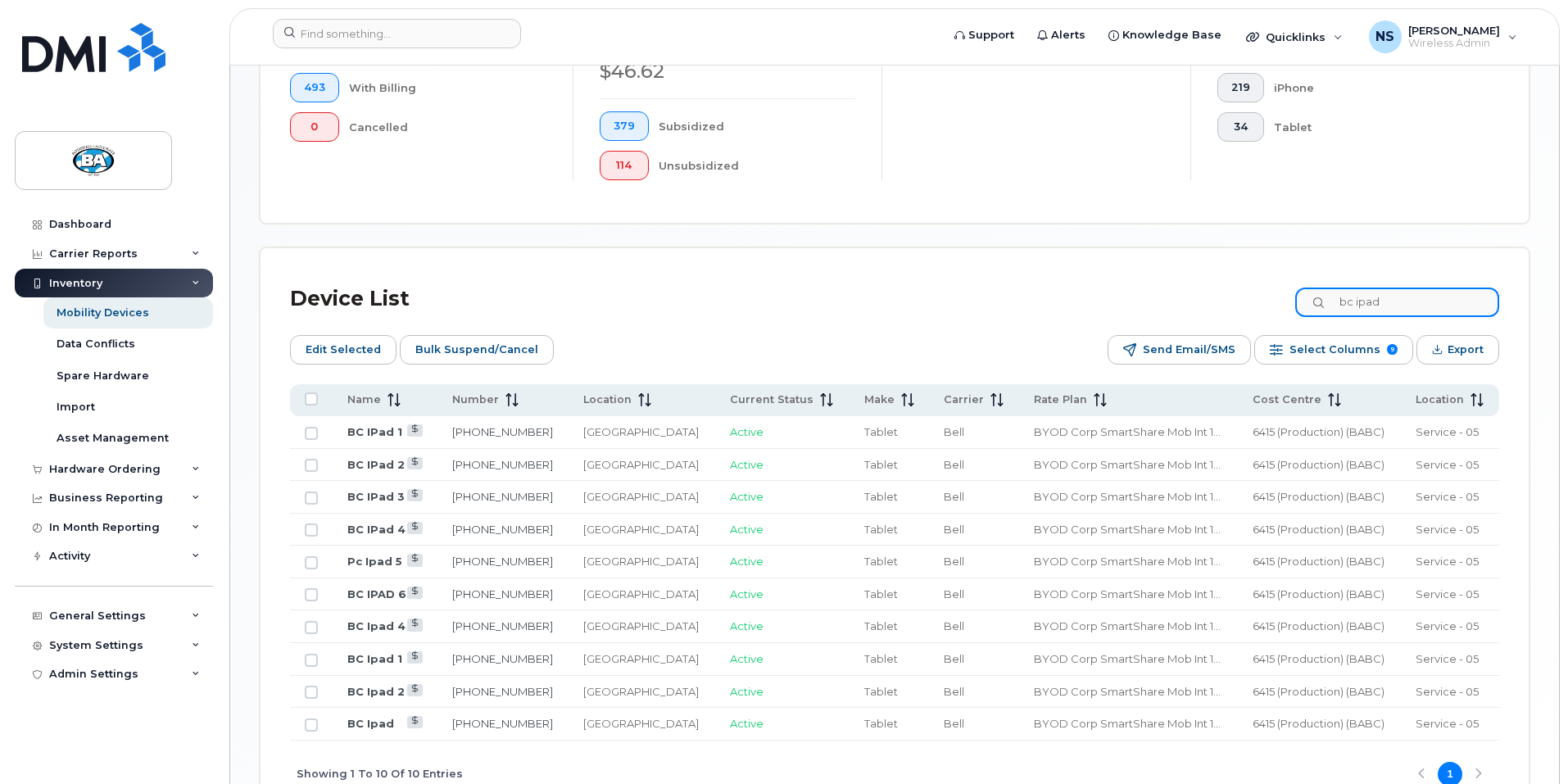
scroll to position [575, 0]
type input "bc ipad"
click at [372, 554] on link "Pc Ipad 5" at bounding box center [374, 561] width 55 height 13
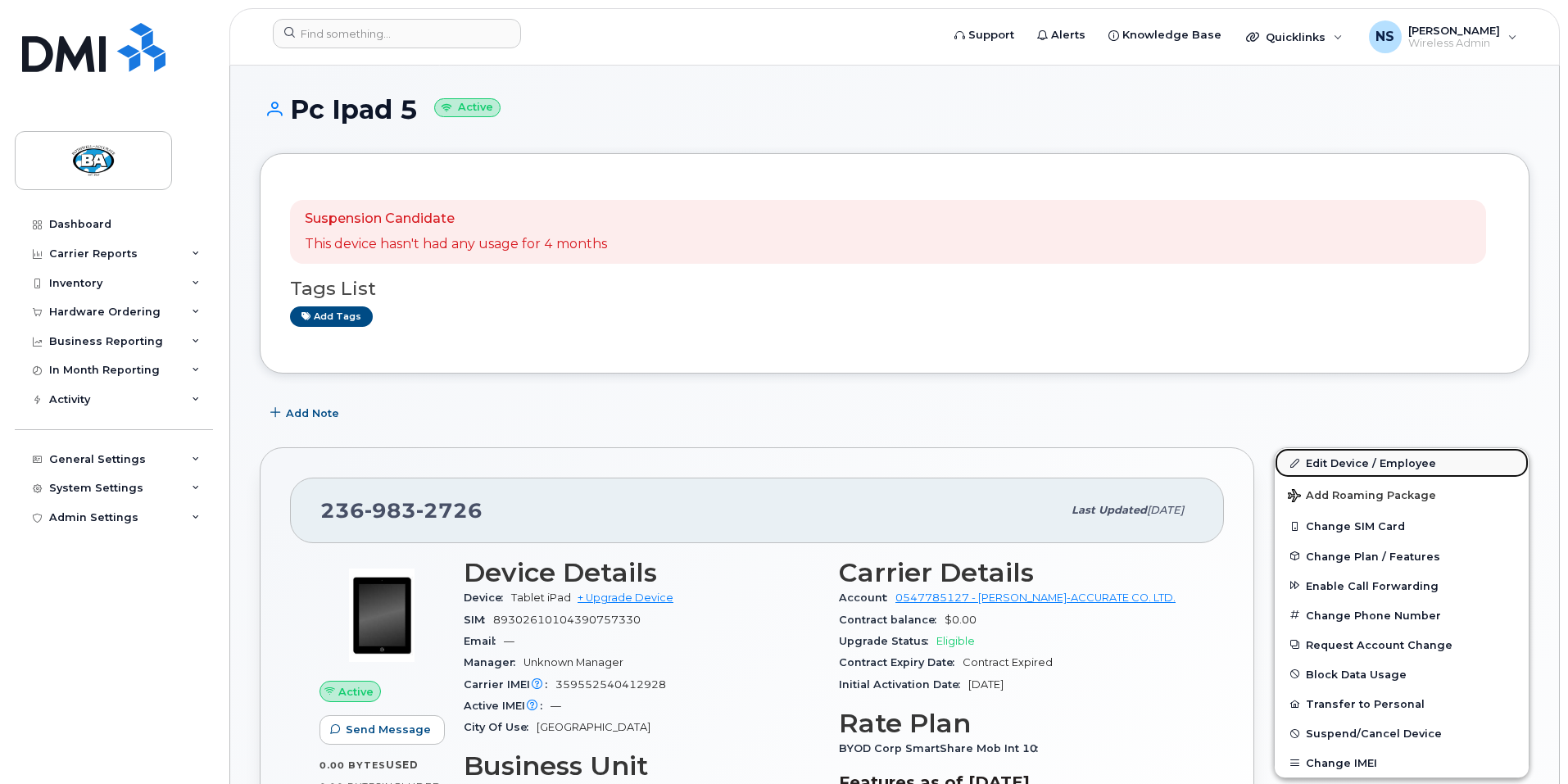
click at [1405, 461] on link "Edit Device / Employee" at bounding box center [1402, 463] width 254 height 30
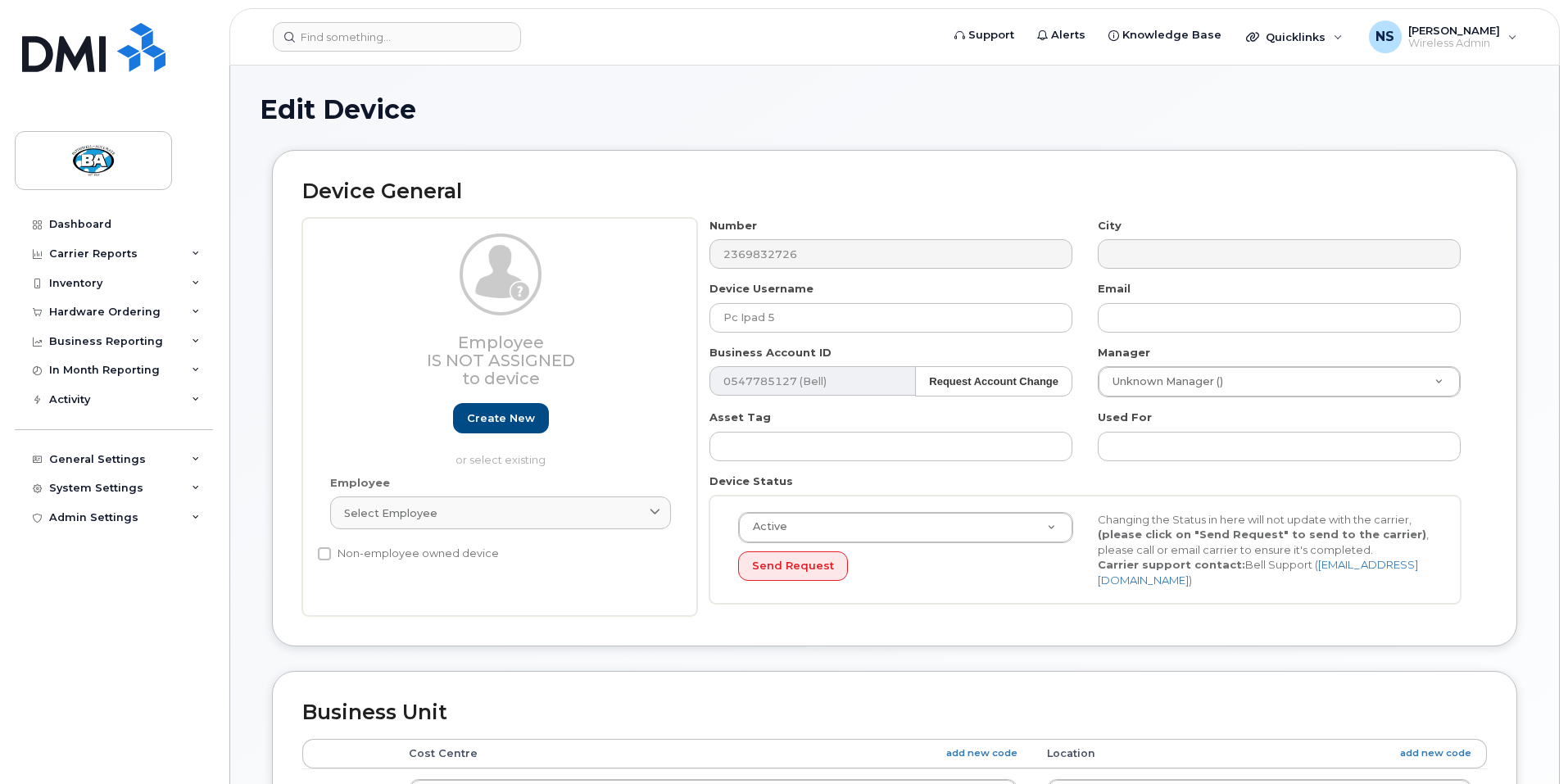
select select "29558521"
select select "13518067"
click at [747, 317] on input "Pc Ipad 5" at bounding box center [891, 318] width 363 height 30
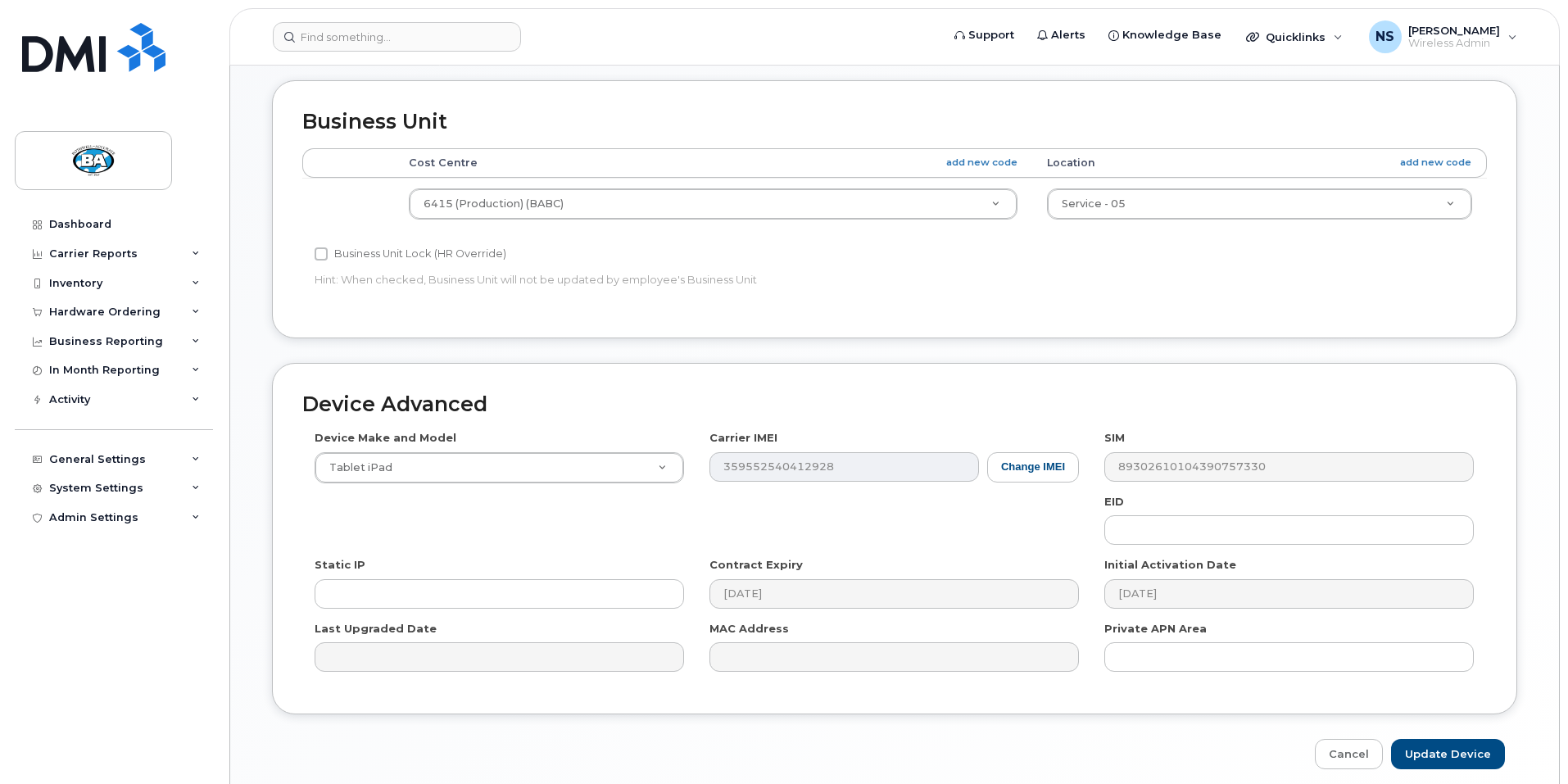
scroll to position [652, 0]
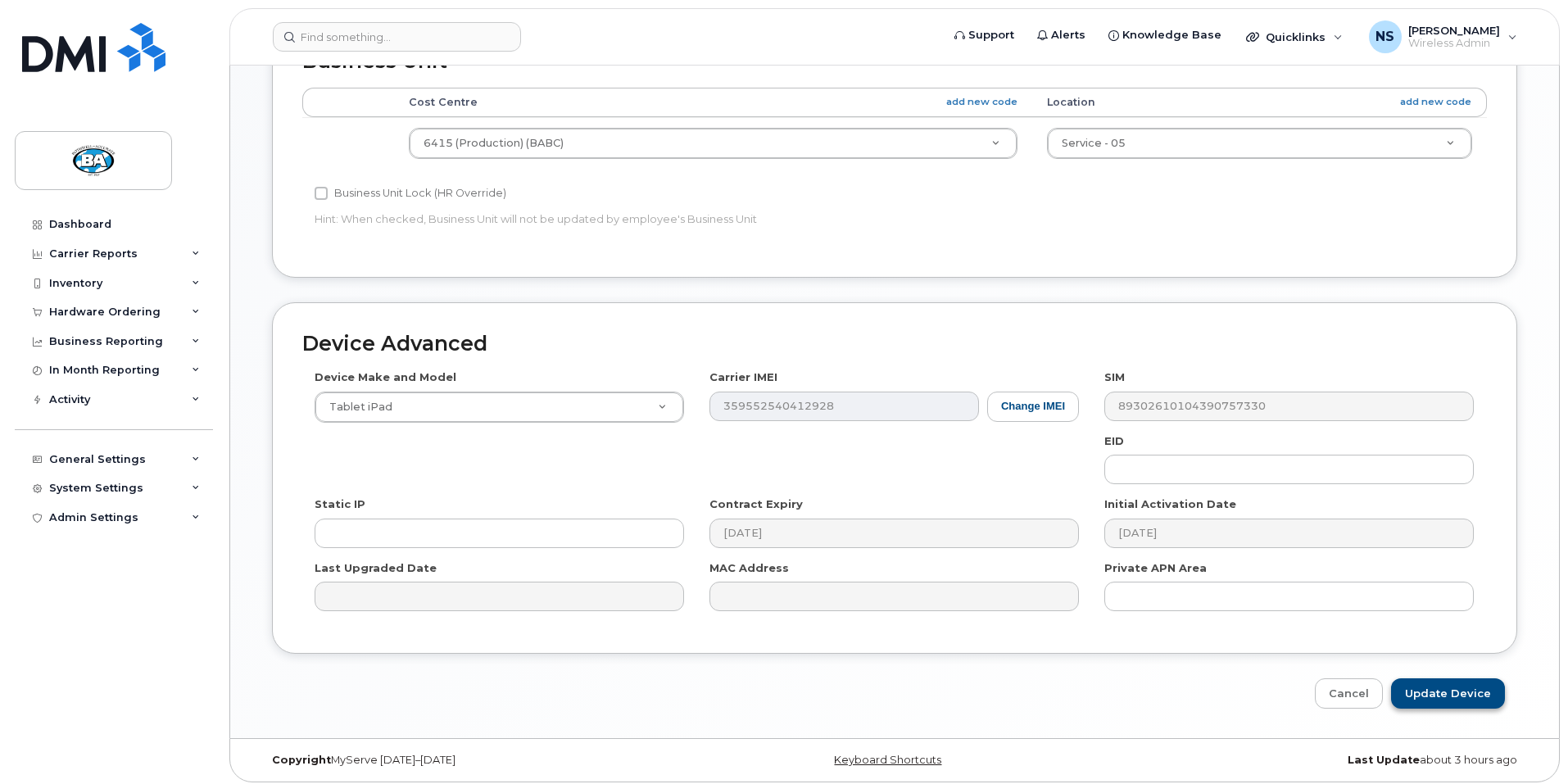
type input "Pc IPad 5"
click at [1434, 693] on input "Update Device" at bounding box center [1447, 694] width 114 height 30
type input "Saving..."
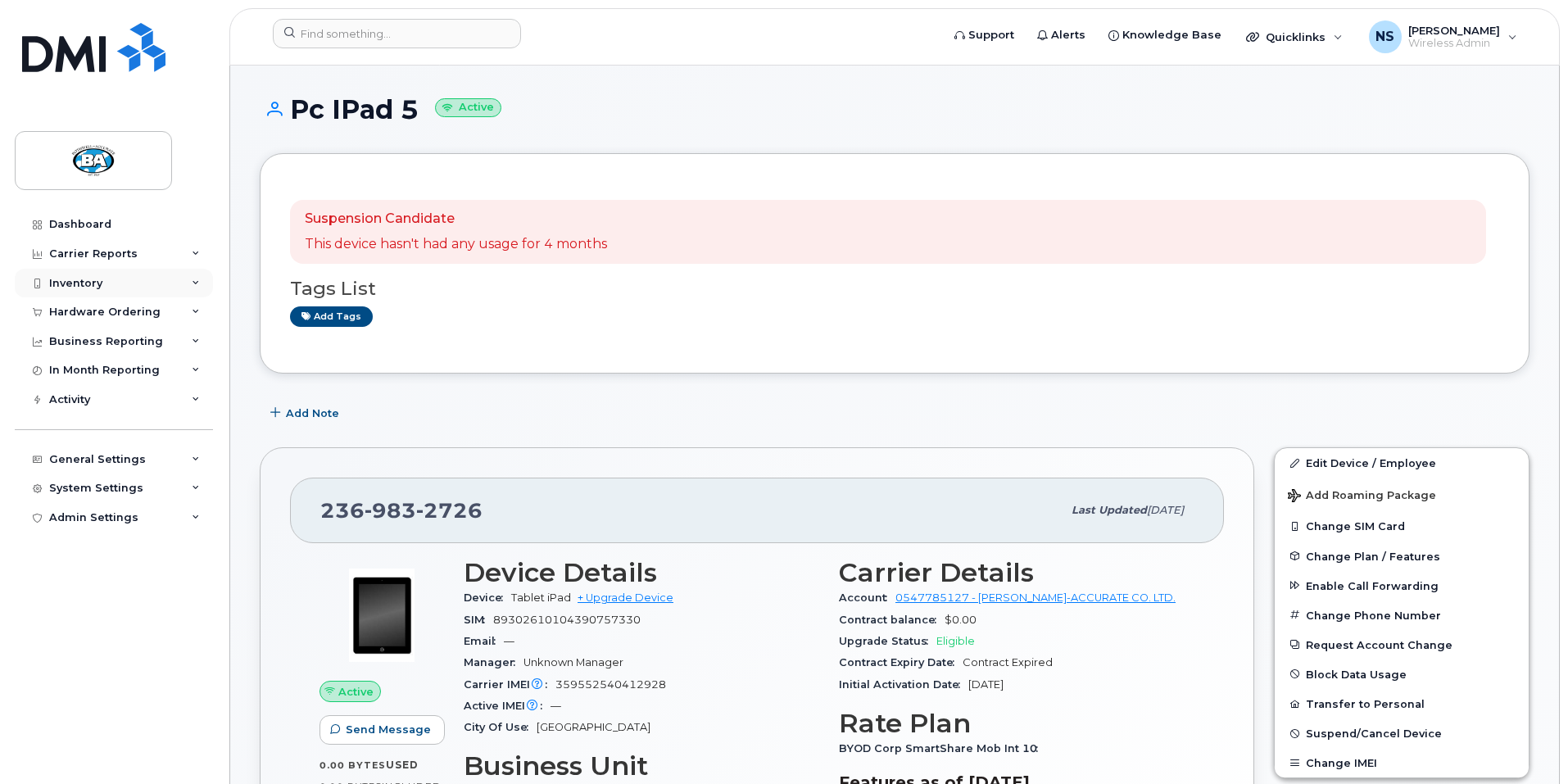
click at [89, 282] on div "Inventory" at bounding box center [75, 283] width 53 height 13
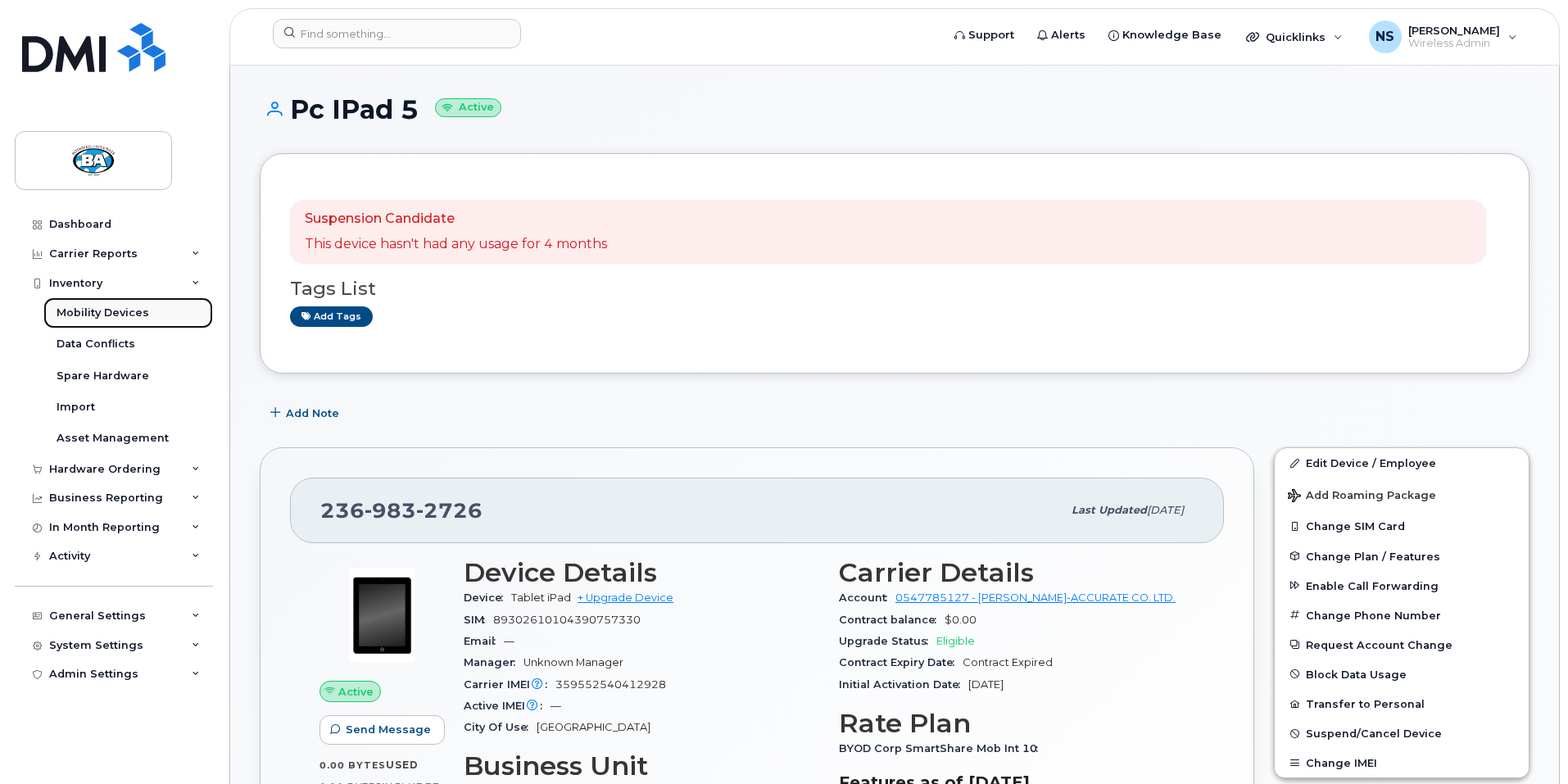
click at [82, 311] on div "Mobility Devices" at bounding box center [103, 313] width 93 height 15
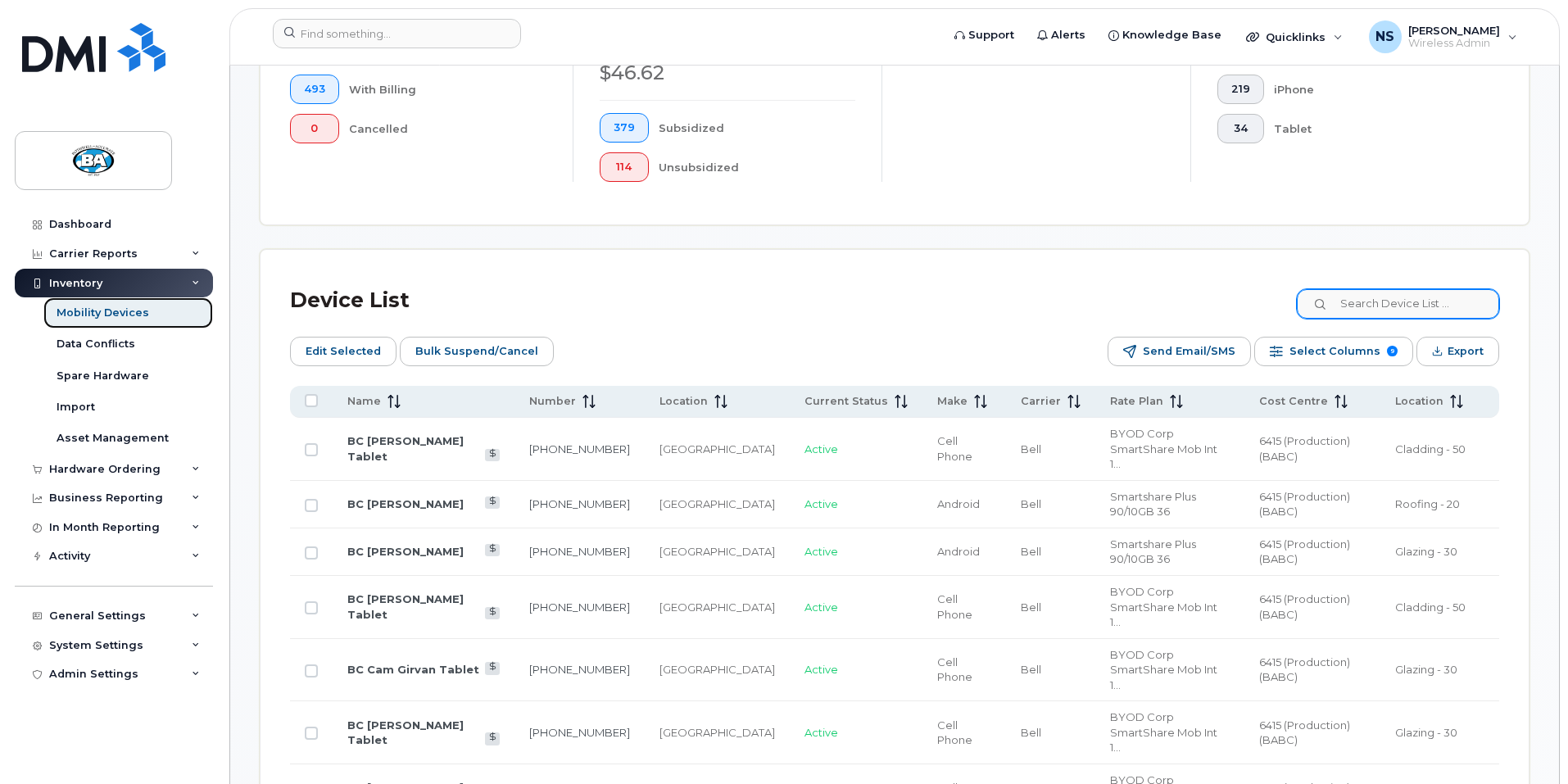
scroll to position [574, 0]
click at [1402, 287] on input at bounding box center [1397, 302] width 204 height 30
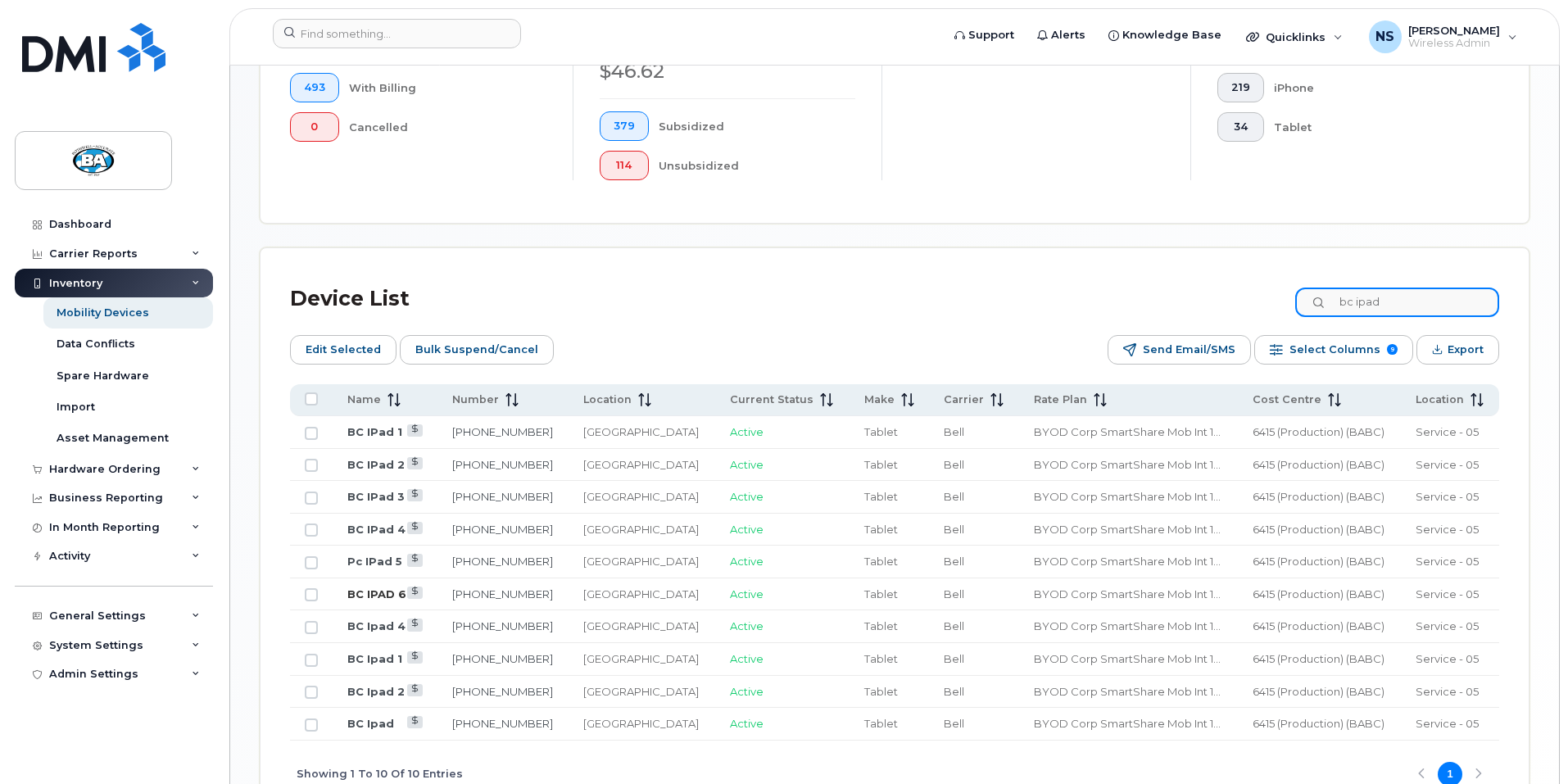
type input "bc ipad"
click at [377, 588] on link "BC IPAD 6" at bounding box center [377, 594] width 59 height 13
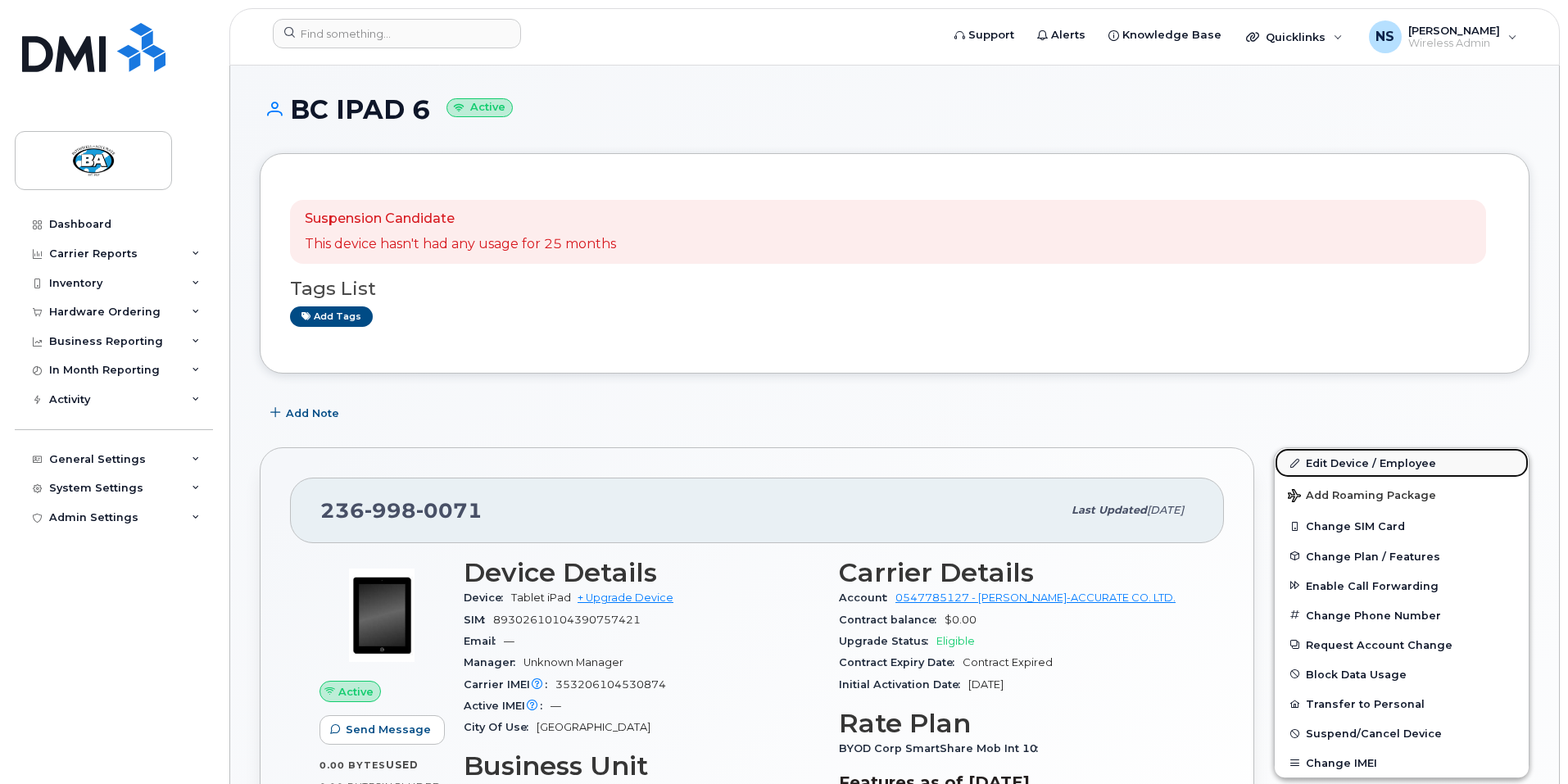
click at [1350, 461] on link "Edit Device / Employee" at bounding box center [1402, 463] width 254 height 30
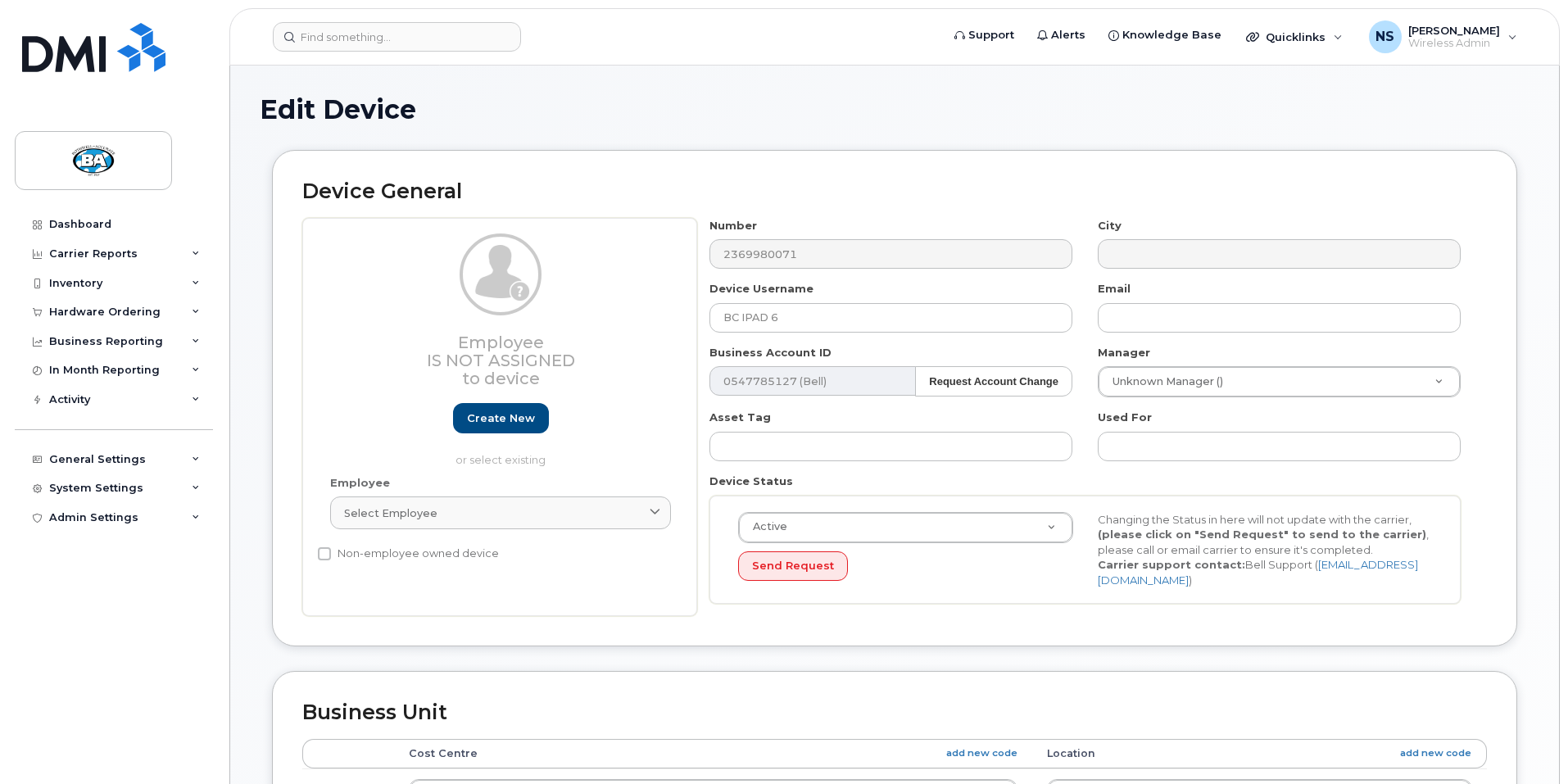
select select "29558521"
select select "13518067"
click at [767, 315] on input "BC IPAD 6" at bounding box center [891, 318] width 363 height 30
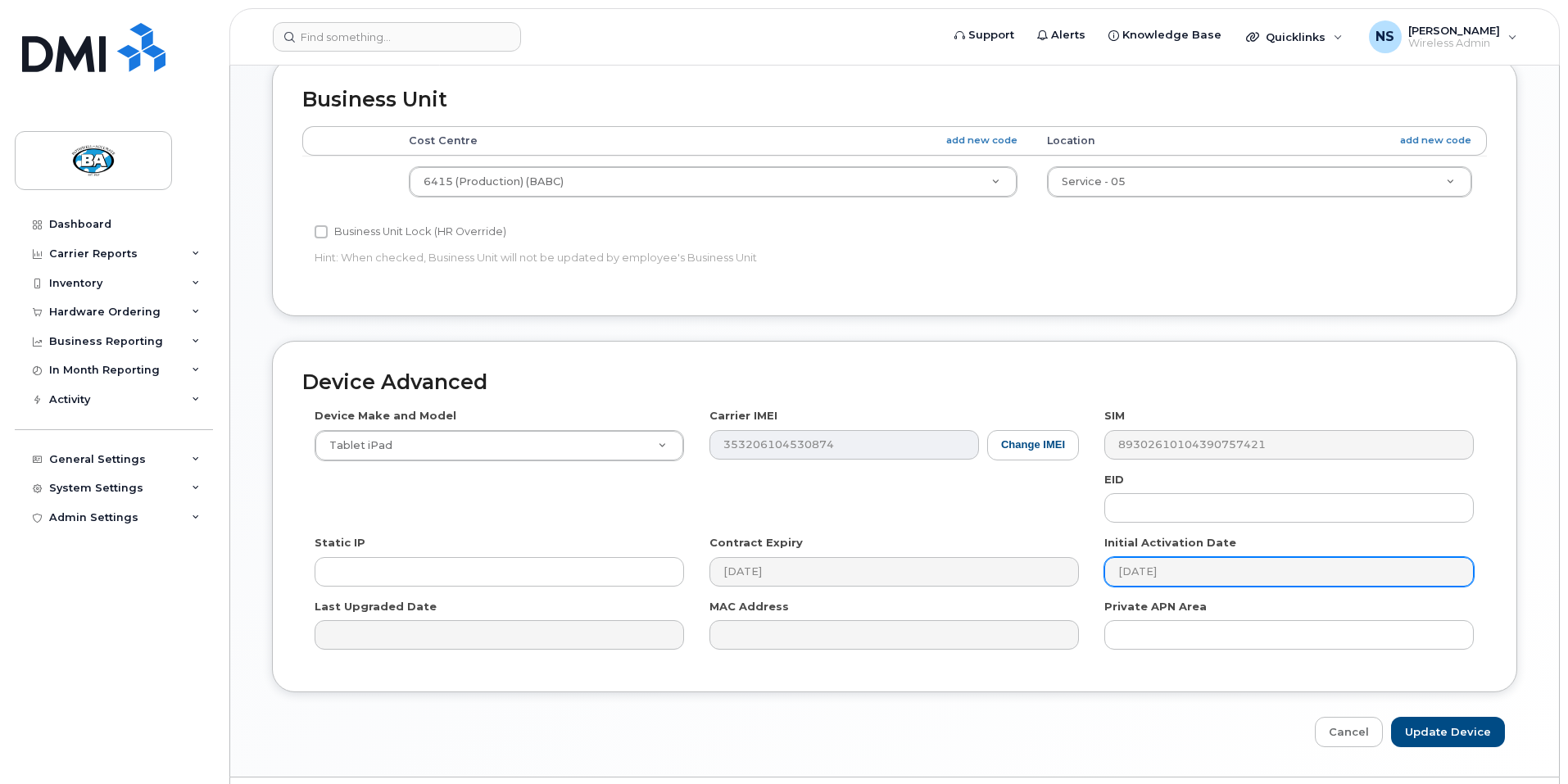
scroll to position [652, 0]
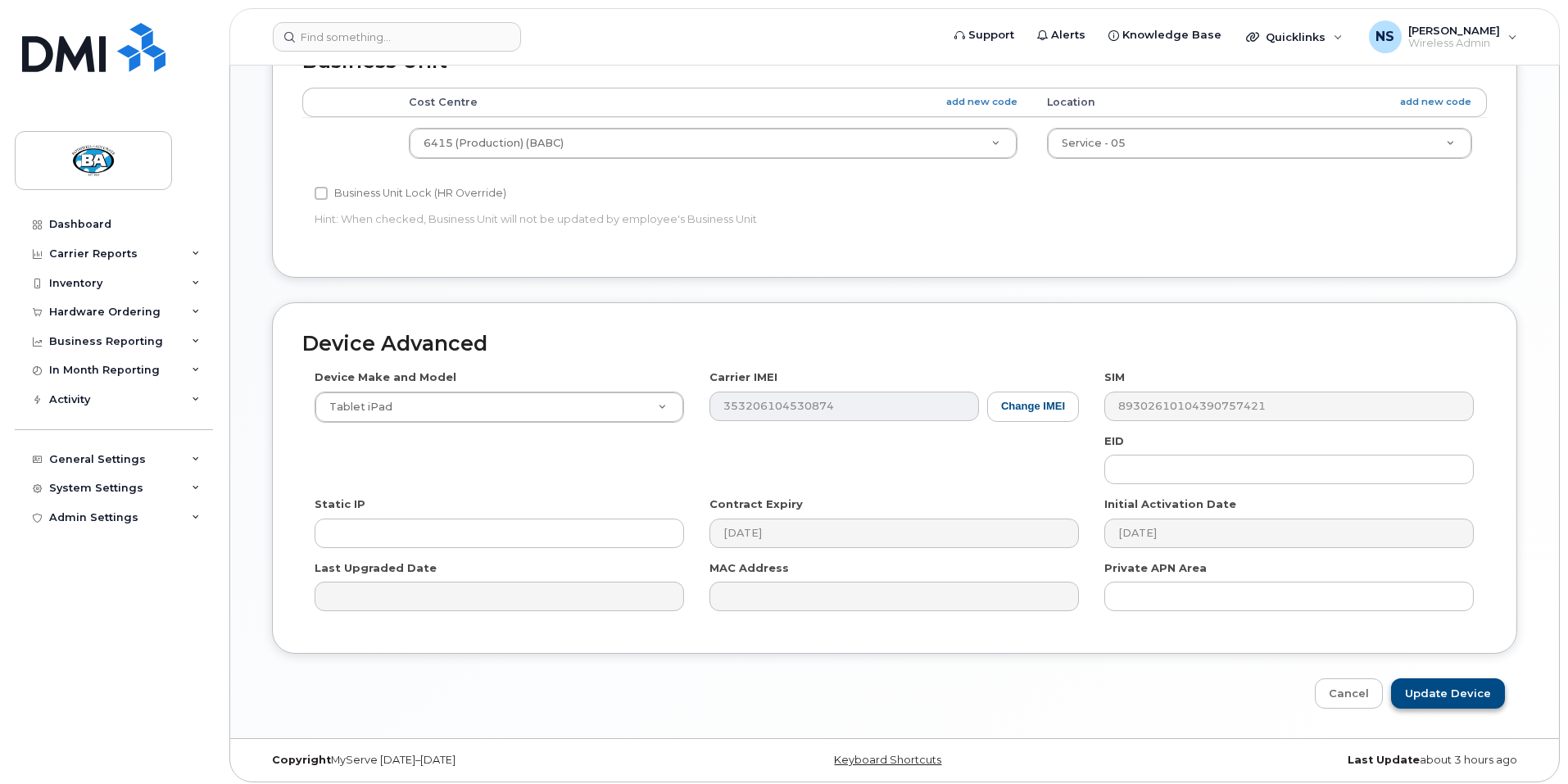
type input "BC IPad 6"
click at [1438, 691] on input "Update Device" at bounding box center [1447, 694] width 114 height 30
type input "Saving..."
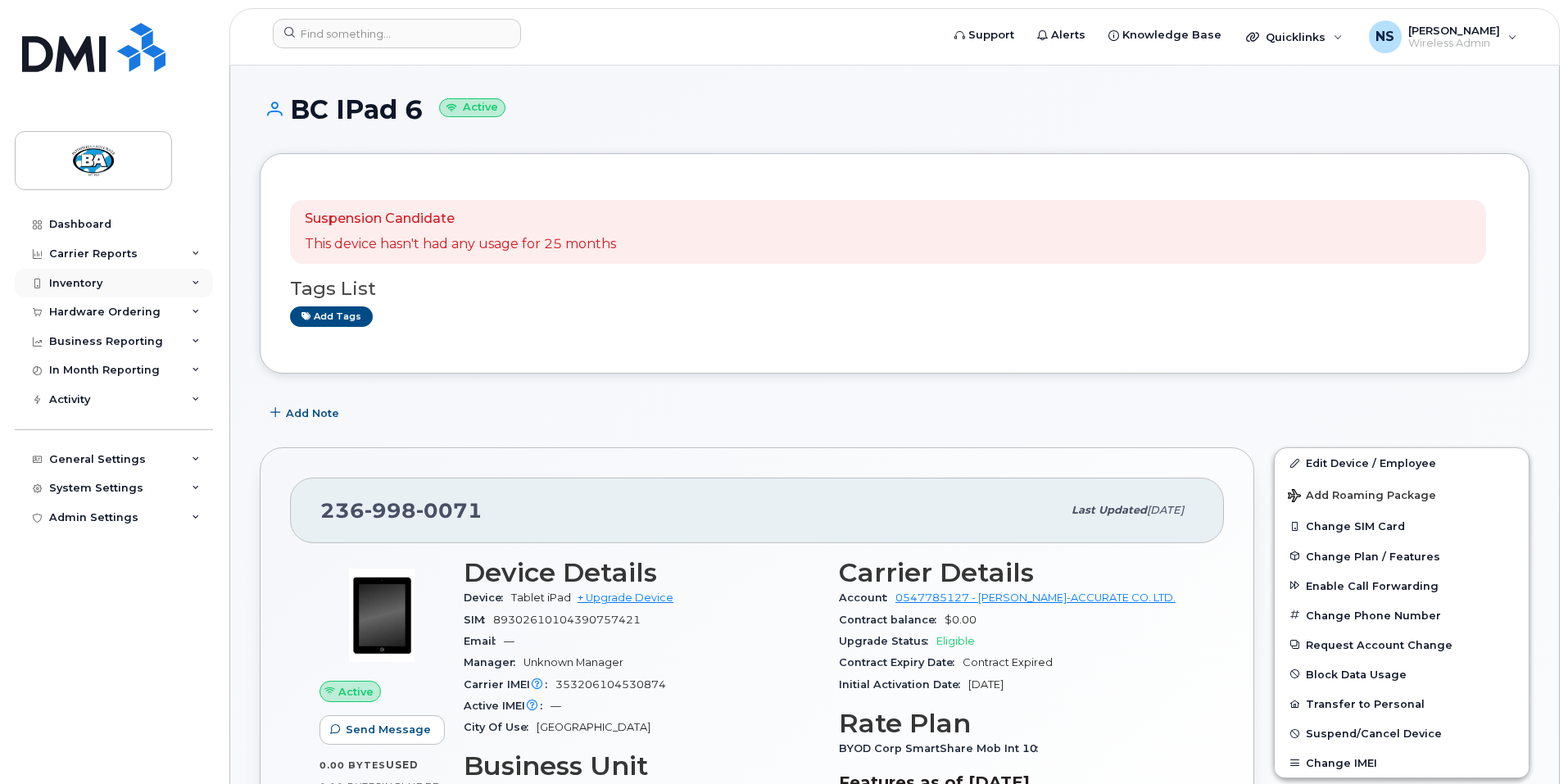
click at [73, 286] on div "Inventory" at bounding box center [75, 283] width 53 height 13
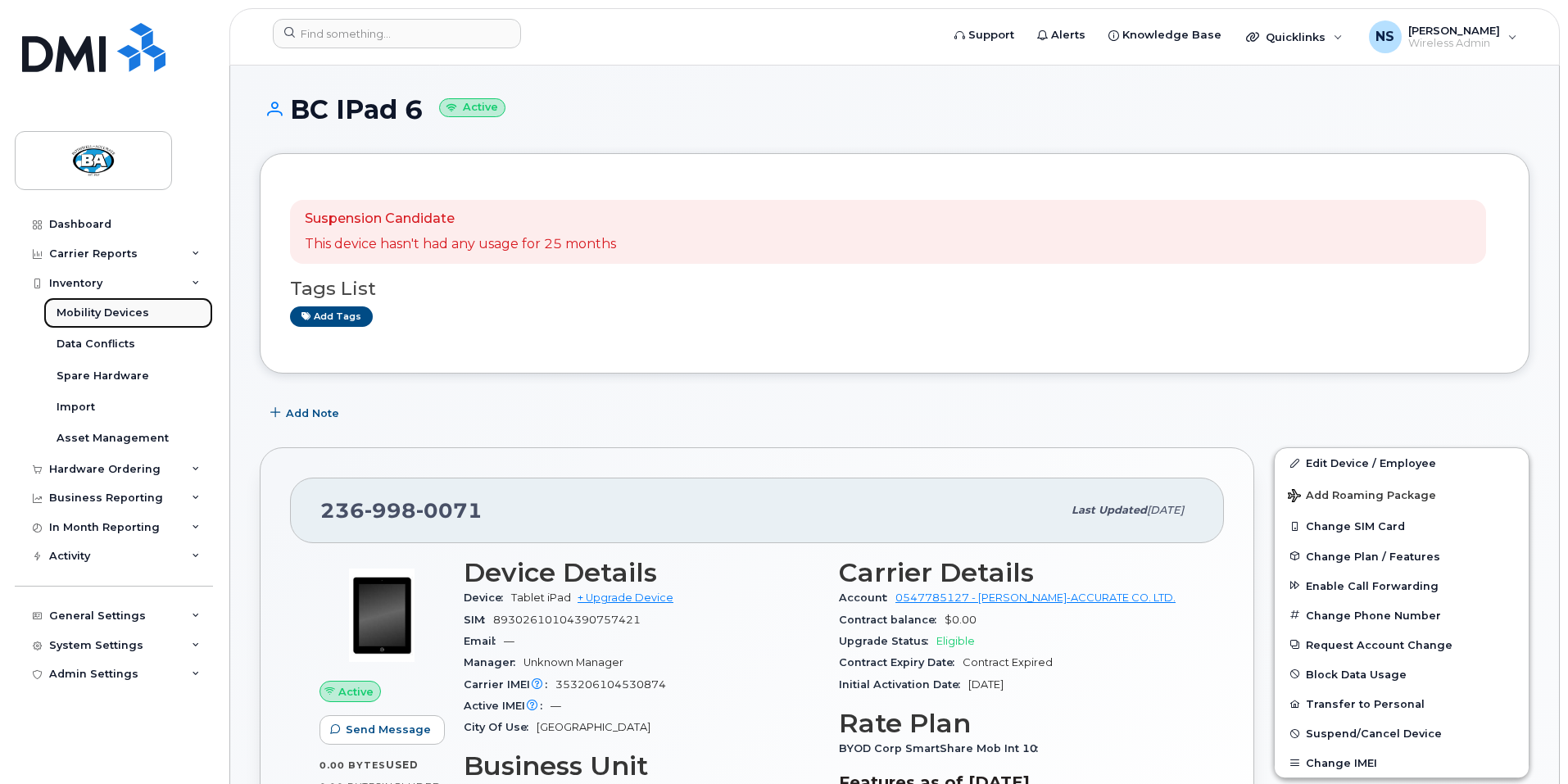
click at [75, 317] on div "Mobility Devices" at bounding box center [103, 313] width 93 height 15
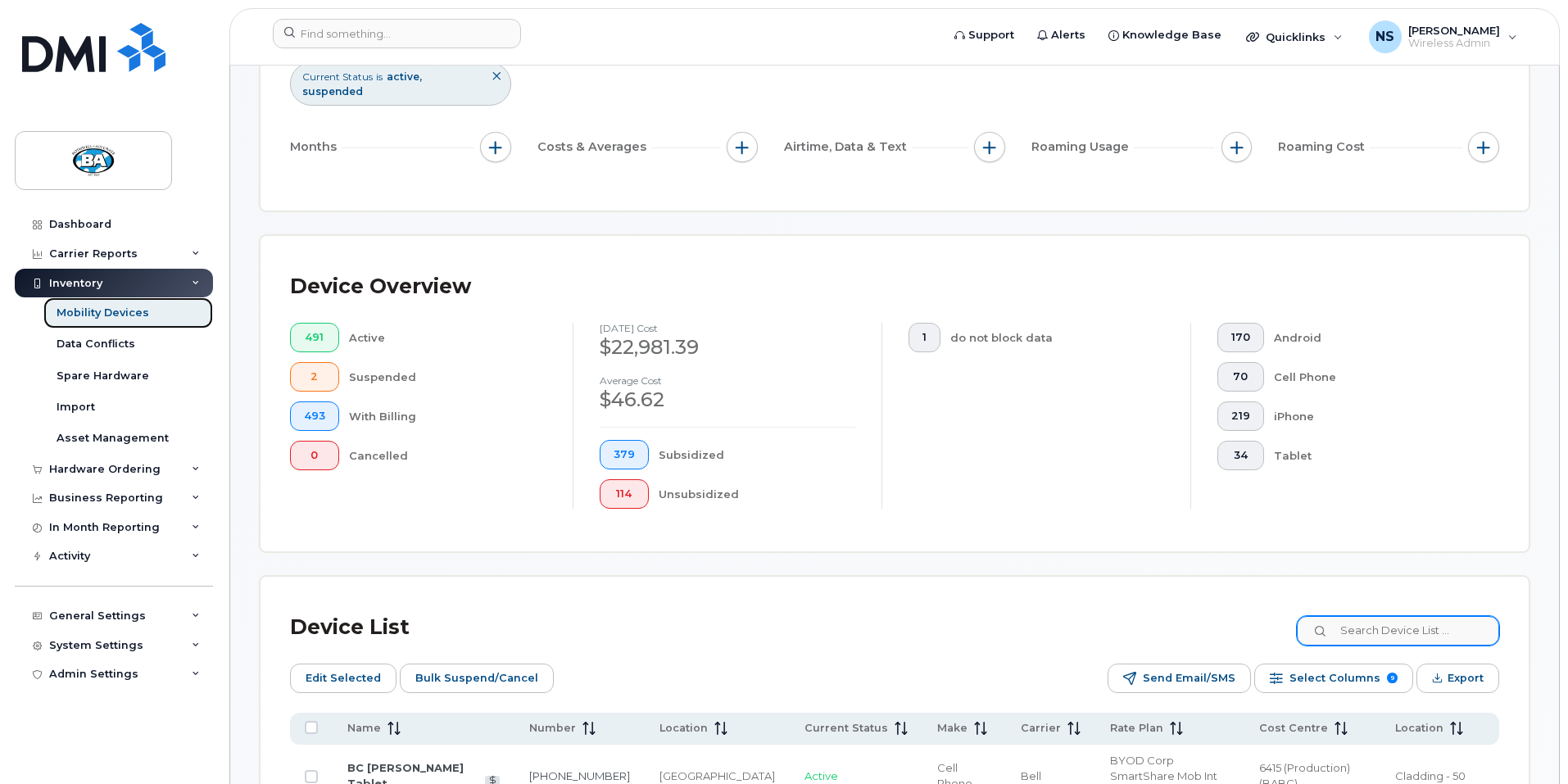
scroll to position [246, 0]
click at [1387, 616] on input at bounding box center [1397, 630] width 204 height 30
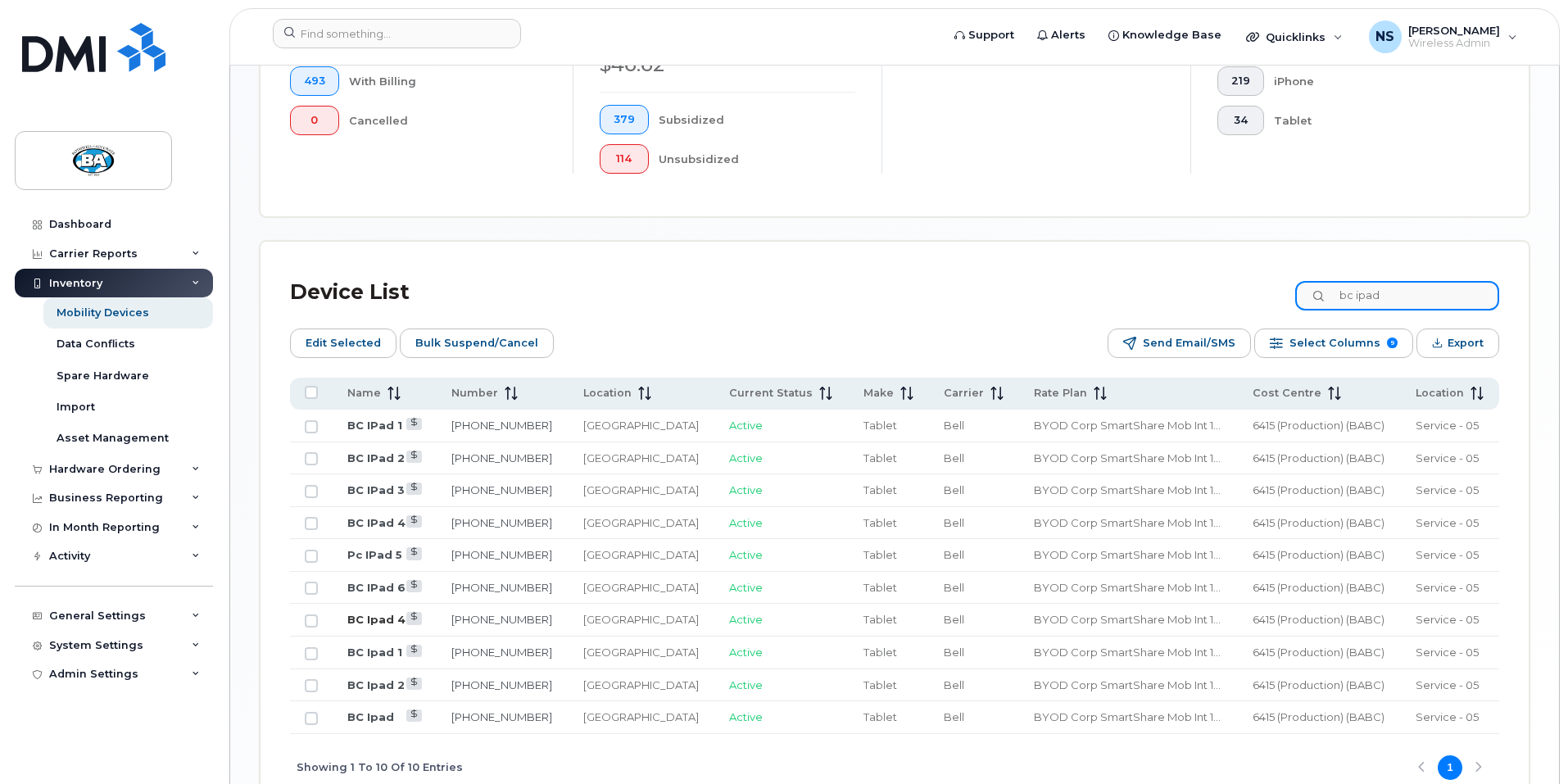
scroll to position [581, 0]
type input "bc ipad"
click at [376, 612] on link "BC Ipad 4" at bounding box center [376, 619] width 58 height 13
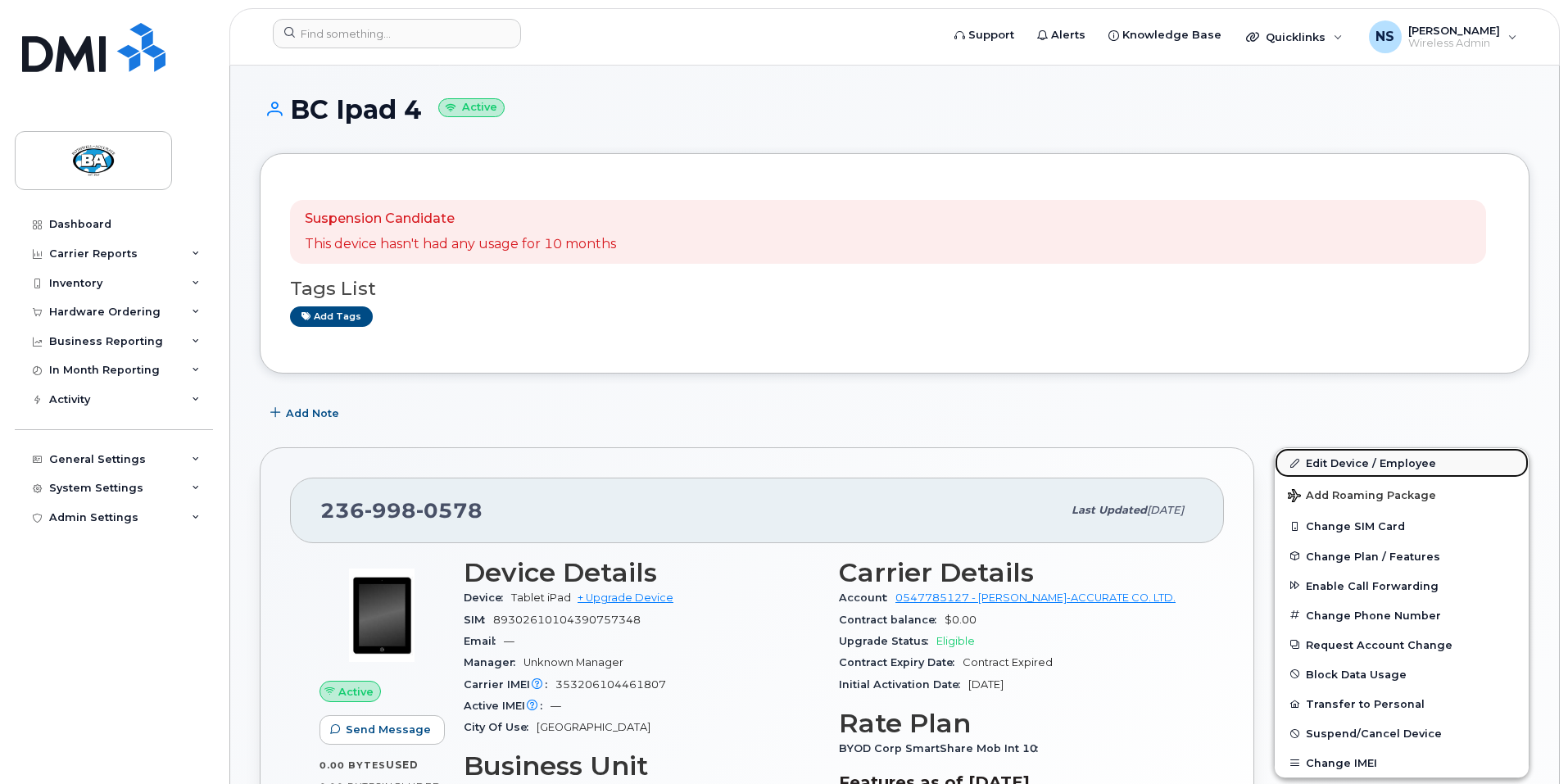
click at [1351, 461] on link "Edit Device / Employee" at bounding box center [1402, 463] width 254 height 30
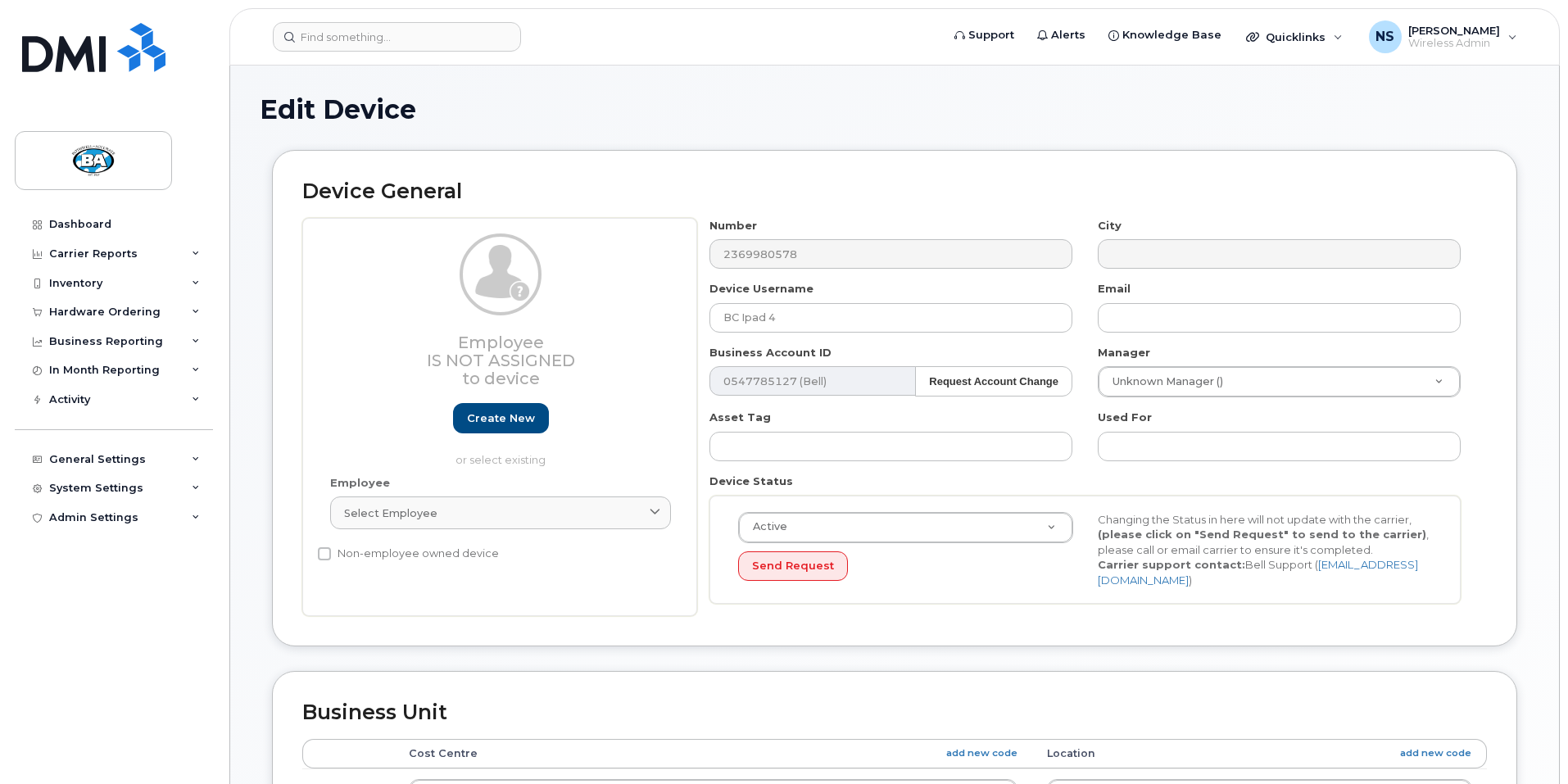
select select "29558521"
select select "13518067"
click at [778, 318] on input "BC Ipad 4" at bounding box center [891, 318] width 363 height 30
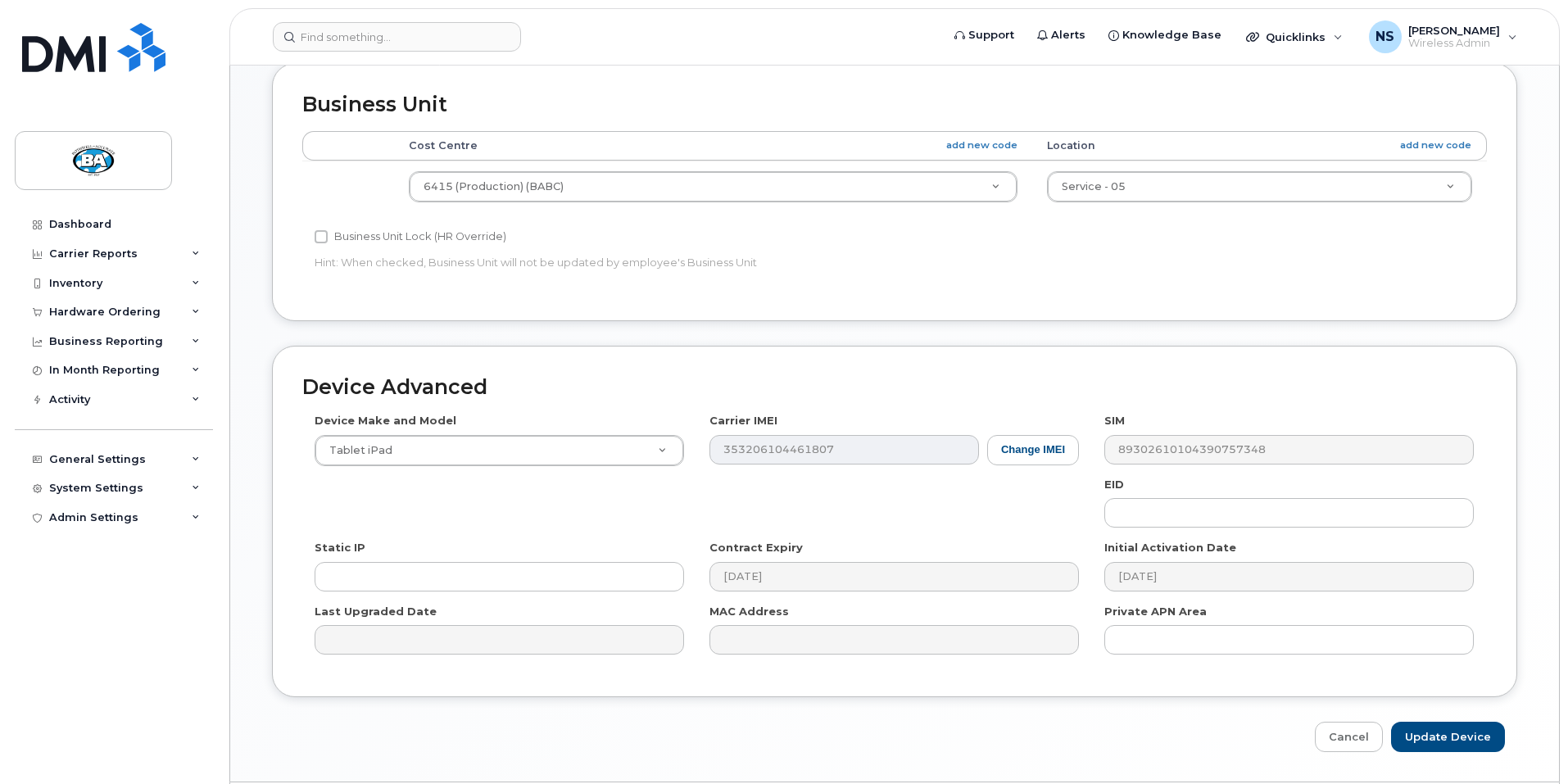
scroll to position [652, 0]
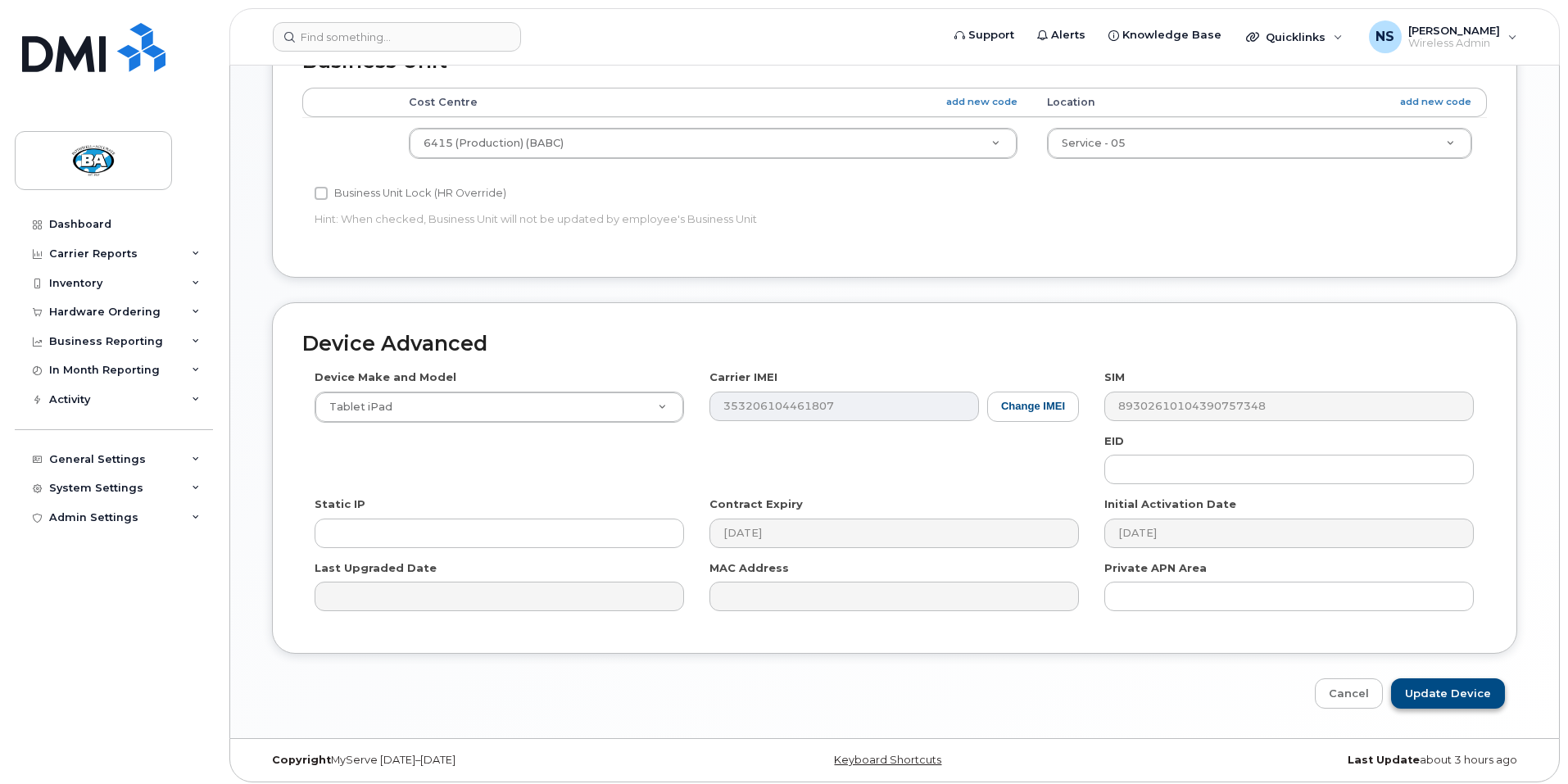
type input "BC Ipad 7"
click at [1430, 692] on input "Update Device" at bounding box center [1447, 694] width 114 height 30
type input "Saving..."
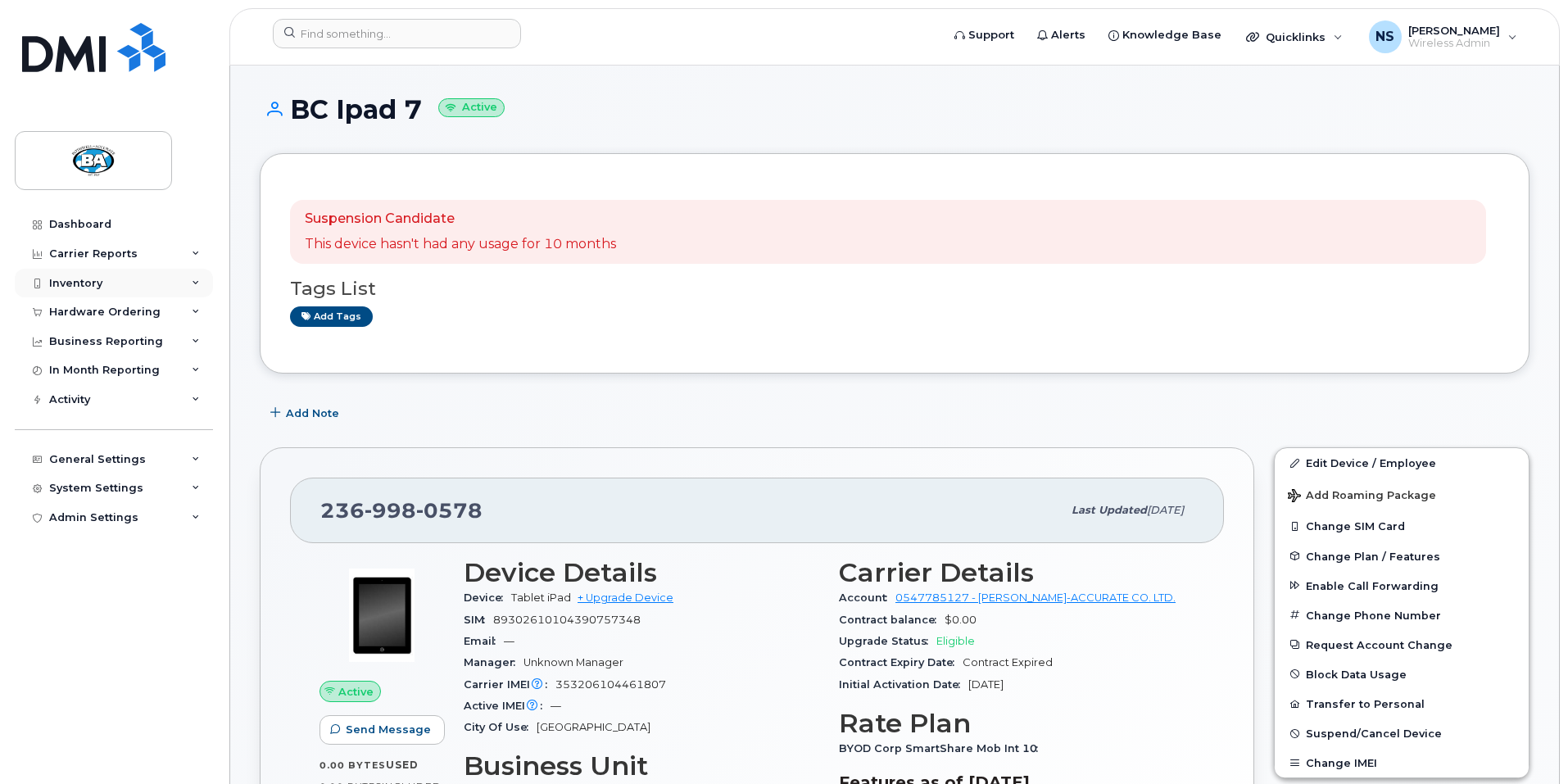
click at [83, 282] on div "Inventory" at bounding box center [75, 283] width 53 height 13
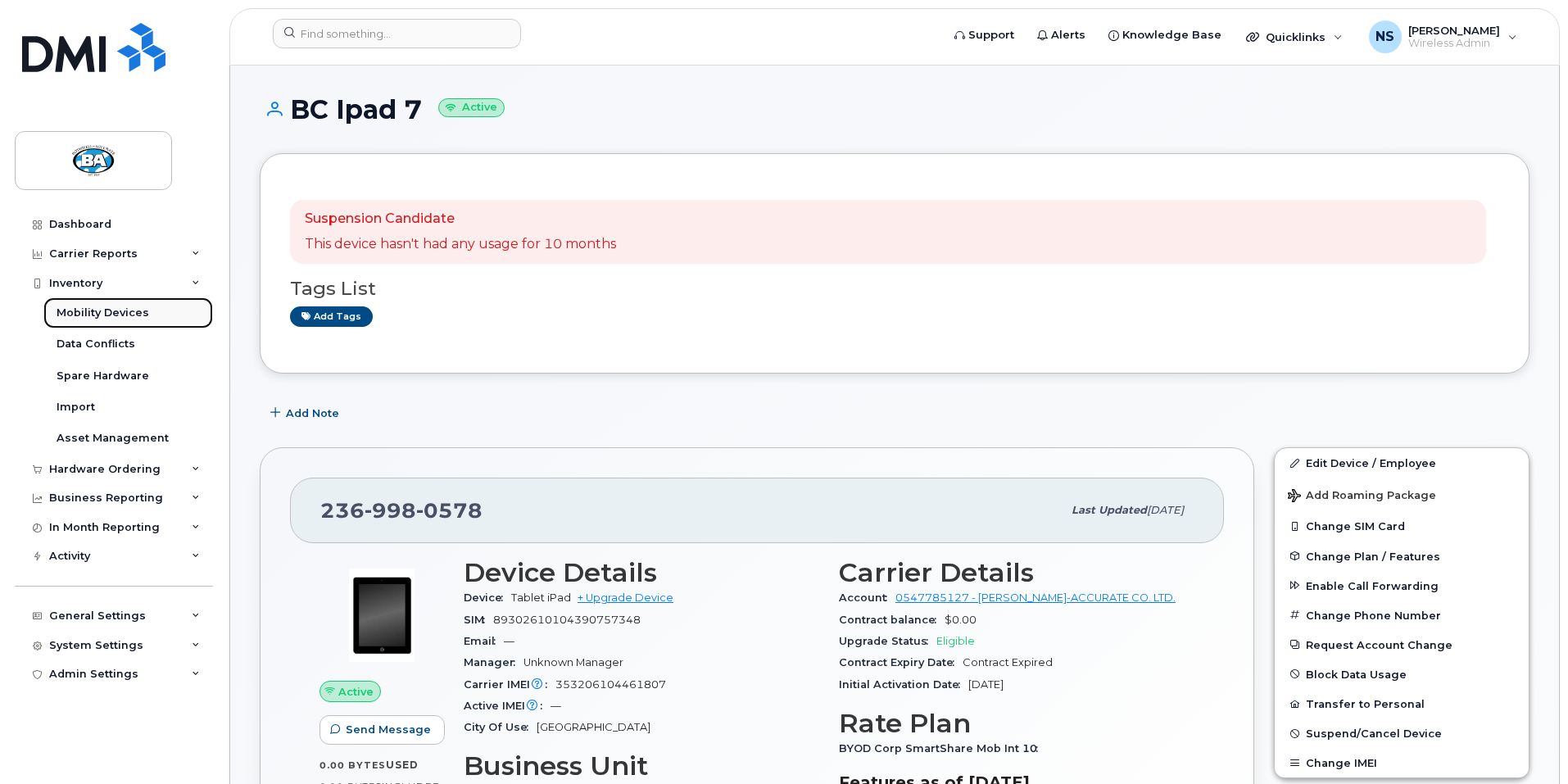
click at [109, 311] on div "Mobility Devices" at bounding box center [103, 313] width 93 height 15
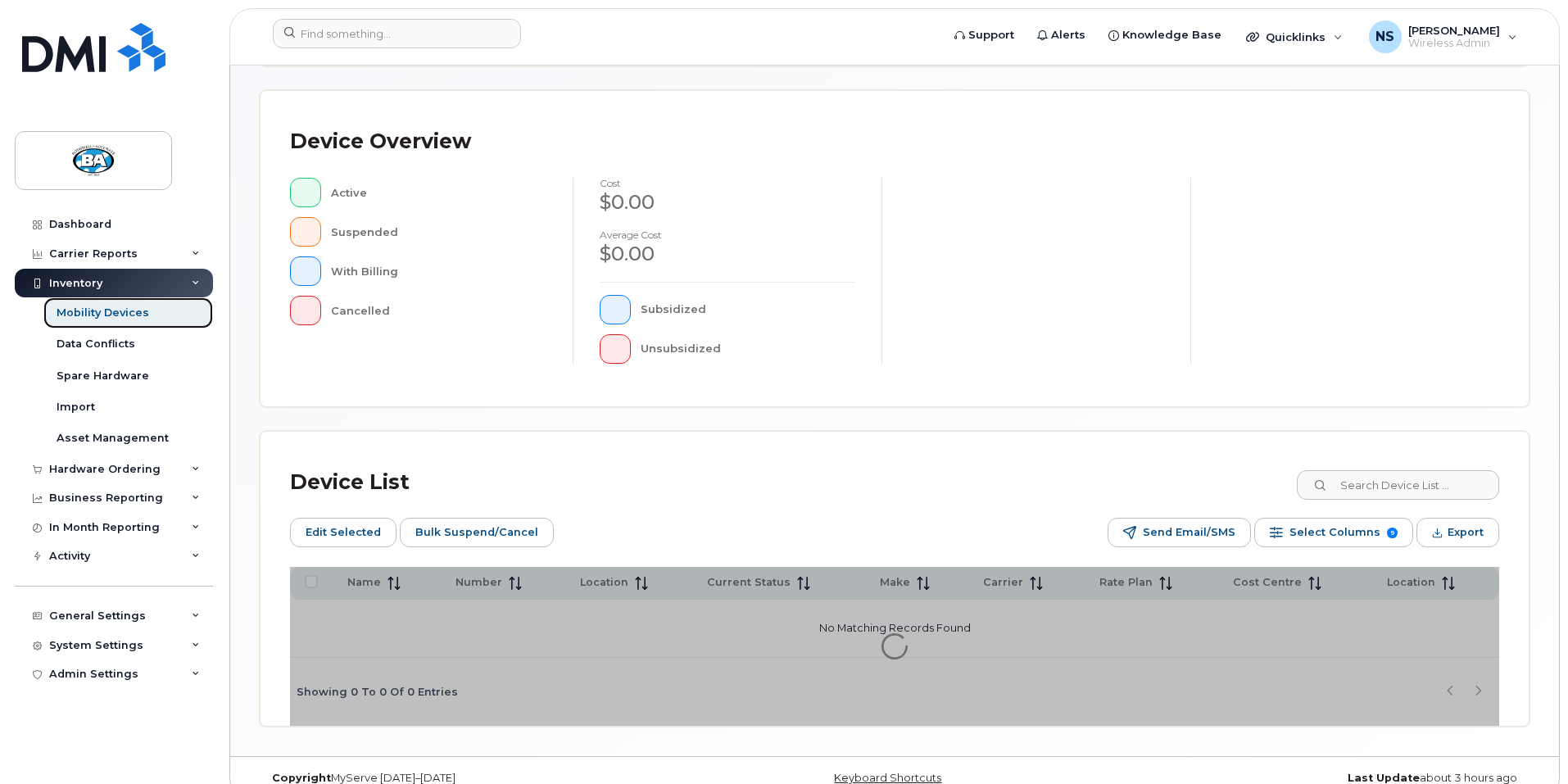
scroll to position [372, 0]
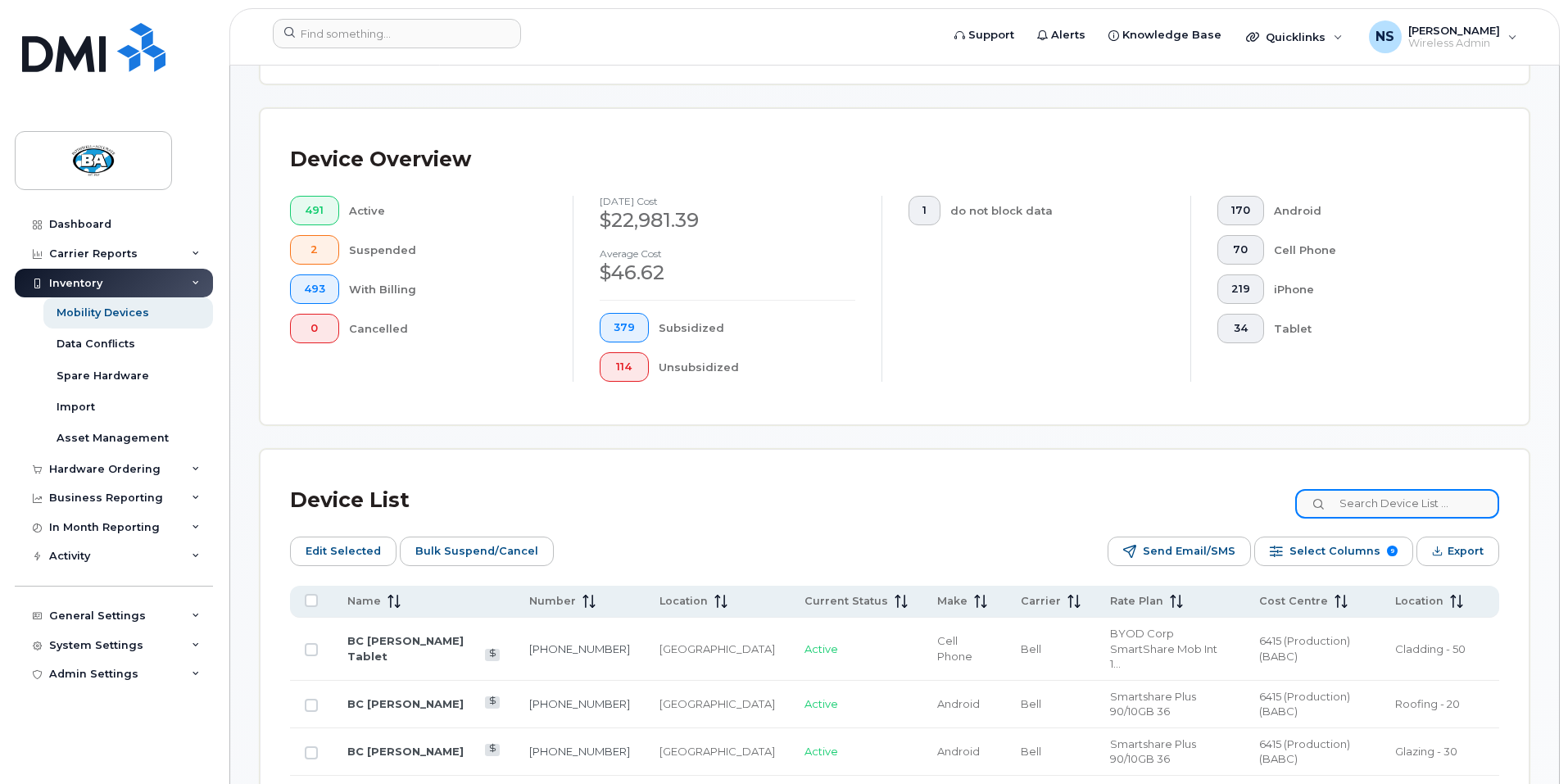
click at [1405, 489] on input at bounding box center [1397, 504] width 204 height 30
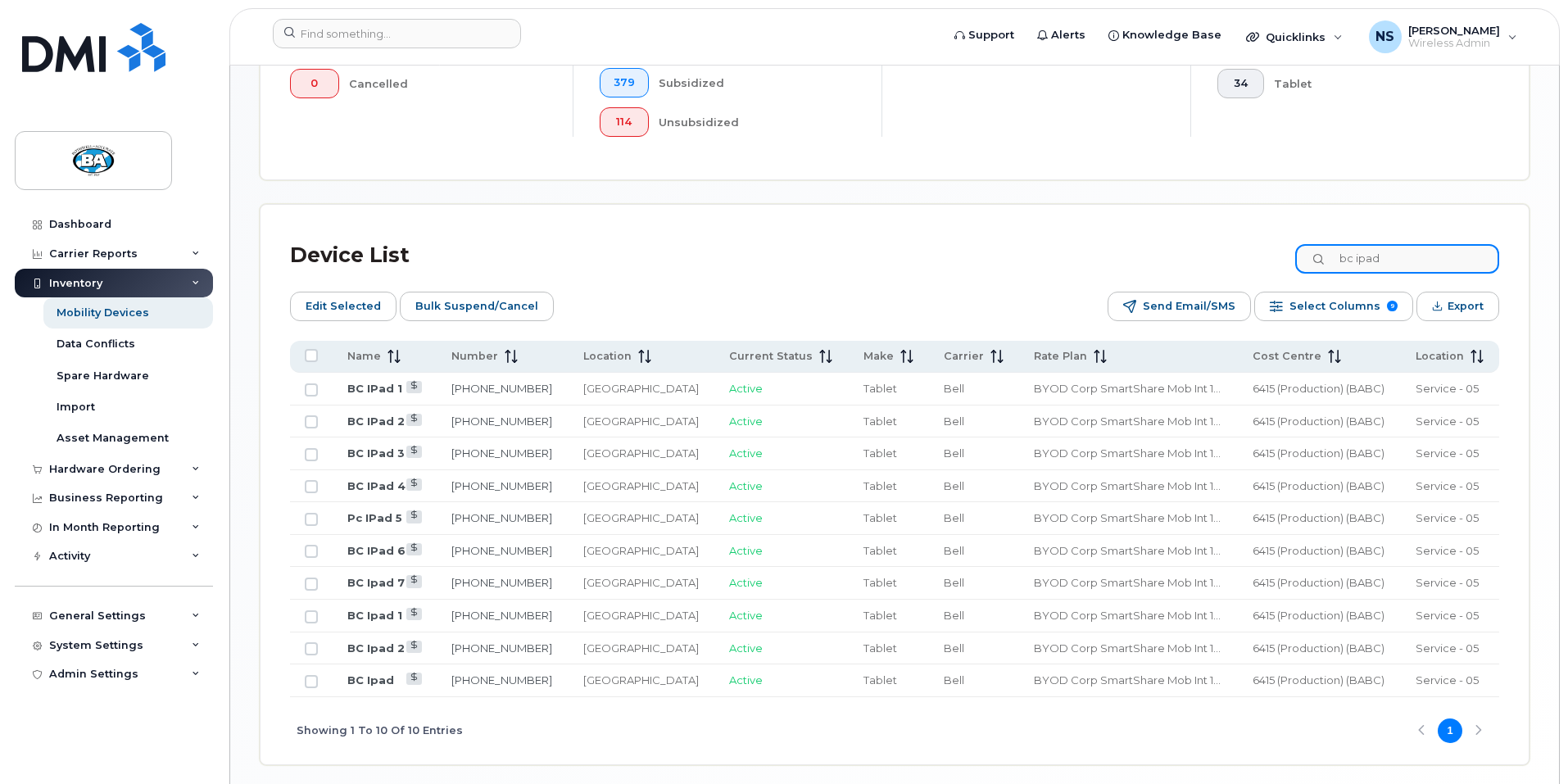
scroll to position [618, 0]
type input "bc ipad"
click at [365, 608] on link "BC Ipad 1" at bounding box center [374, 615] width 55 height 13
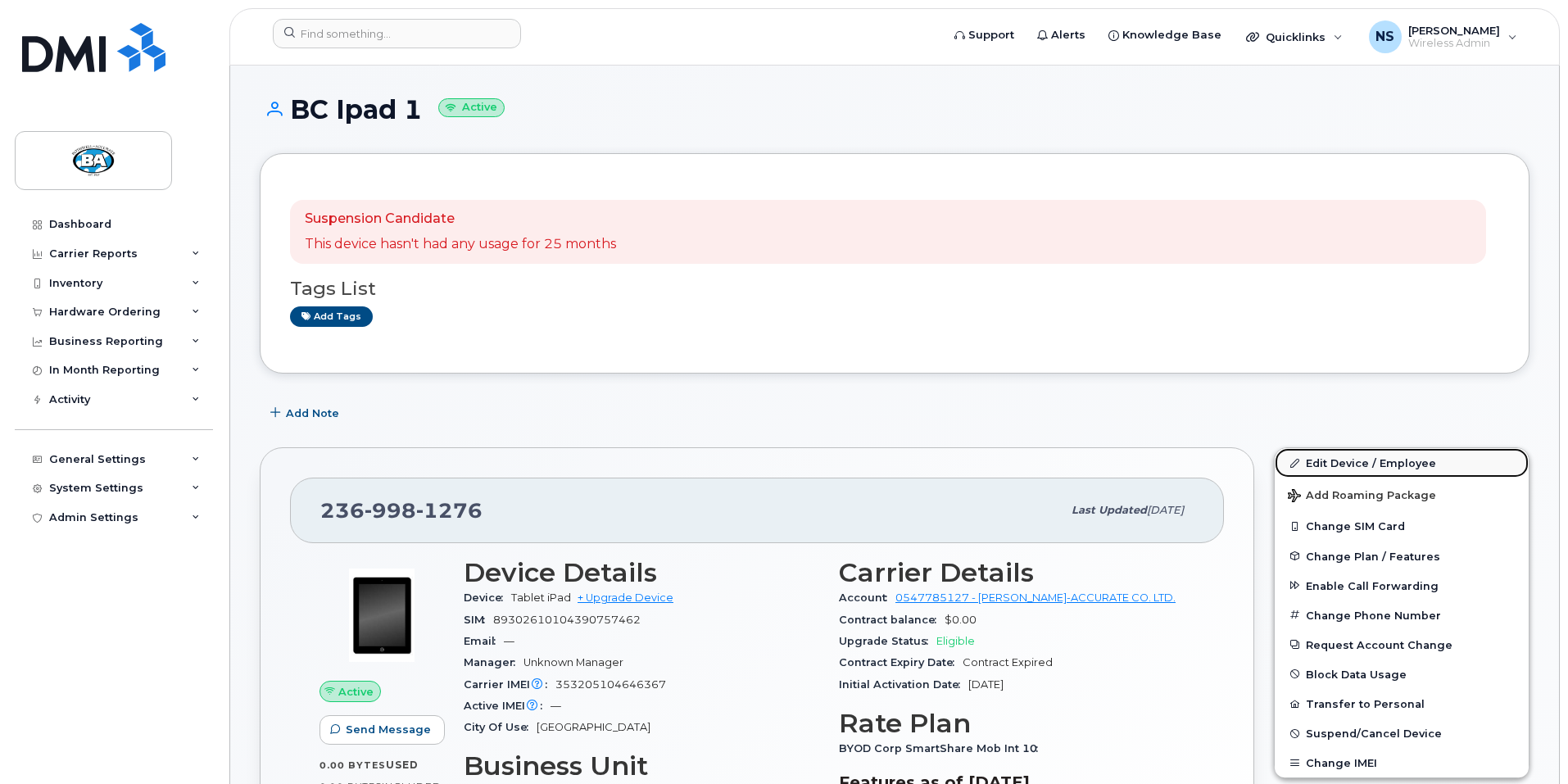
click at [1333, 465] on link "Edit Device / Employee" at bounding box center [1402, 463] width 254 height 30
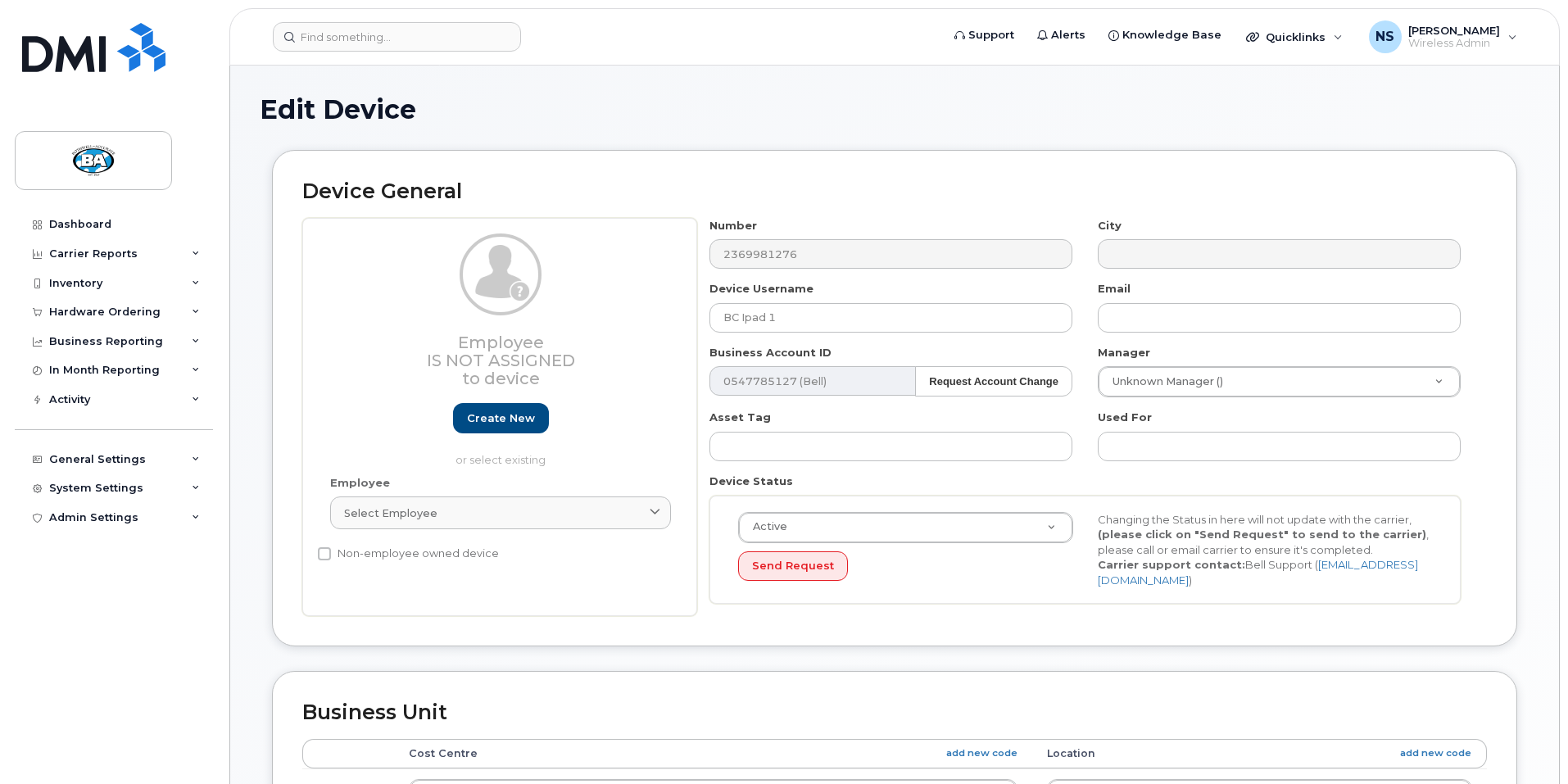
select select "29558521"
select select "13518067"
click at [836, 316] on input "BC Ipad 1" at bounding box center [891, 318] width 363 height 30
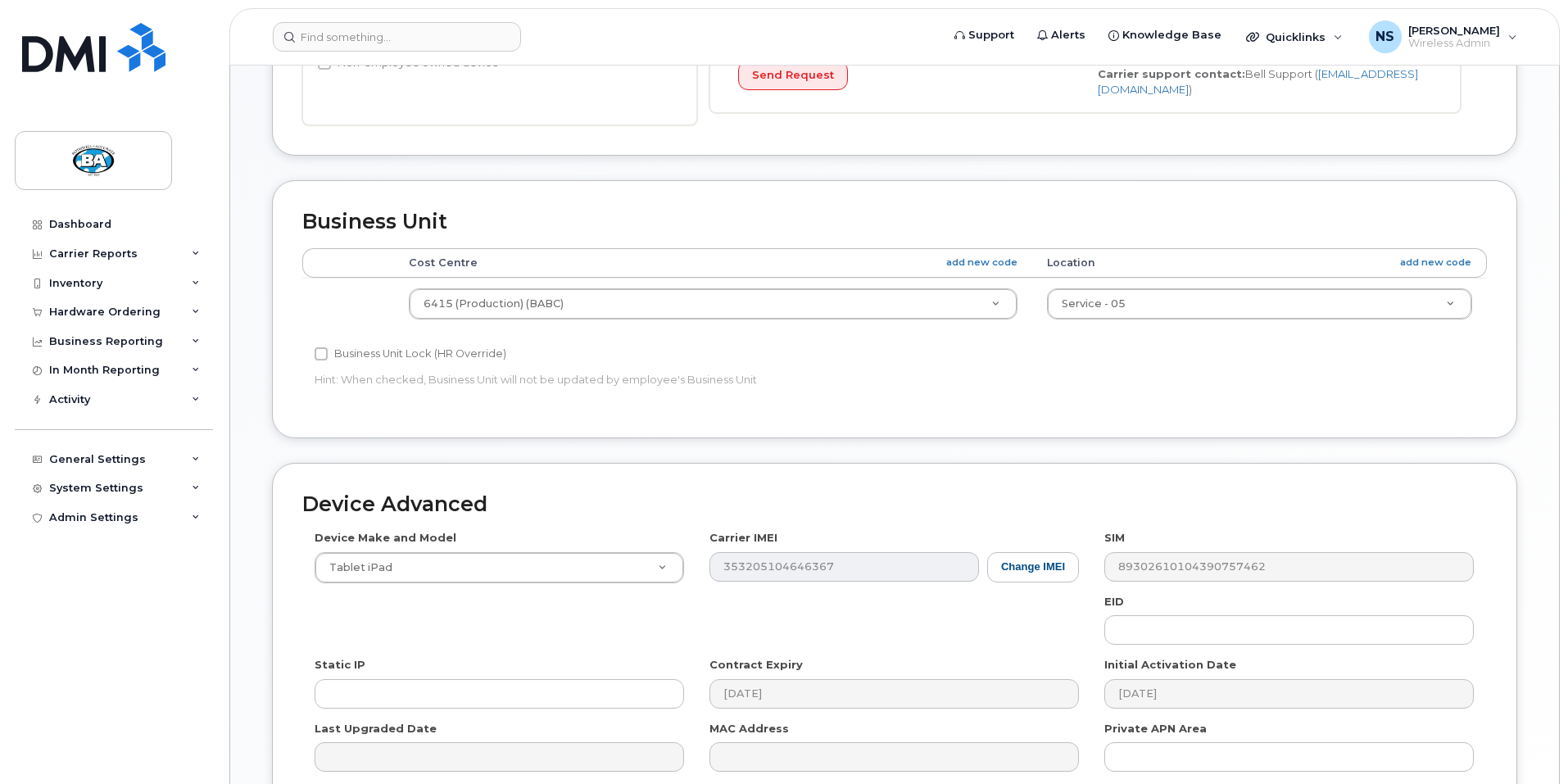
scroll to position [652, 0]
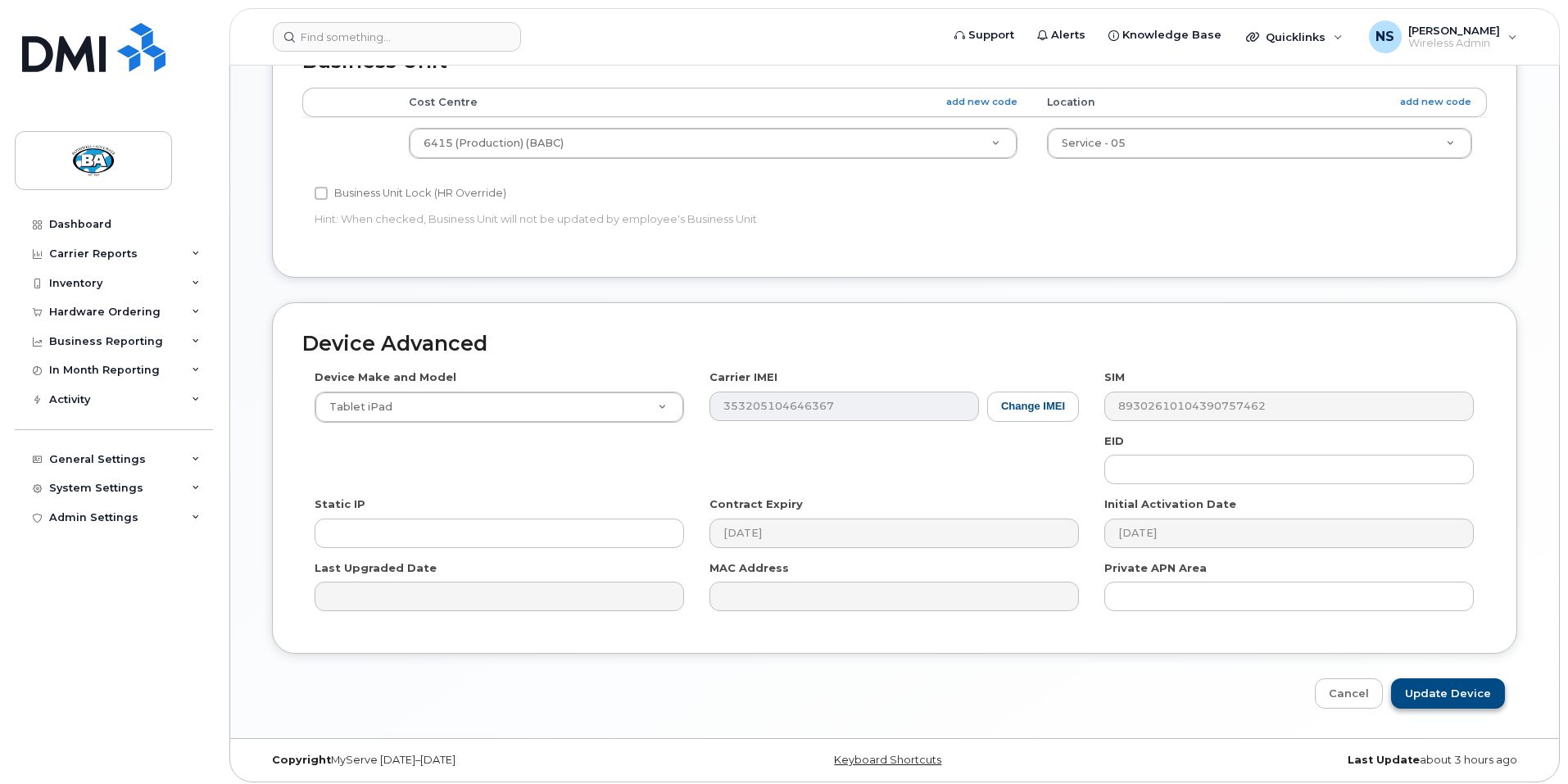
type input "BC IPad 8"
click at [1461, 684] on input "Update Device" at bounding box center [1447, 694] width 114 height 30
type input "Saving..."
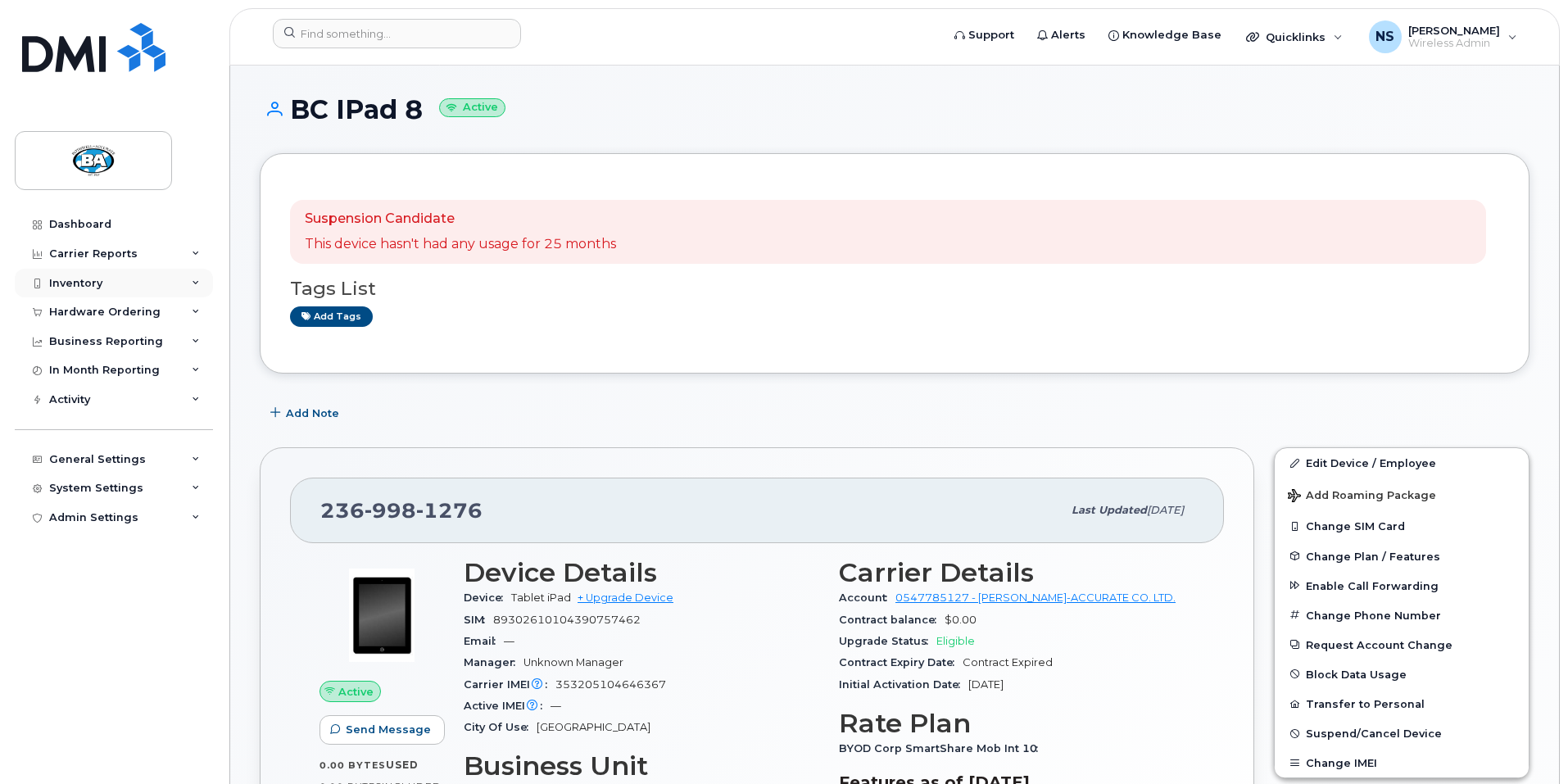
click at [89, 282] on div "Inventory" at bounding box center [75, 283] width 53 height 13
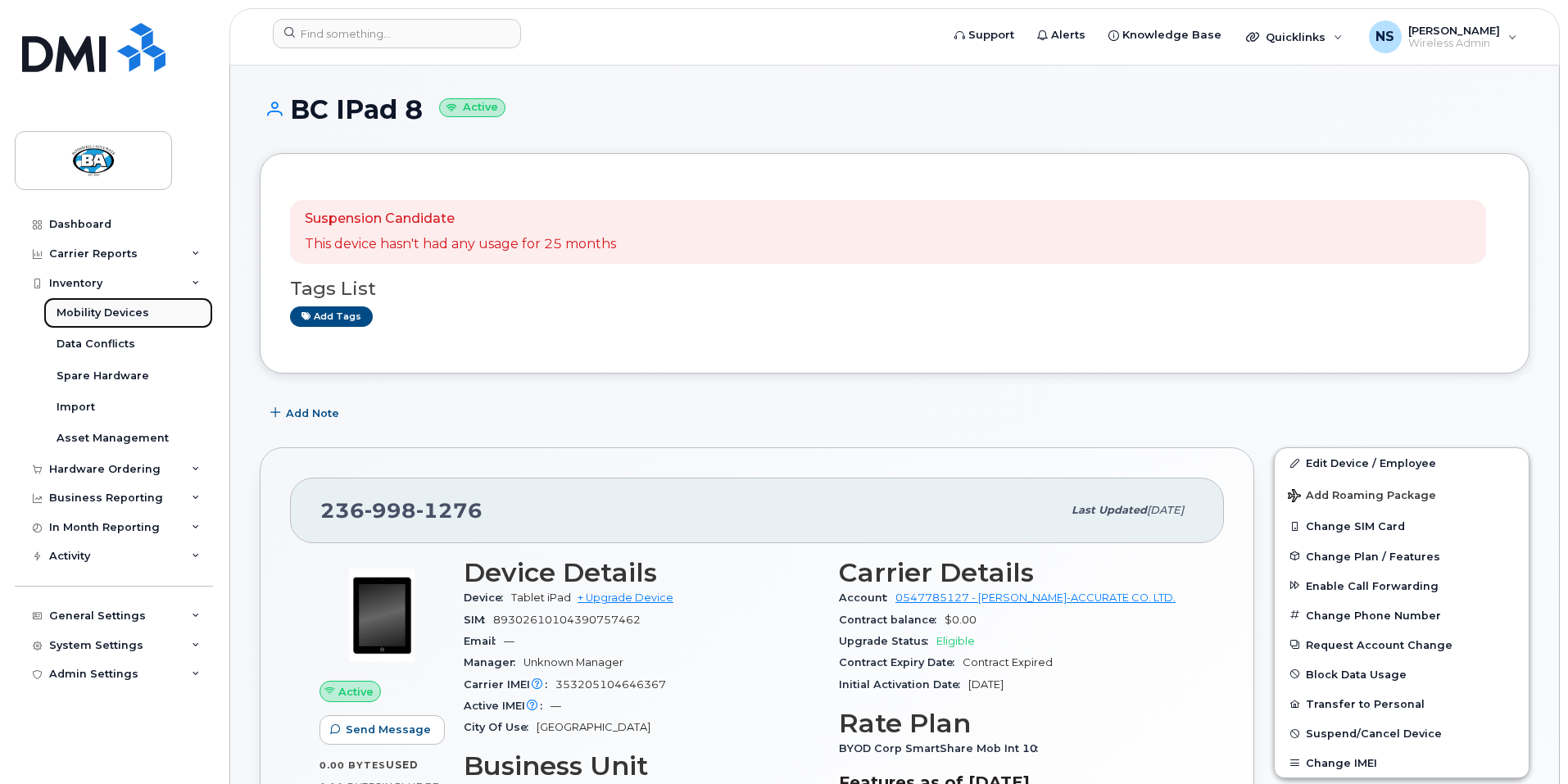
click at [90, 311] on div "Mobility Devices" at bounding box center [103, 313] width 93 height 15
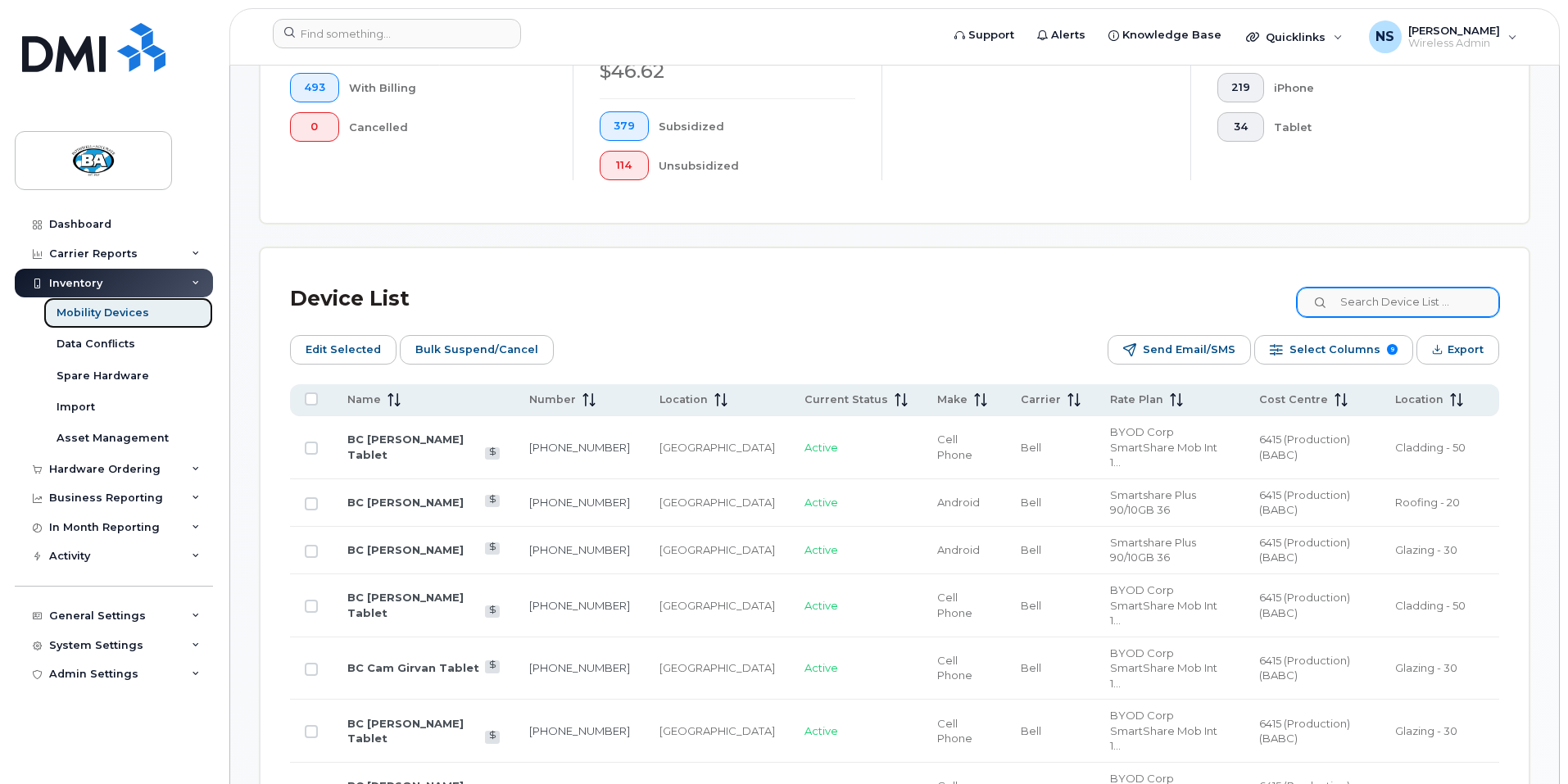
scroll to position [575, 0]
click at [1414, 287] on input at bounding box center [1397, 301] width 204 height 30
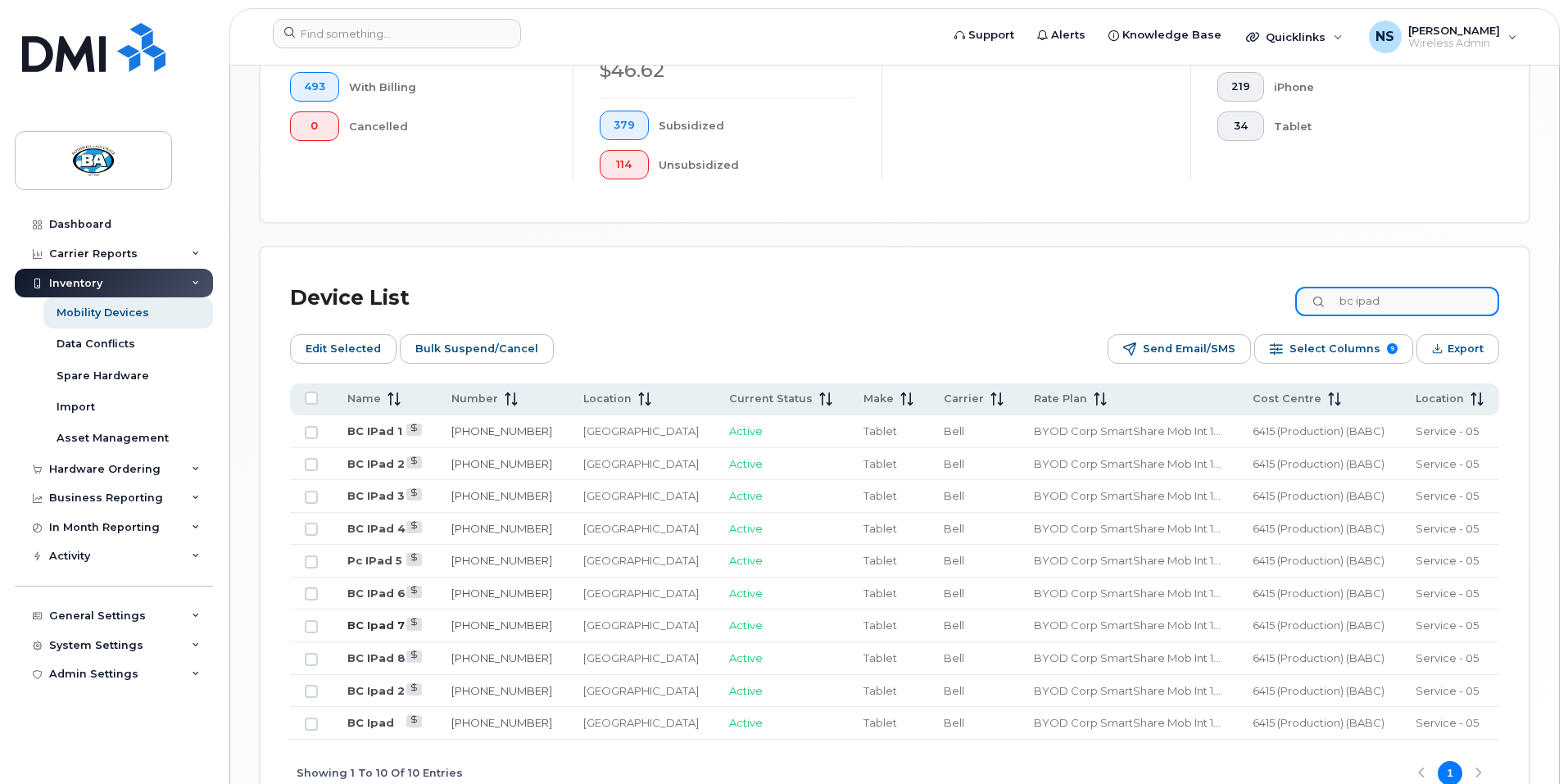
type input "bc ipad"
click at [375, 619] on link "BC Ipad 7" at bounding box center [376, 626] width 57 height 13
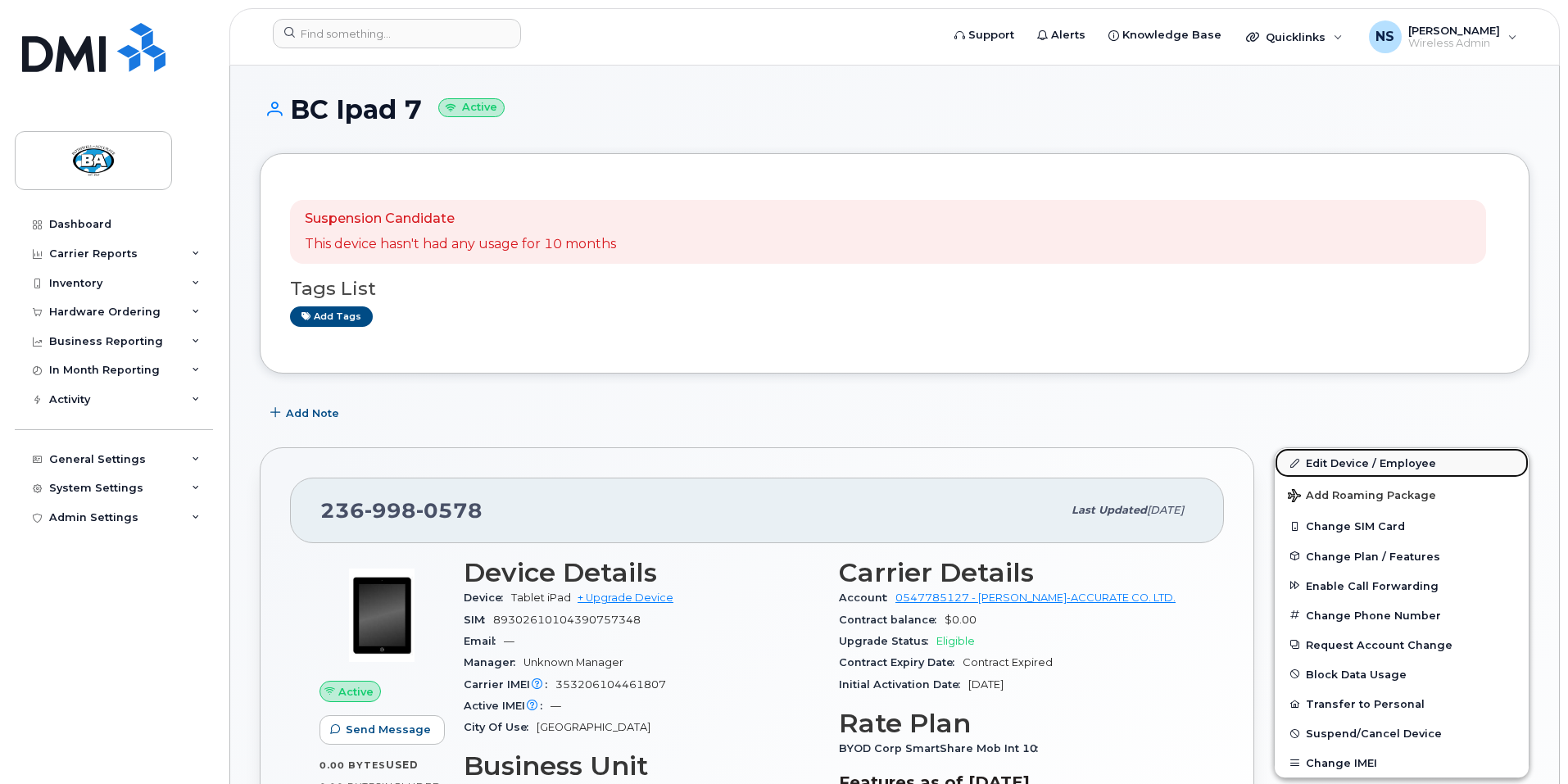
click at [1345, 462] on link "Edit Device / Employee" at bounding box center [1402, 463] width 254 height 30
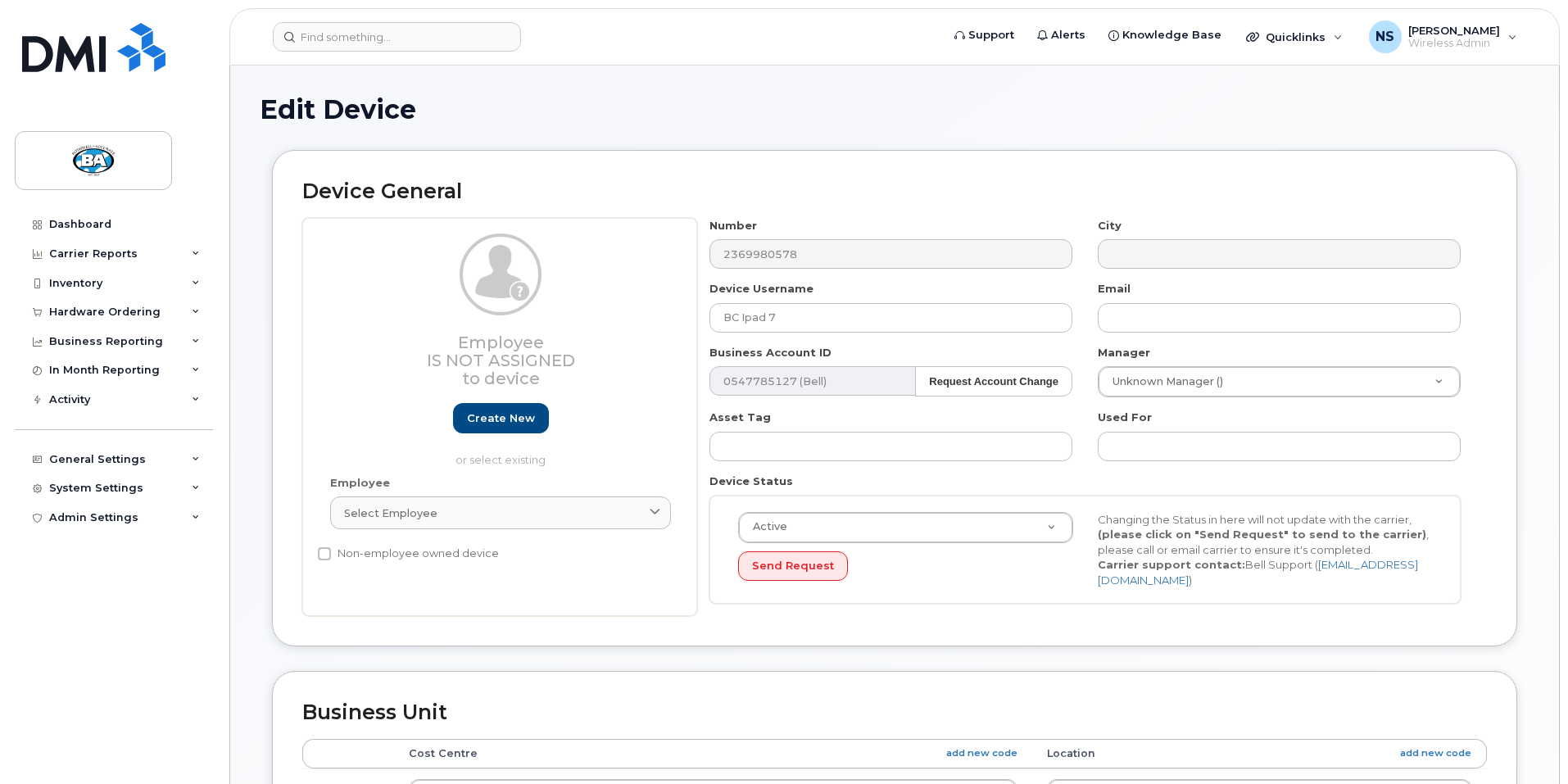
select select "29558521"
select select "13518067"
click at [751, 315] on input "BC Ipad 7" at bounding box center [891, 318] width 363 height 30
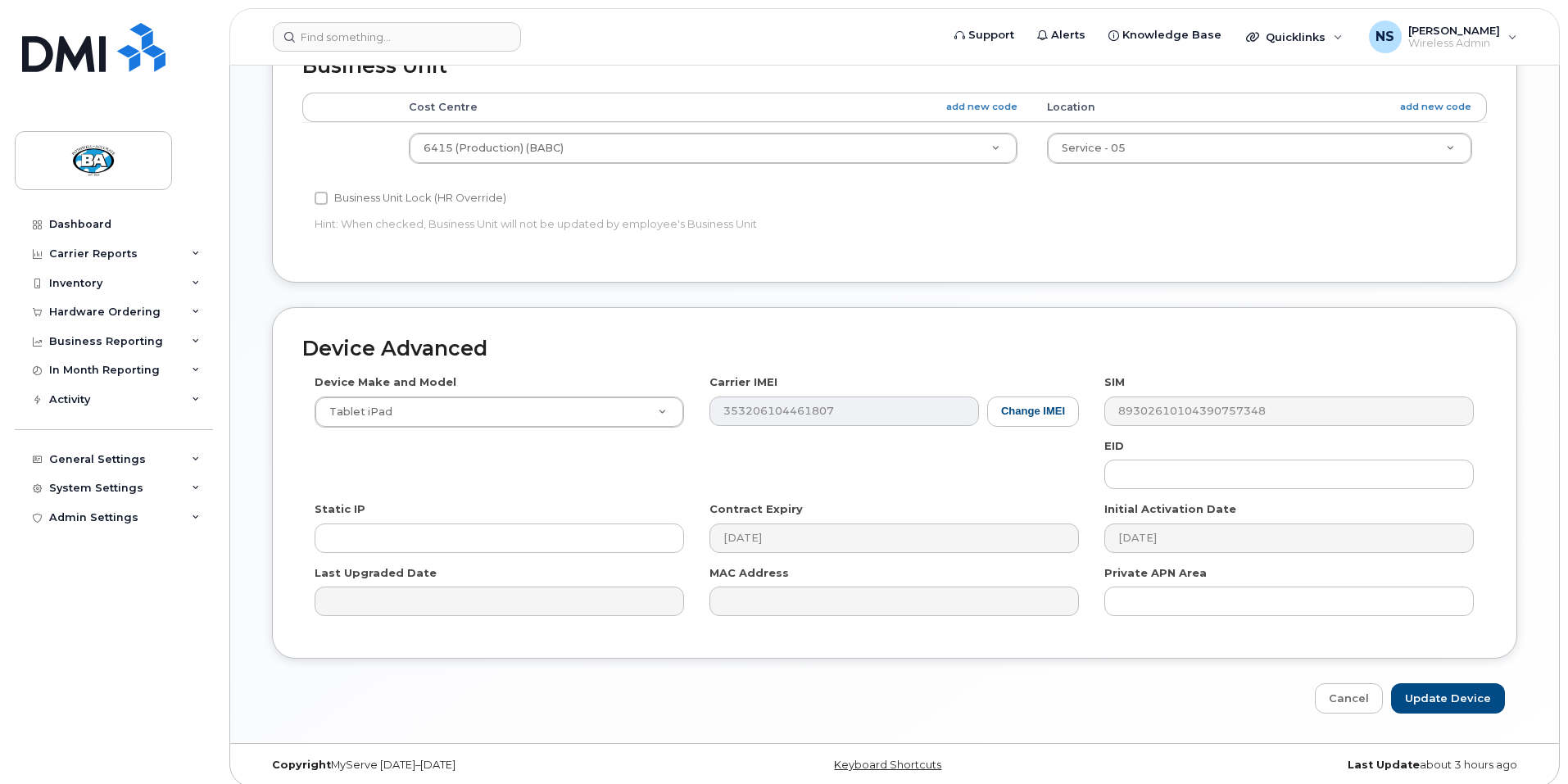
scroll to position [652, 0]
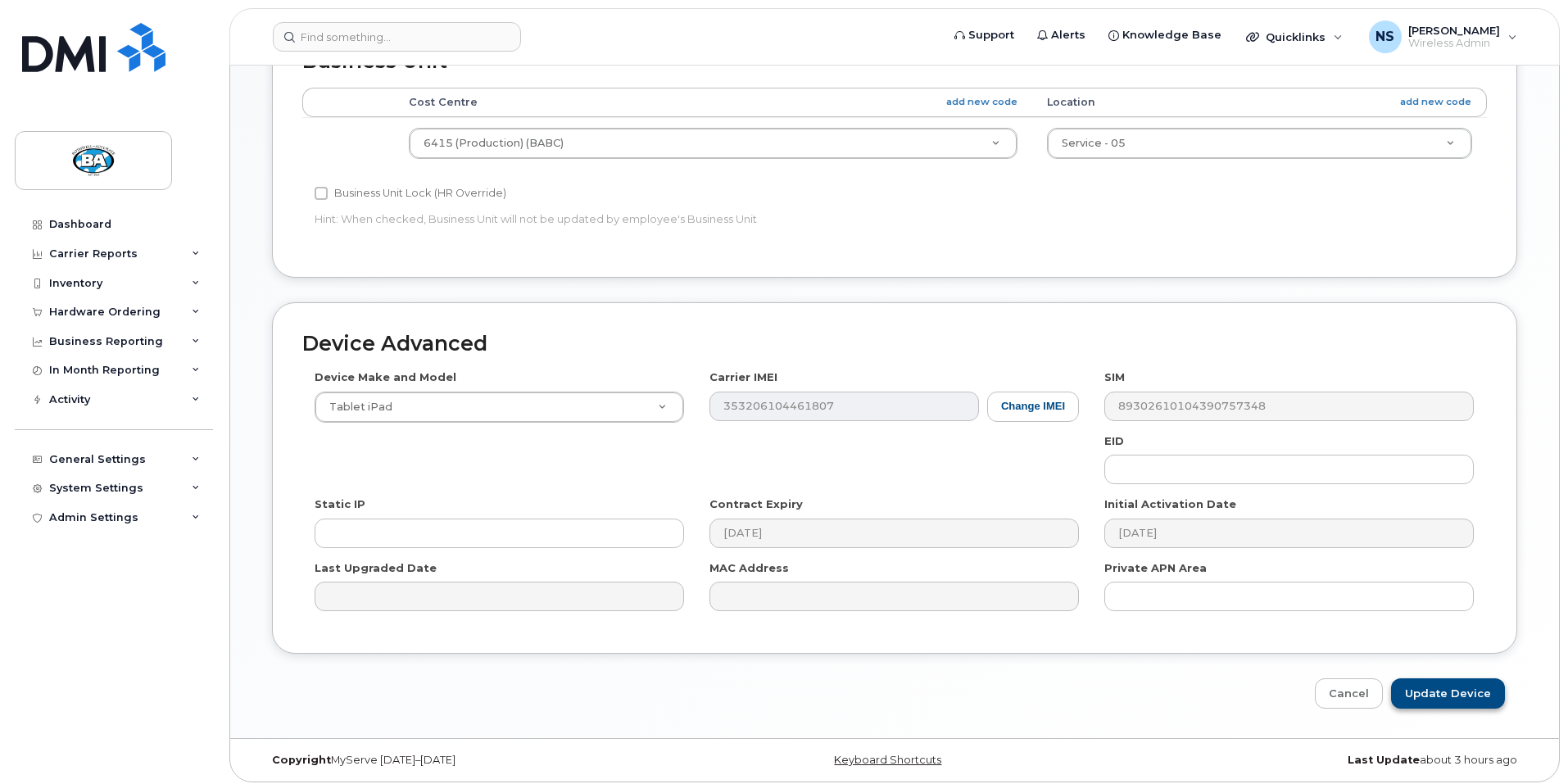
type input "BC IPad 7"
click at [1424, 685] on input "Update Device" at bounding box center [1447, 694] width 114 height 30
type input "Saving..."
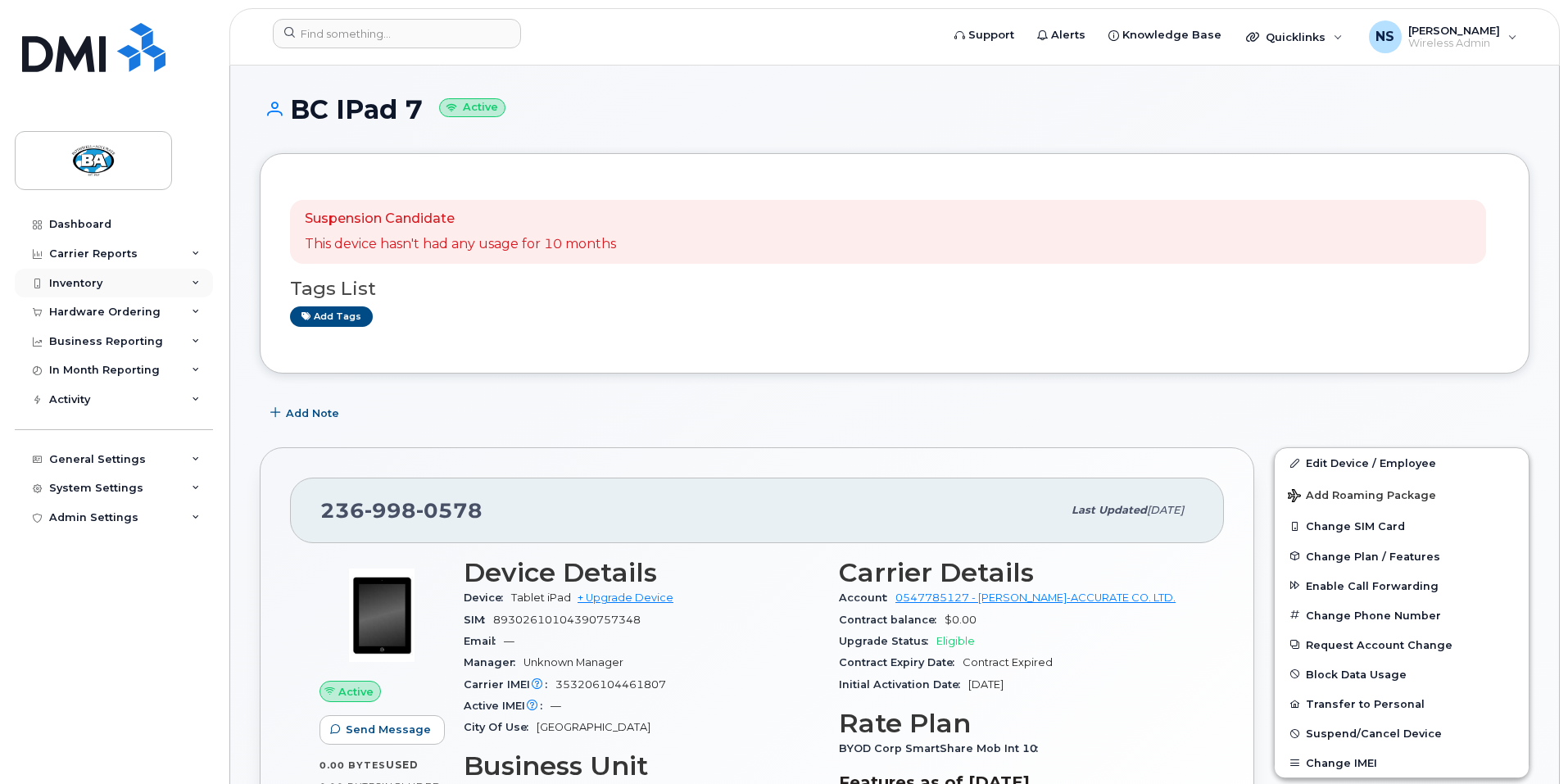
click at [76, 281] on div "Inventory" at bounding box center [75, 283] width 53 height 13
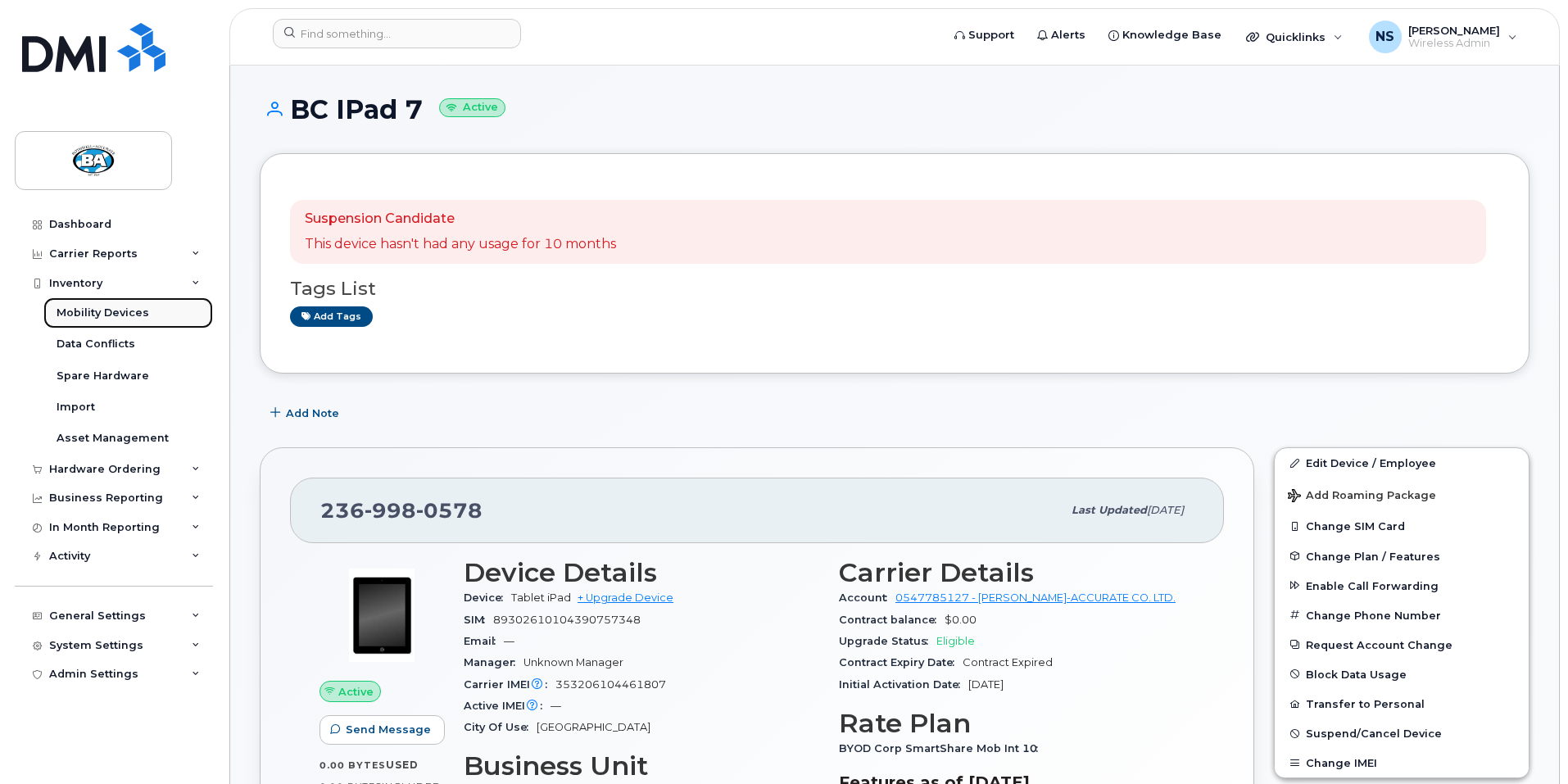
click at [81, 313] on div "Mobility Devices" at bounding box center [103, 313] width 93 height 15
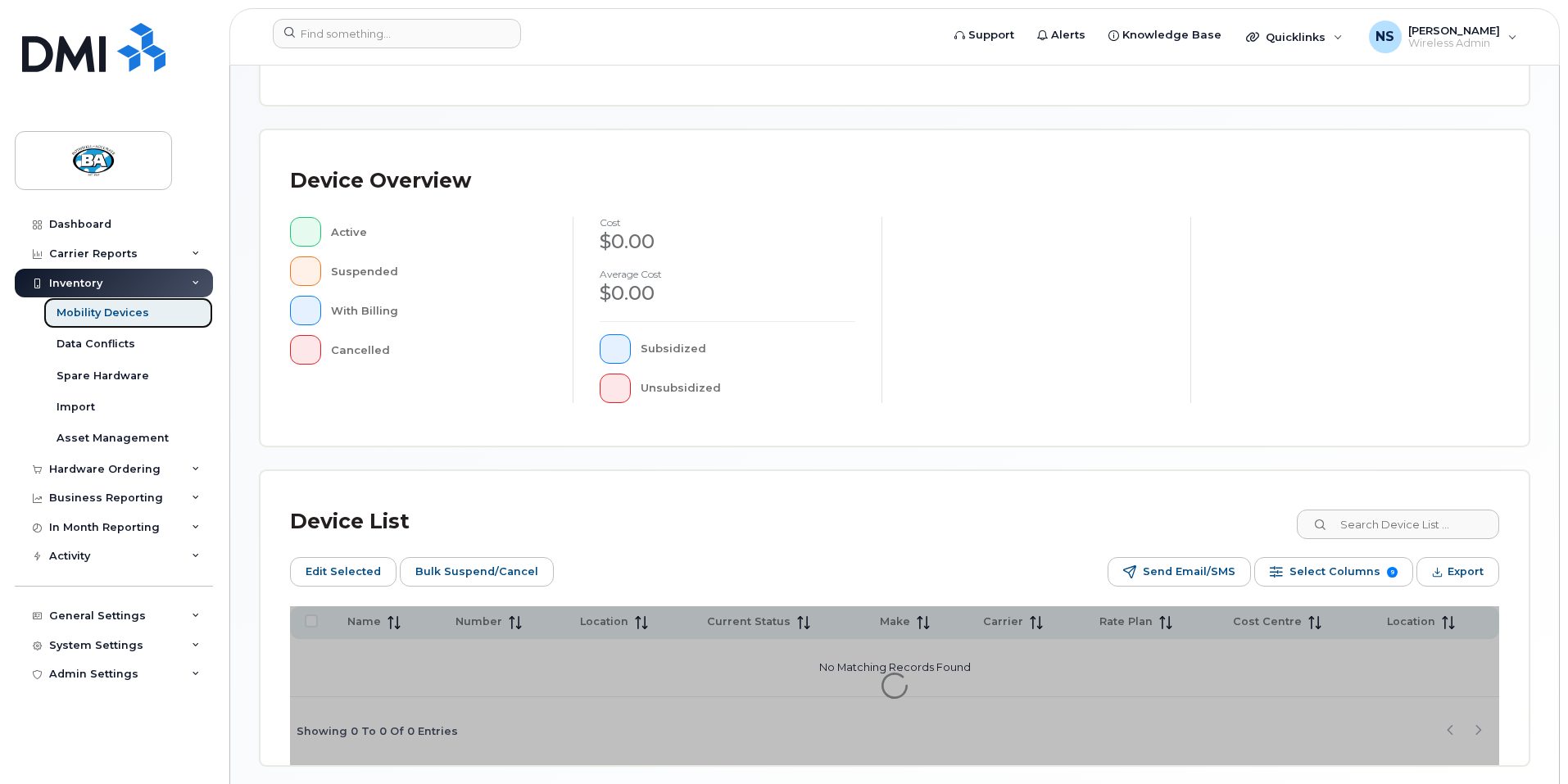
scroll to position [320, 0]
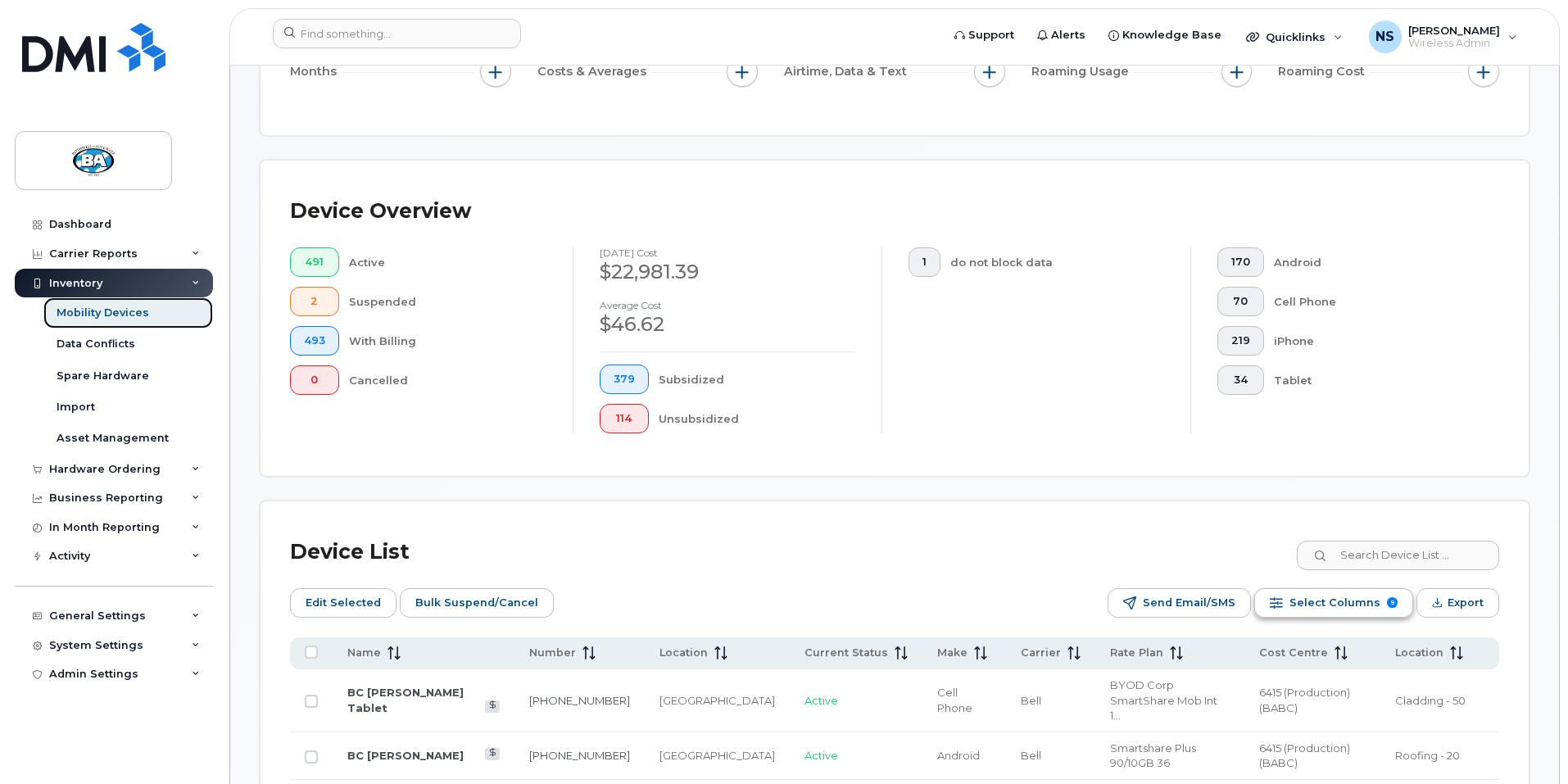
scroll to position [357, 0]
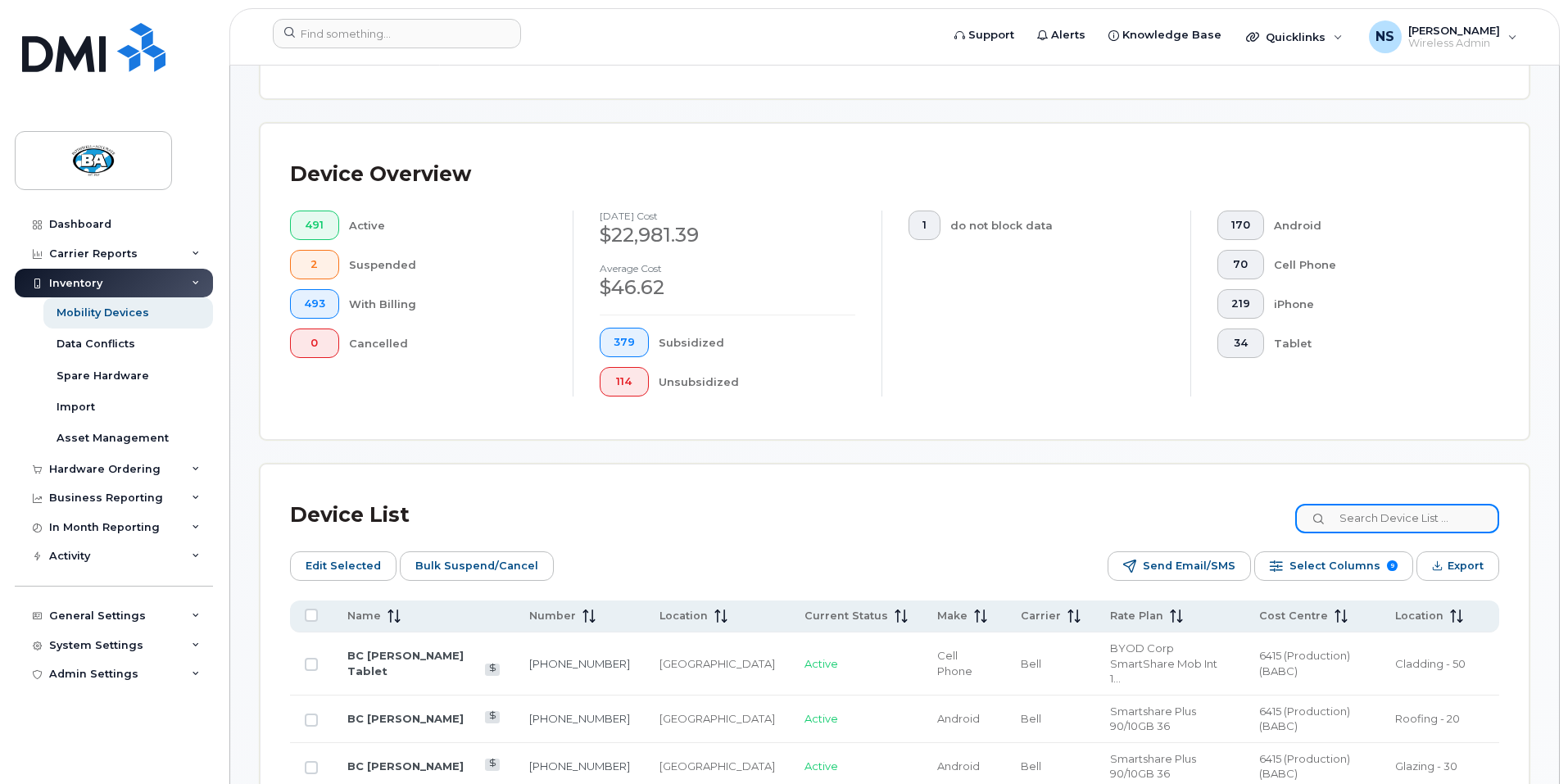
click at [1415, 505] on input at bounding box center [1397, 519] width 204 height 30
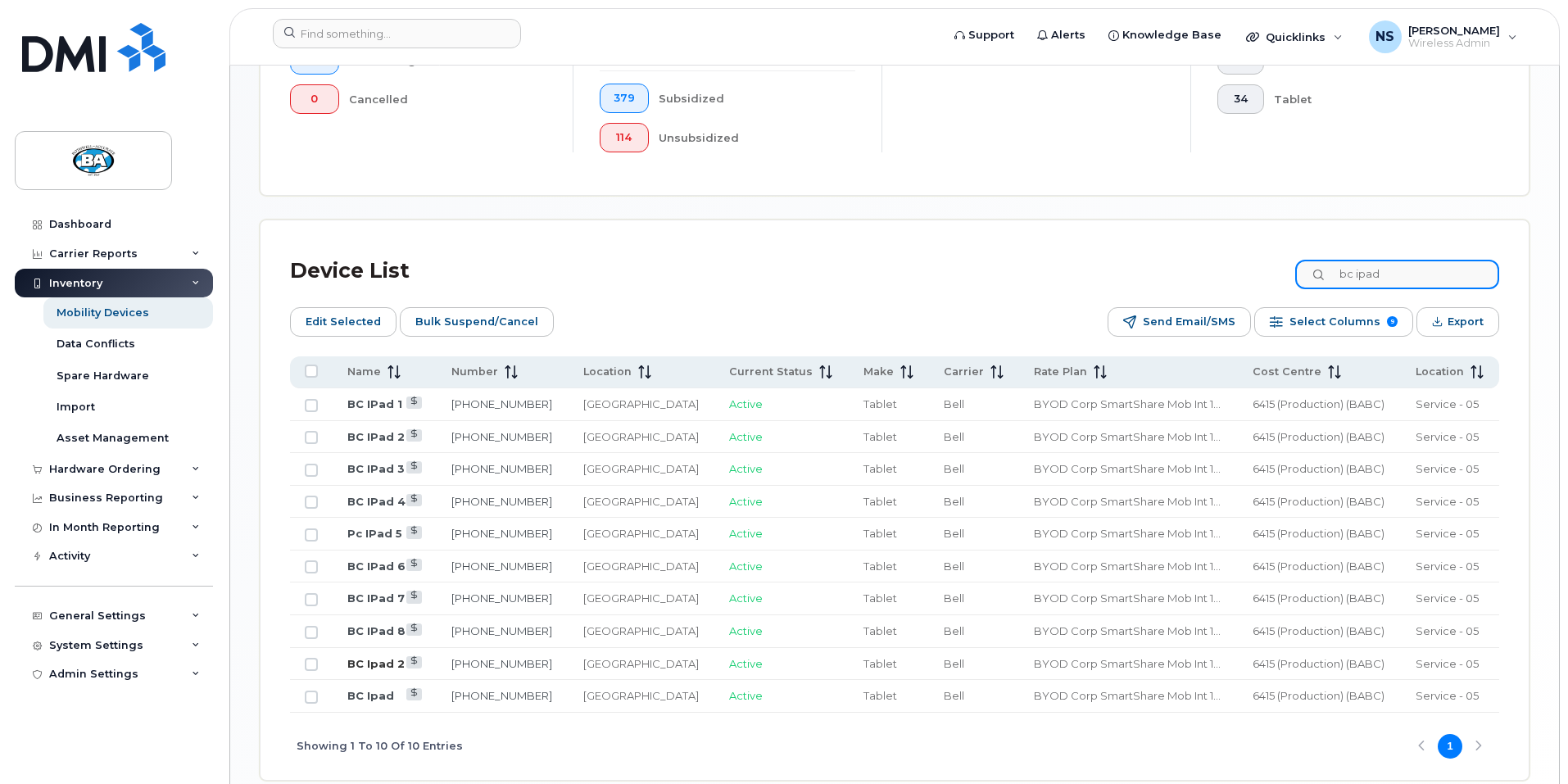
scroll to position [603, 0]
type input "bc ipad"
click at [363, 657] on link "BC Ipad 2" at bounding box center [376, 663] width 57 height 13
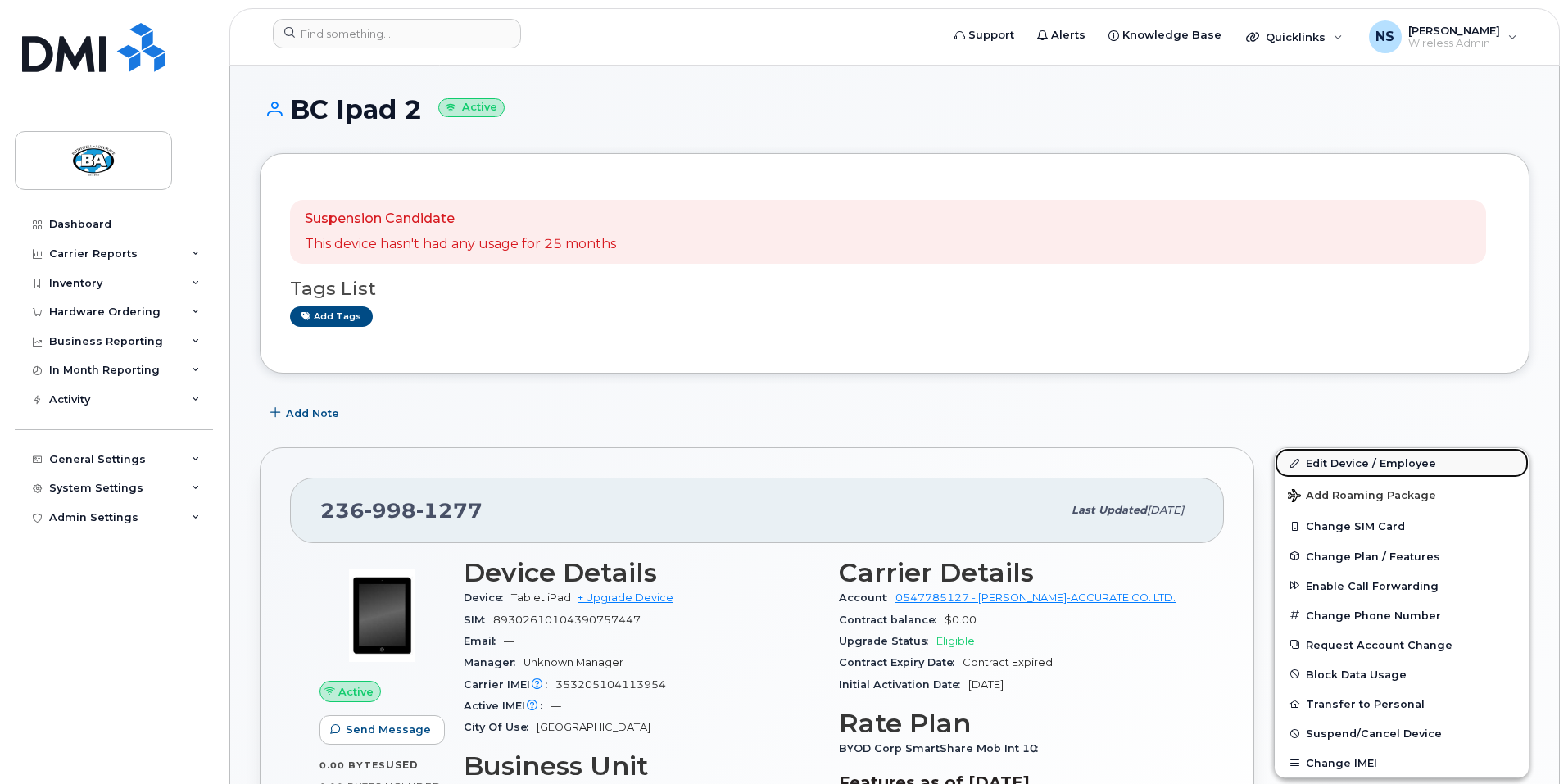
click at [1348, 461] on link "Edit Device / Employee" at bounding box center [1402, 463] width 254 height 30
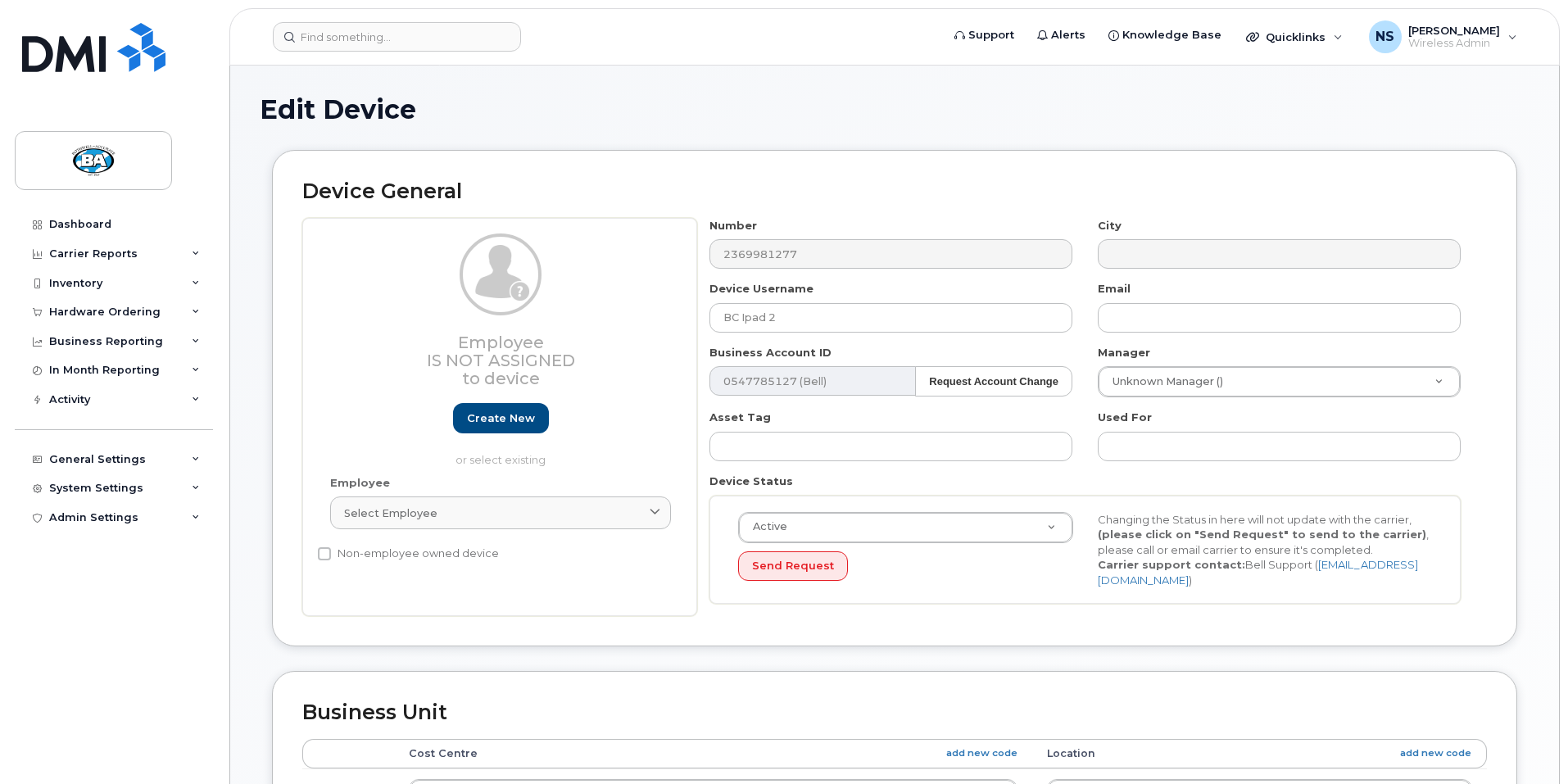
select select "29558521"
select select "13518067"
click at [750, 319] on input "BC Ipad 2" at bounding box center [891, 318] width 363 height 30
type input "BC IPad 9"
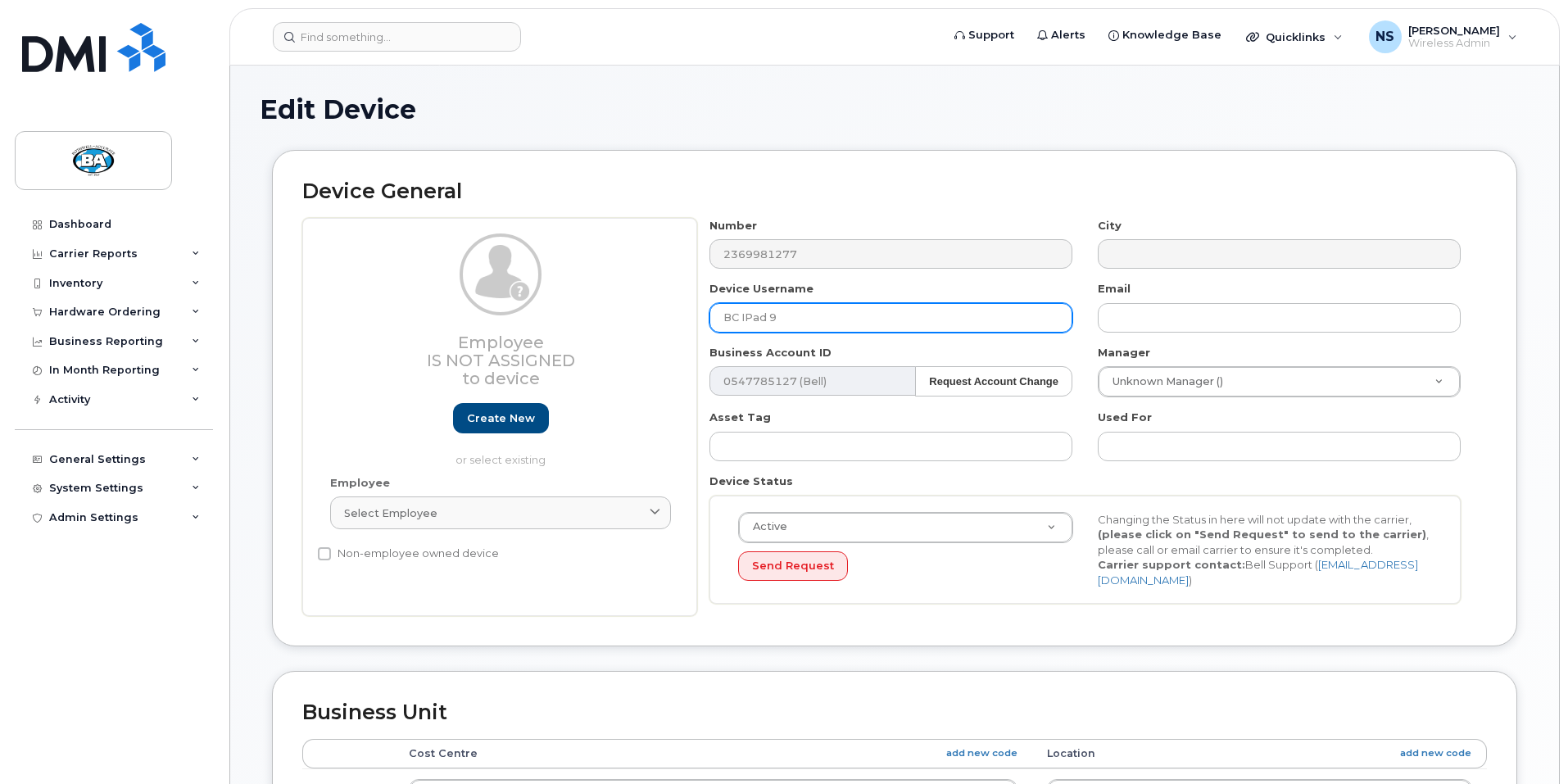
type input "Saving..."
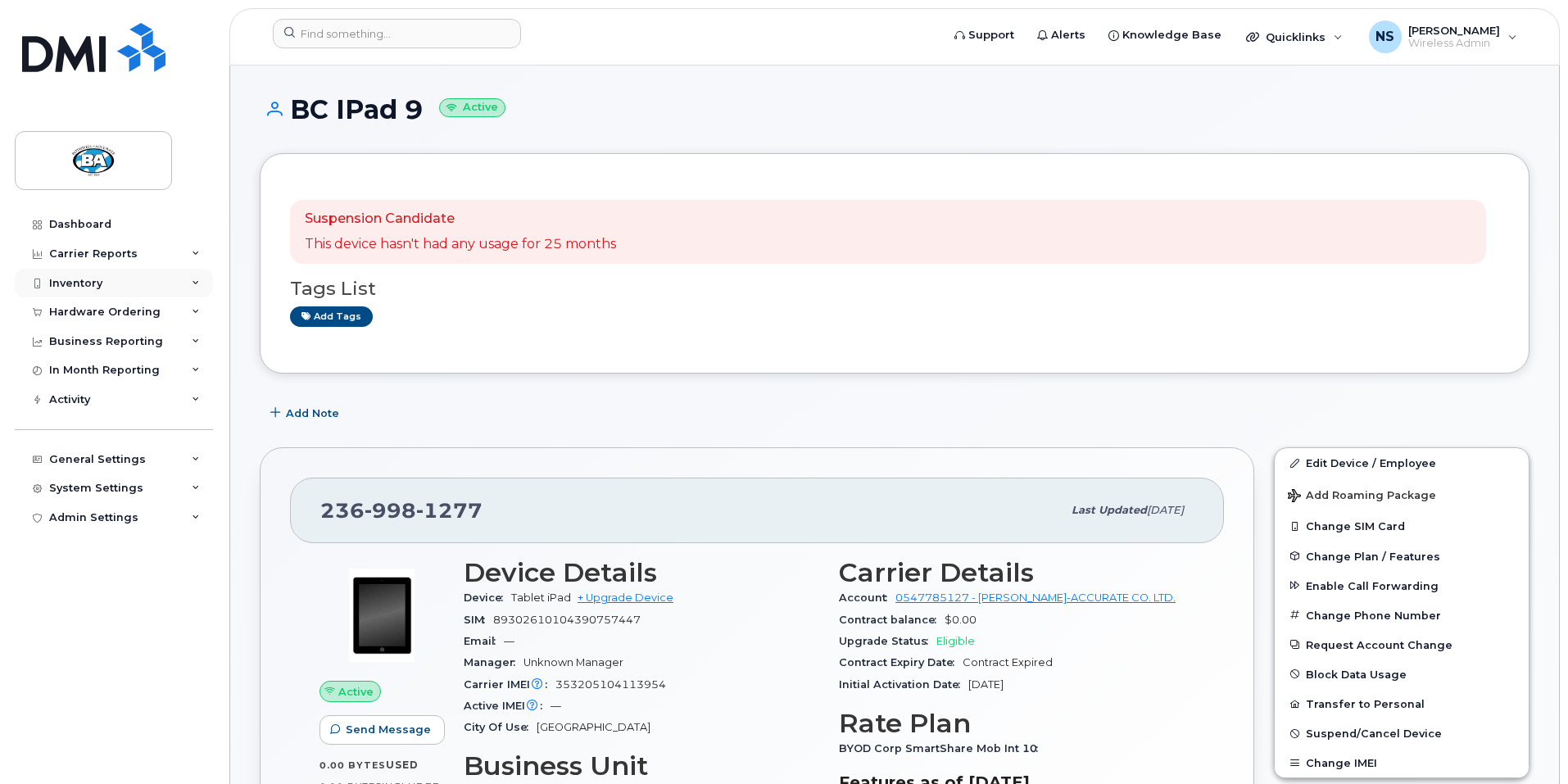
click at [80, 283] on div "Inventory" at bounding box center [75, 283] width 53 height 13
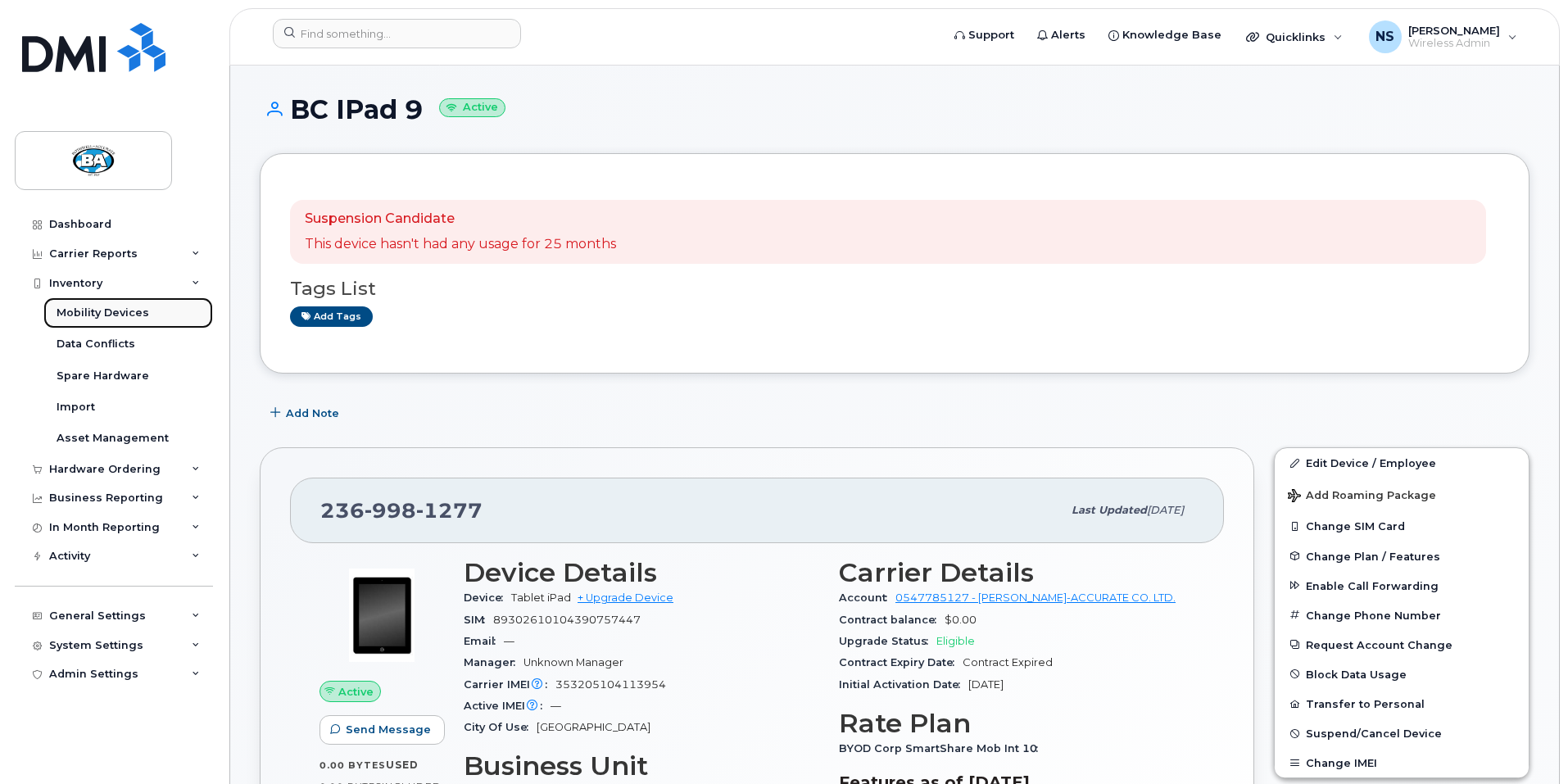
click at [80, 312] on div "Mobility Devices" at bounding box center [103, 313] width 93 height 15
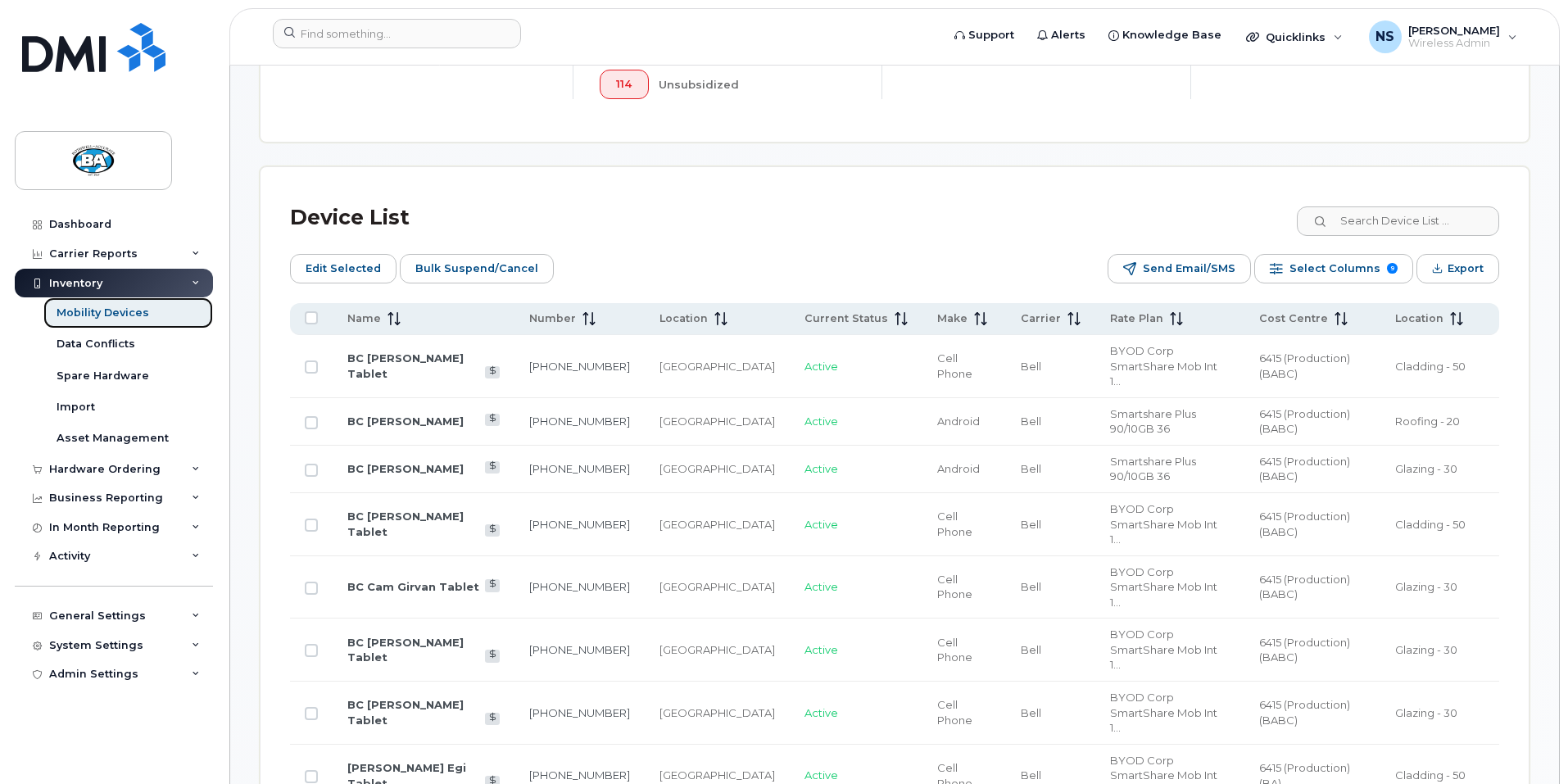
scroll to position [656, 0]
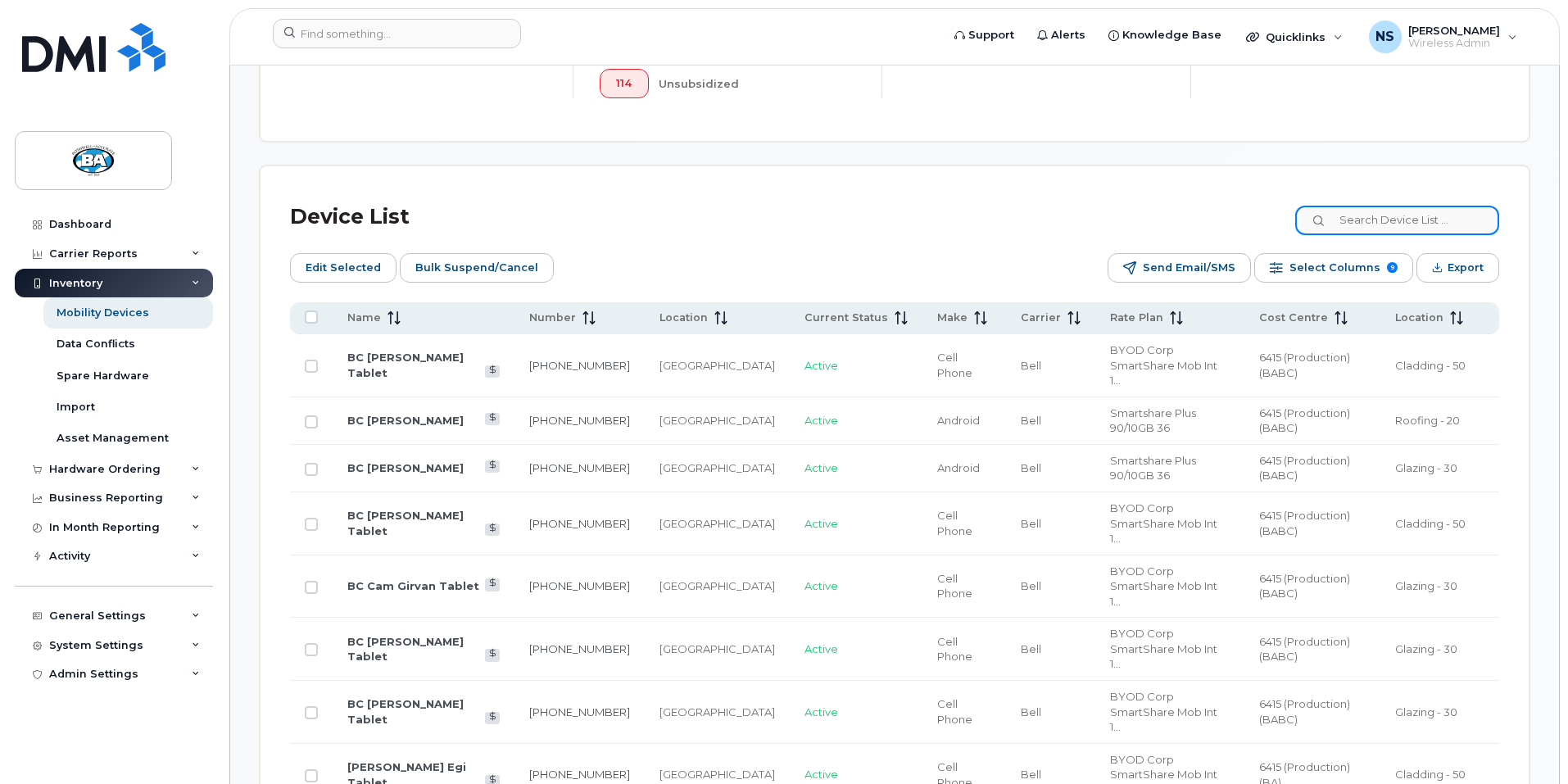
click at [1375, 206] on input at bounding box center [1397, 221] width 204 height 30
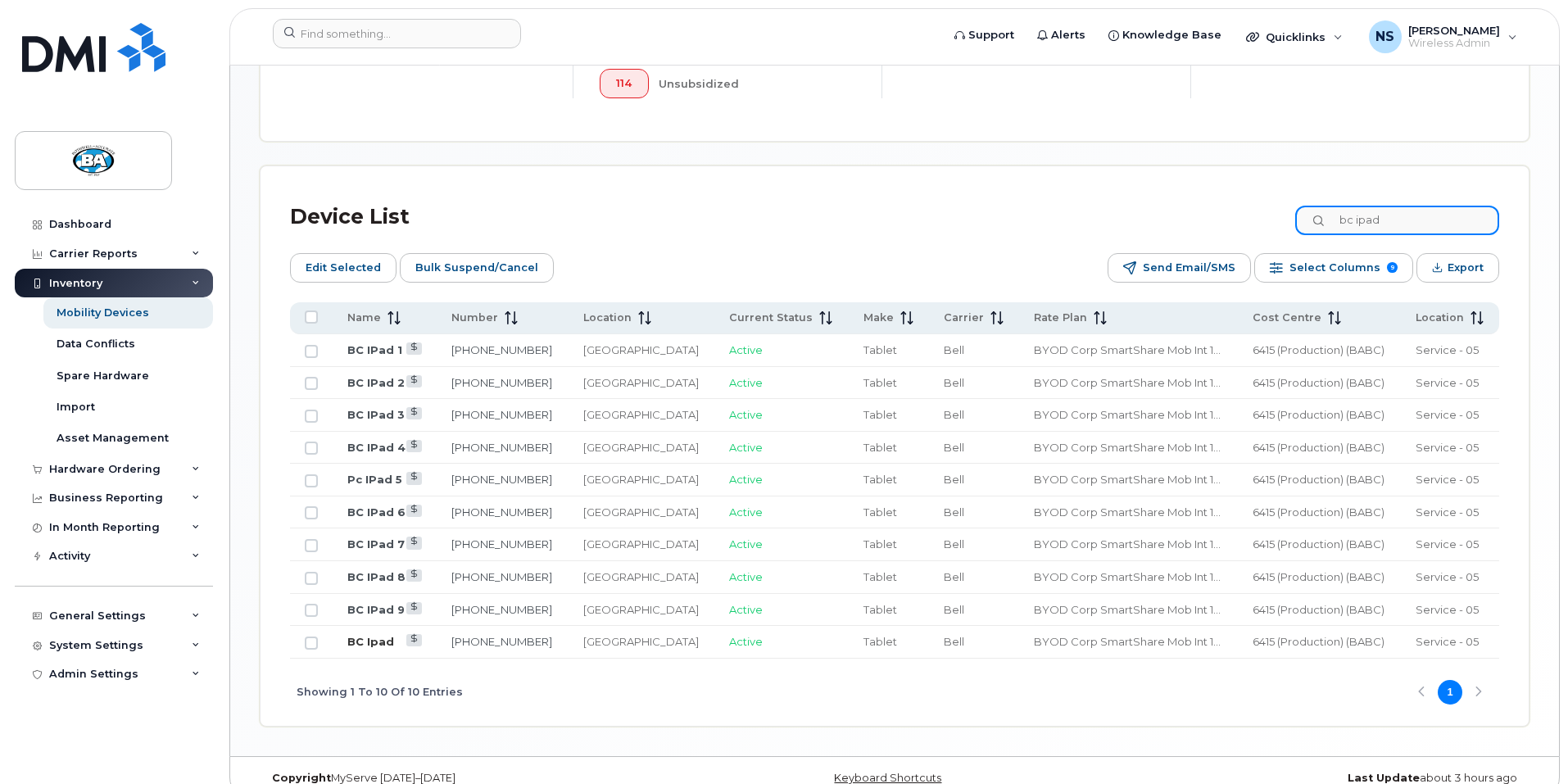
type input "bc ipad"
click at [355, 635] on link "BC Ipad" at bounding box center [370, 642] width 47 height 13
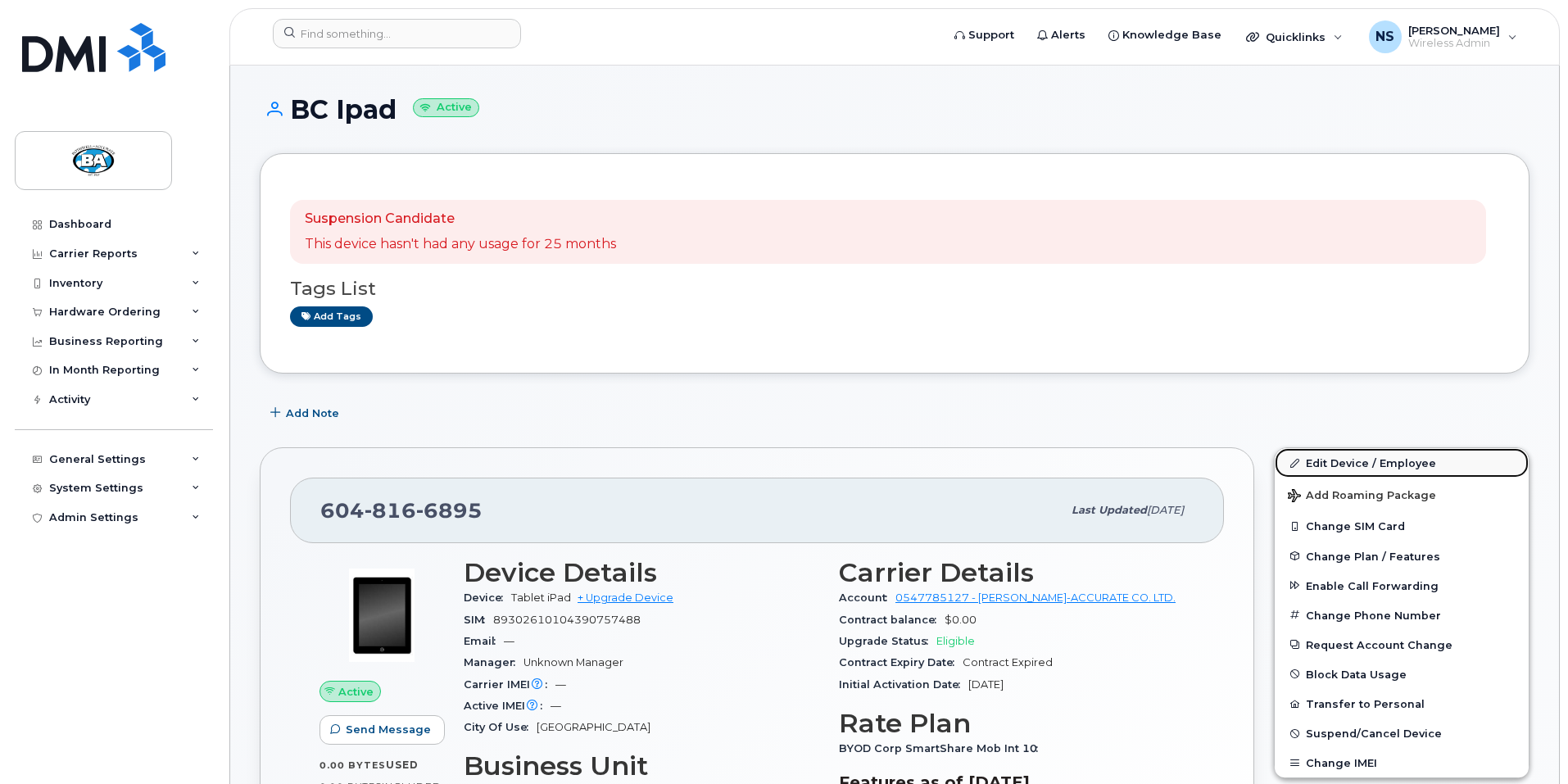
click at [1383, 466] on link "Edit Device / Employee" at bounding box center [1402, 463] width 254 height 30
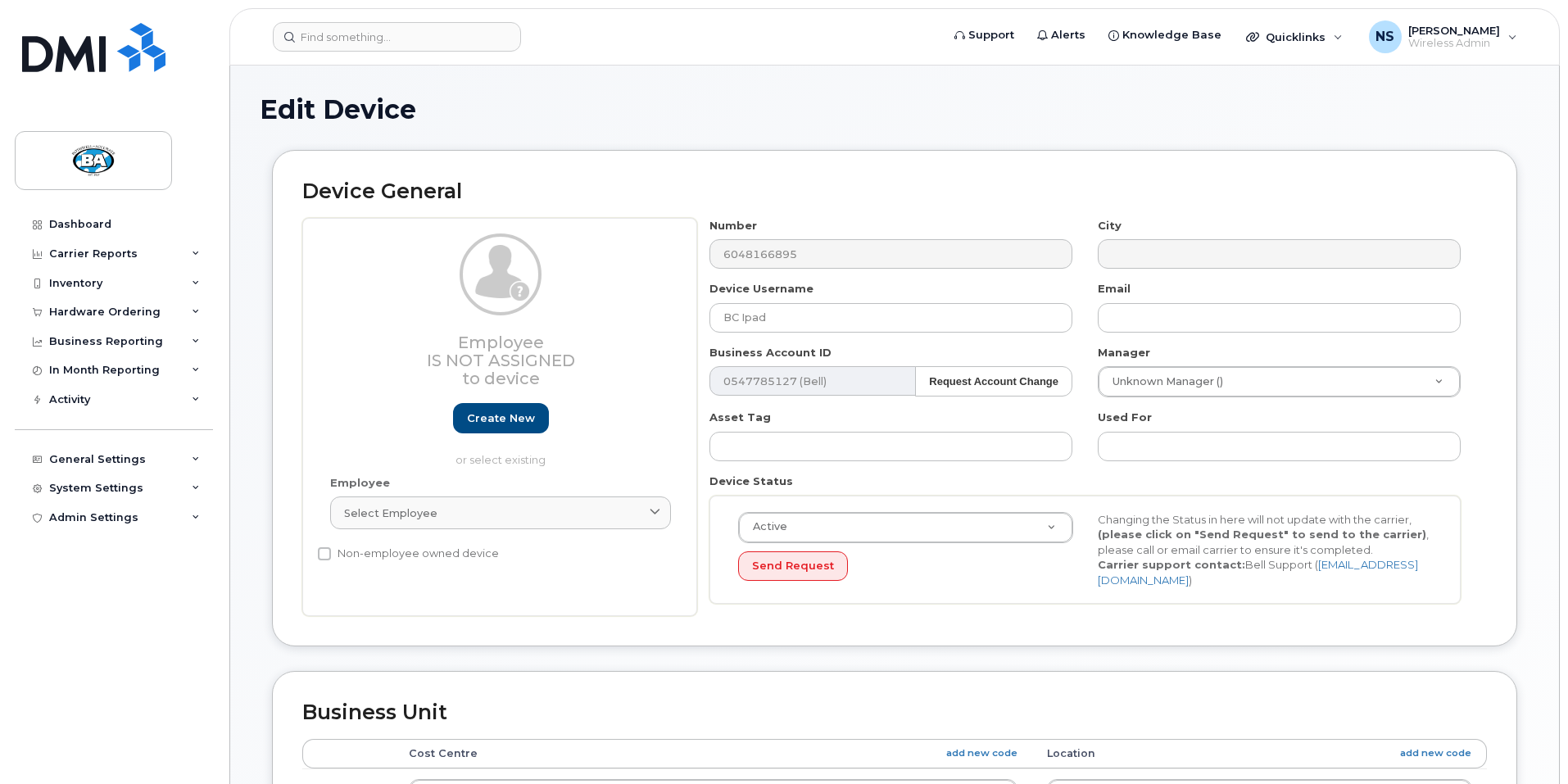
select select "29558521"
select select "13518067"
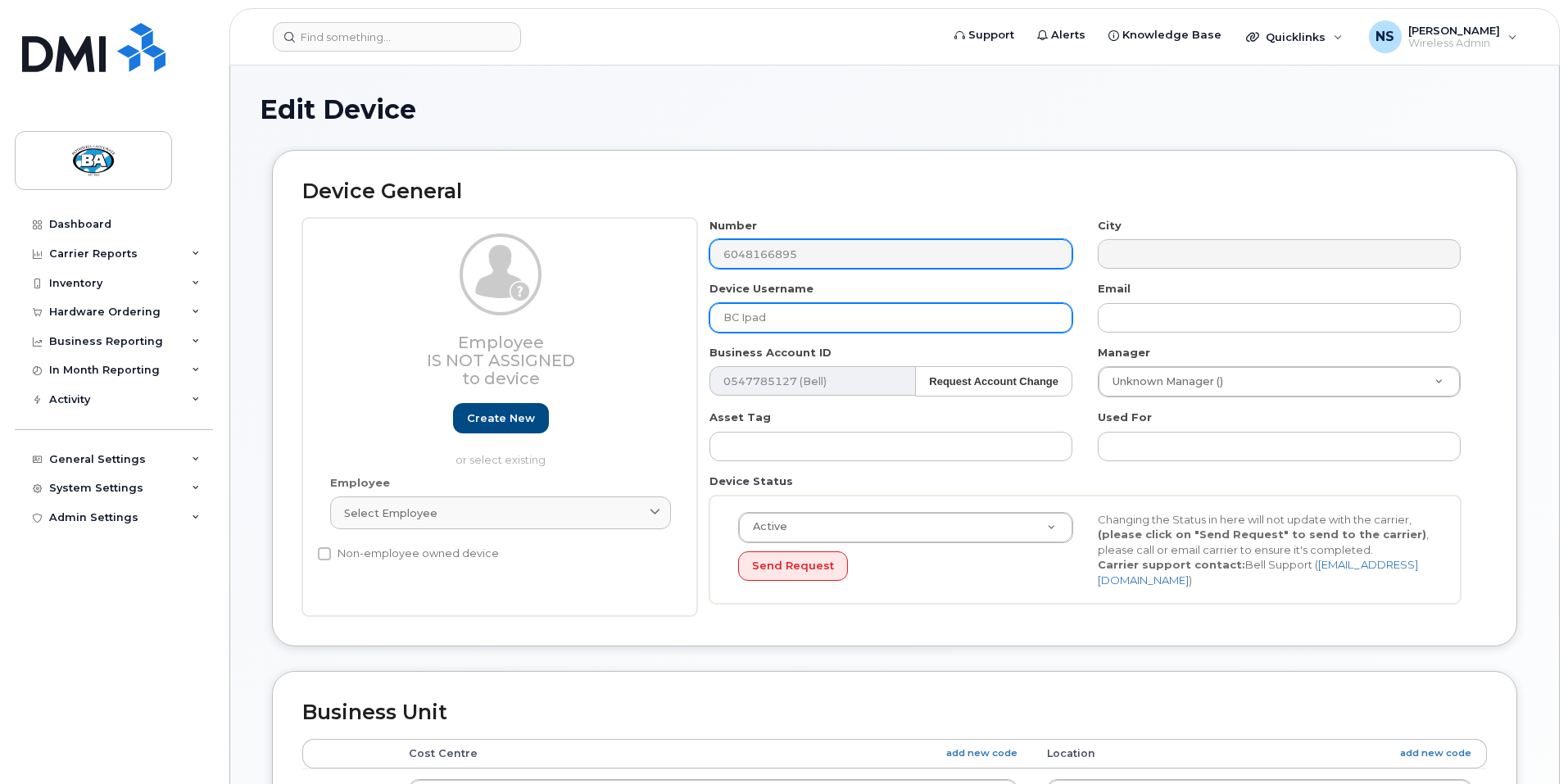
drag, startPoint x: 752, startPoint y: 318, endPoint x: 771, endPoint y: 252, distance: 68.7
click at [752, 318] on input "BC Ipad" at bounding box center [891, 318] width 363 height 30
type input "BC IPad 10"
type input "Saving..."
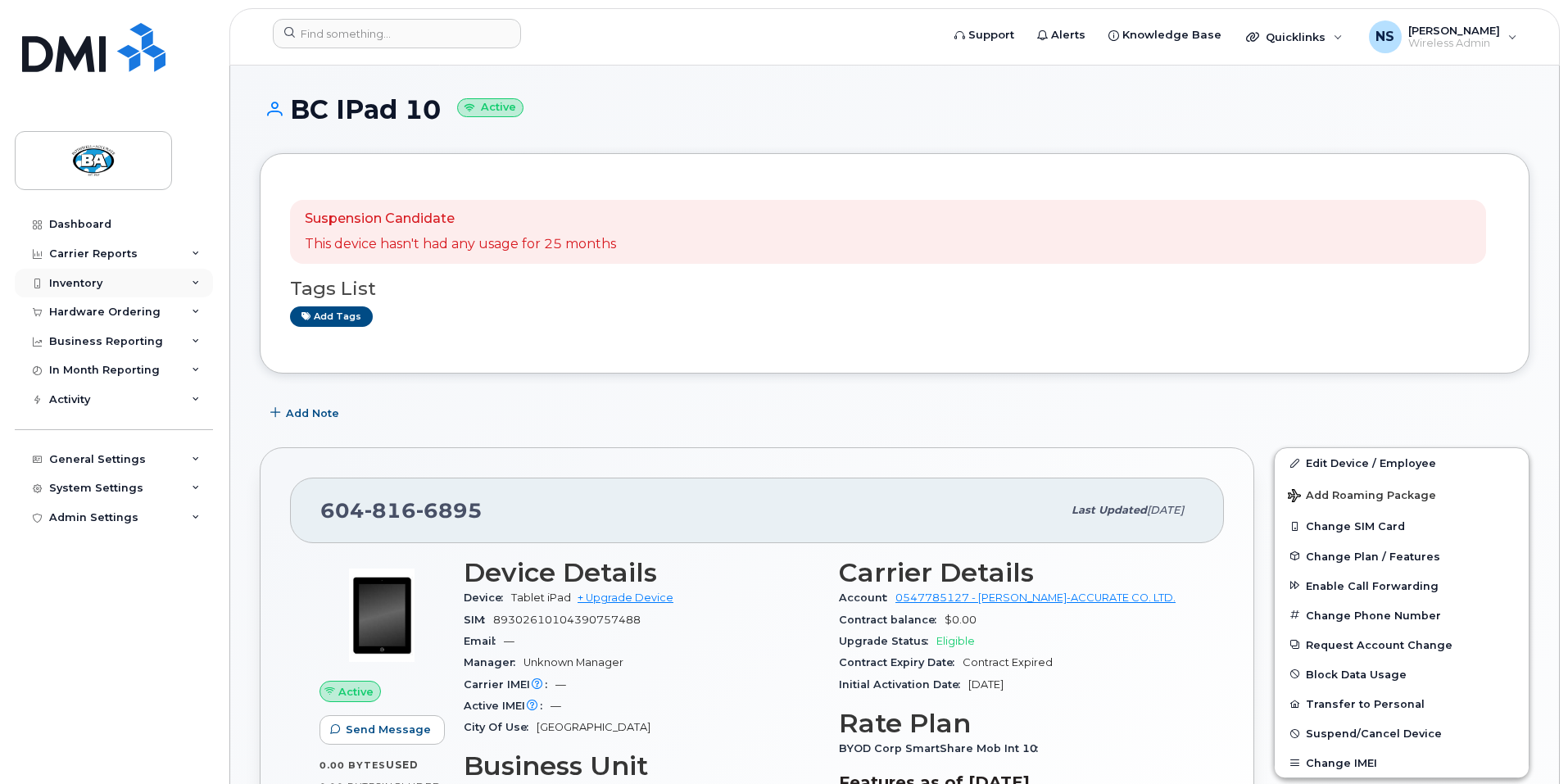
click at [79, 280] on div "Inventory" at bounding box center [75, 283] width 53 height 13
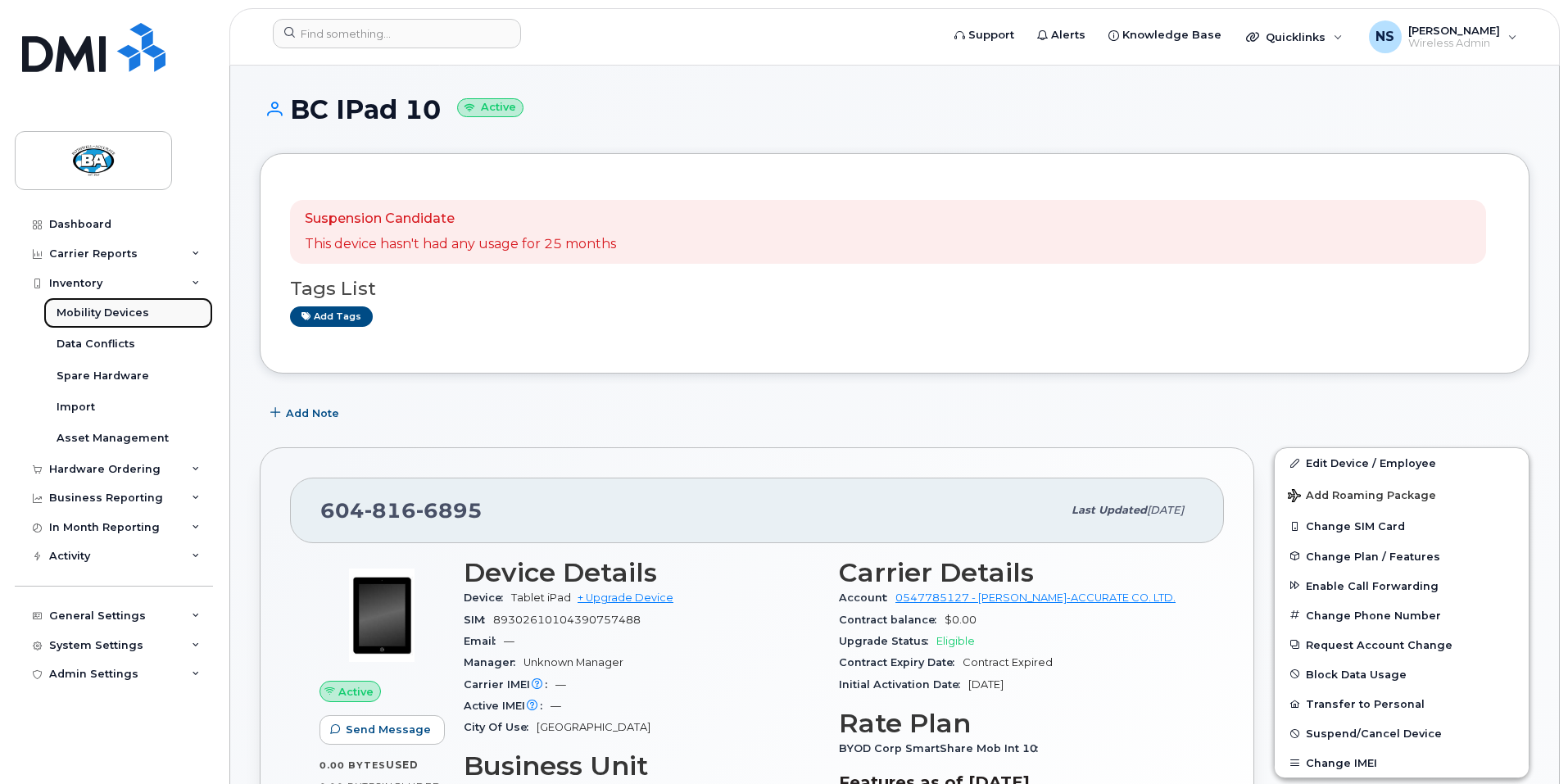
click at [89, 313] on div "Mobility Devices" at bounding box center [103, 313] width 93 height 15
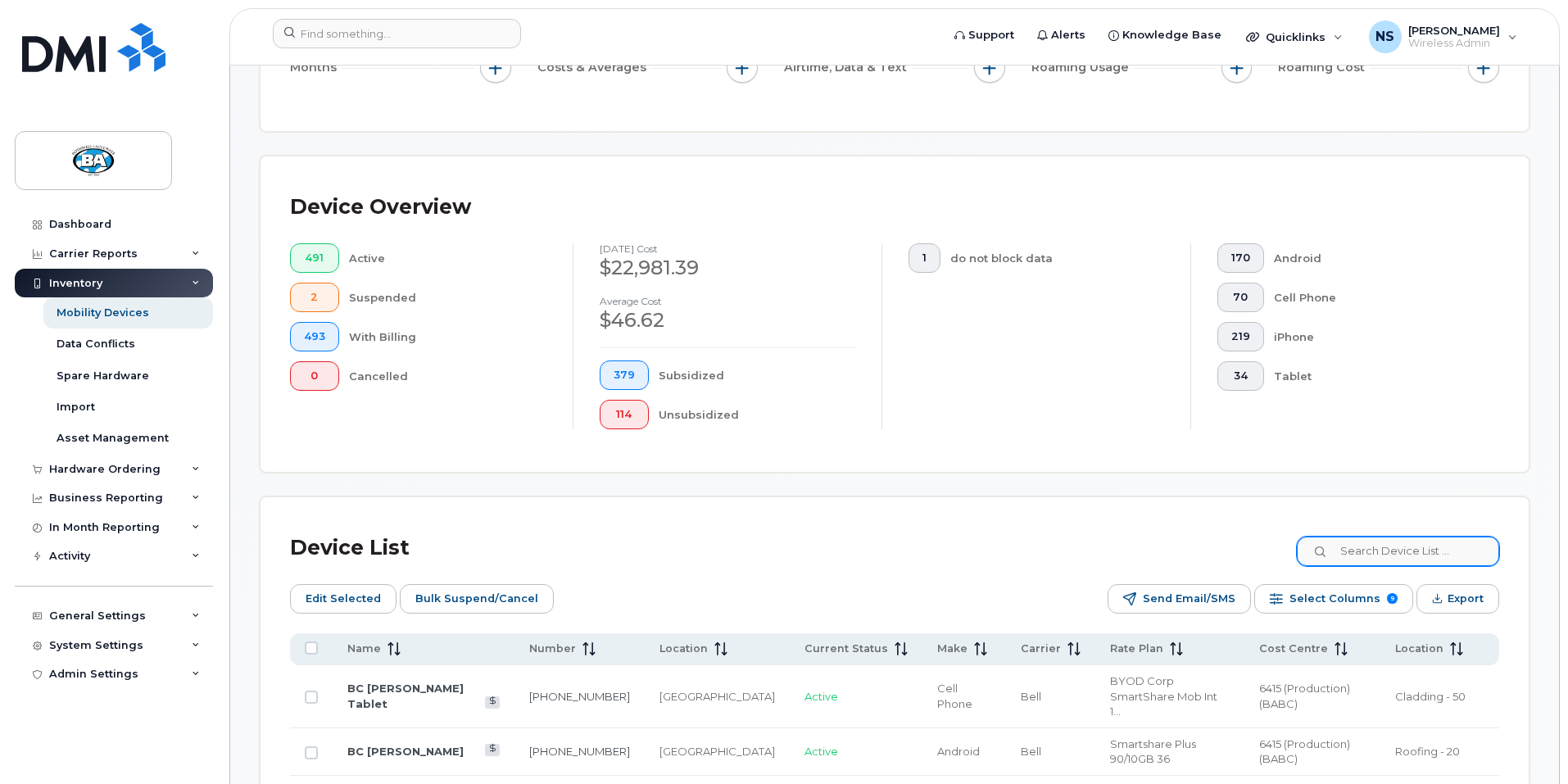
scroll to position [327, 0]
click at [1364, 534] on input at bounding box center [1397, 549] width 204 height 30
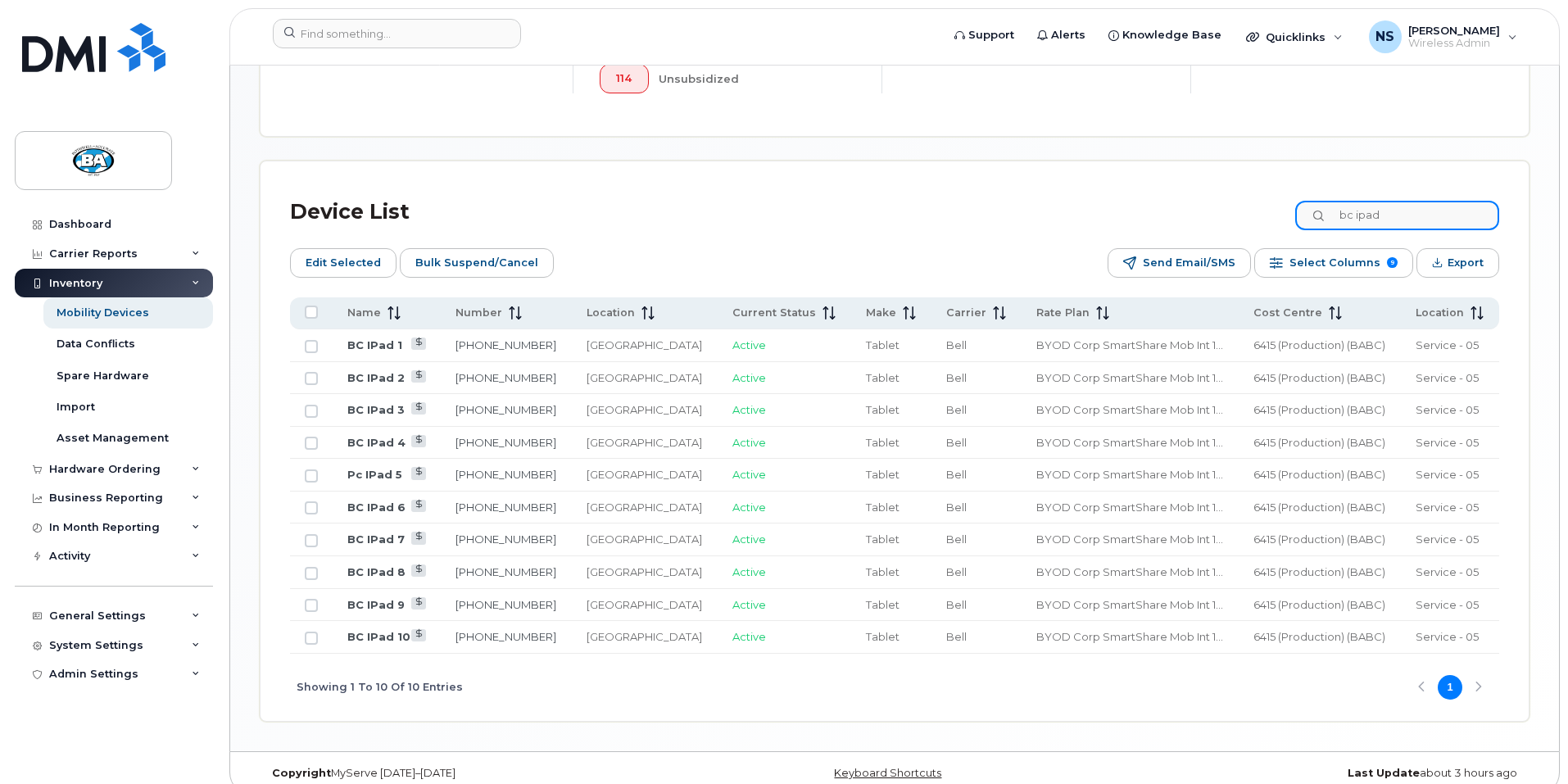
scroll to position [667, 0]
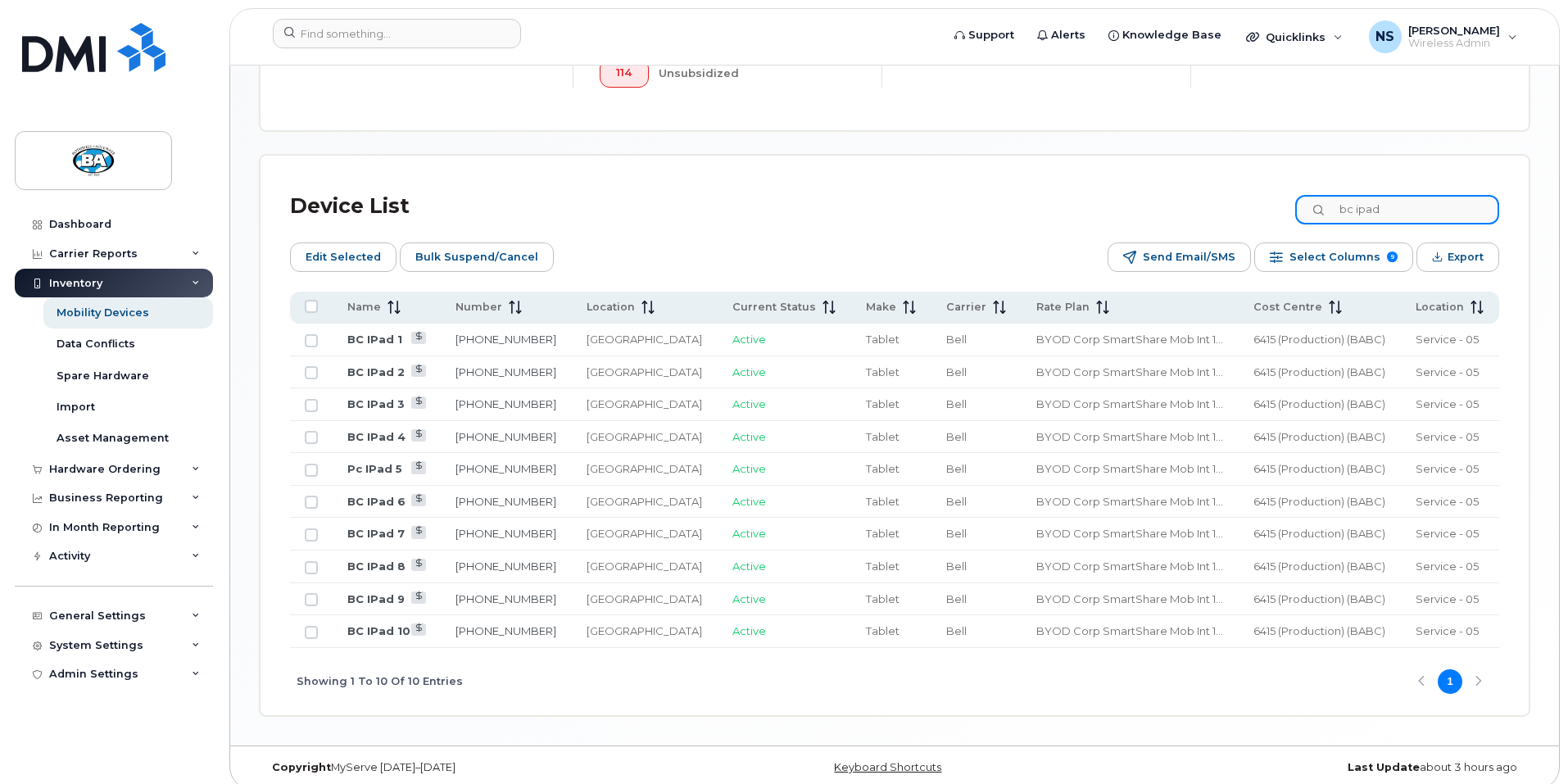
type input "bc ipad"
drag, startPoint x: 1438, startPoint y: 193, endPoint x: 1173, endPoint y: 198, distance: 265.0
click at [1173, 198] on div "Device List bc ipad" at bounding box center [894, 207] width 1209 height 43
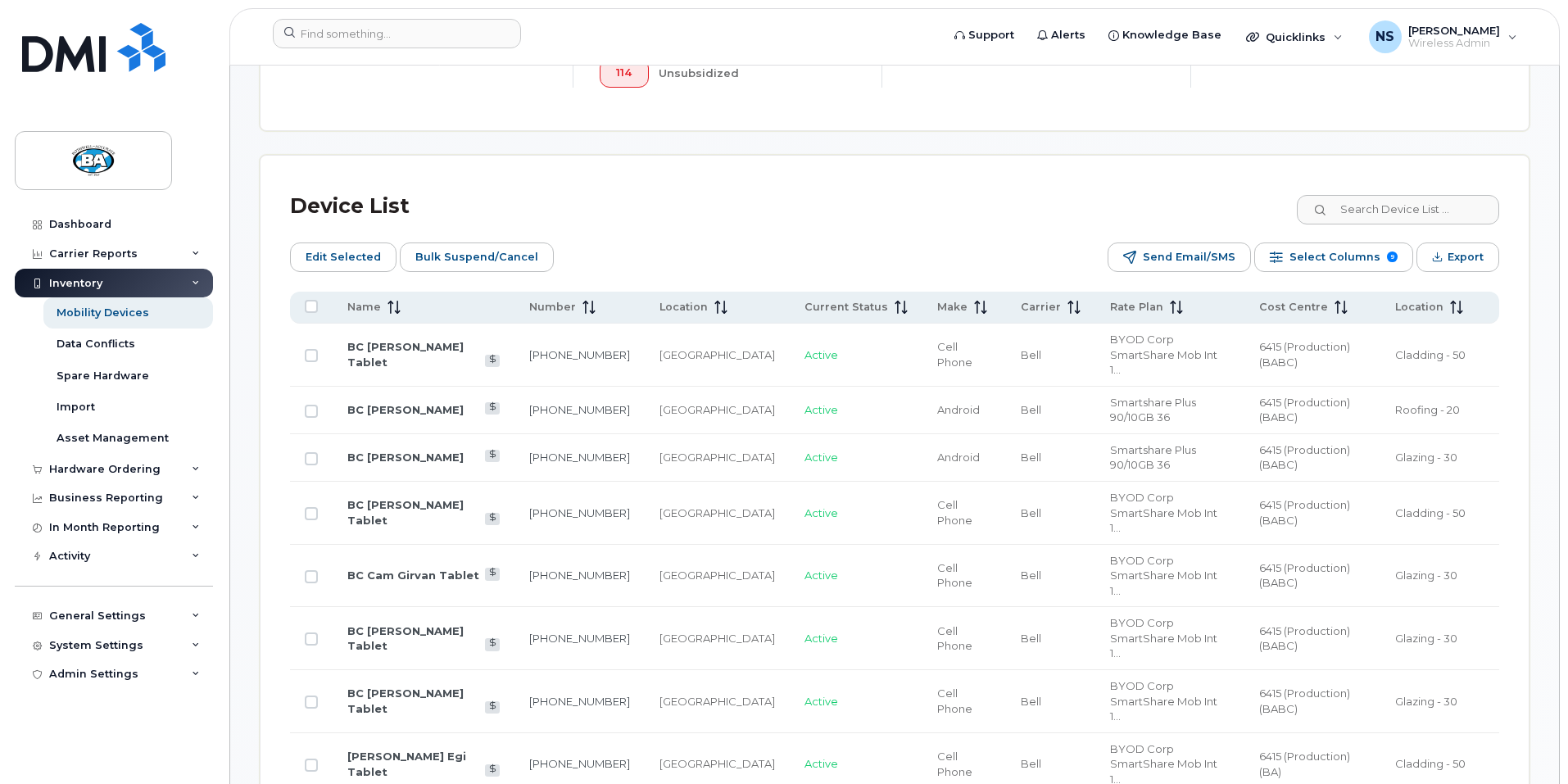
click at [1164, 199] on div "Device List" at bounding box center [894, 207] width 1209 height 43
